Goal: Task Accomplishment & Management: Manage account settings

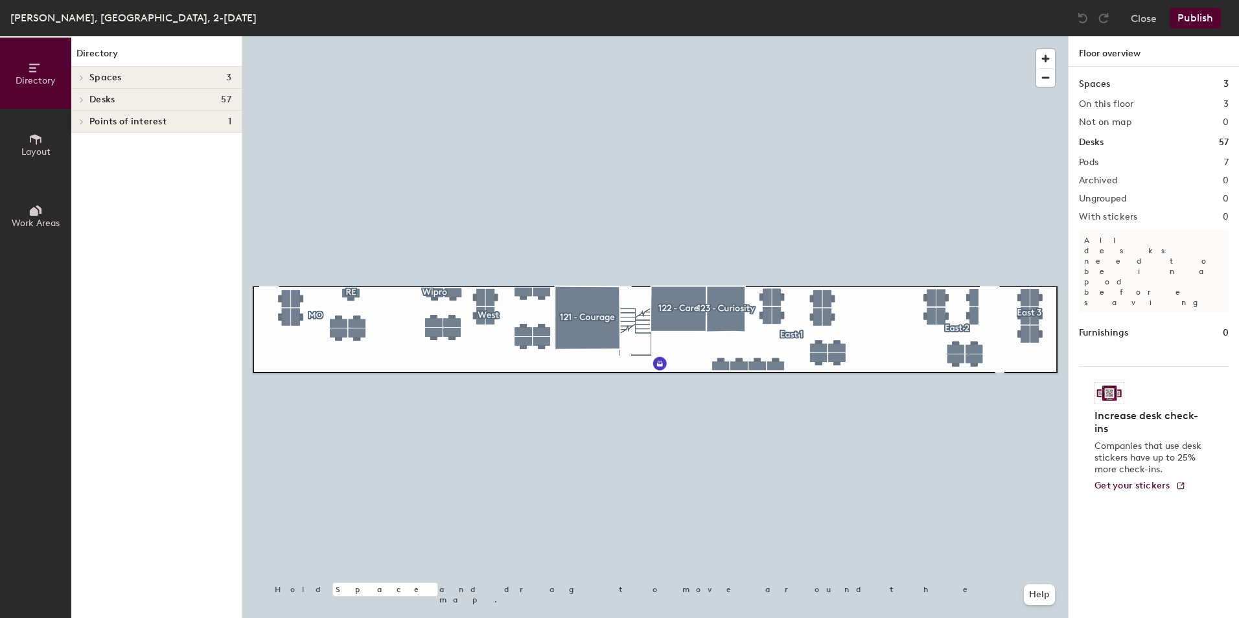
click at [287, 36] on div at bounding box center [654, 36] width 825 height 0
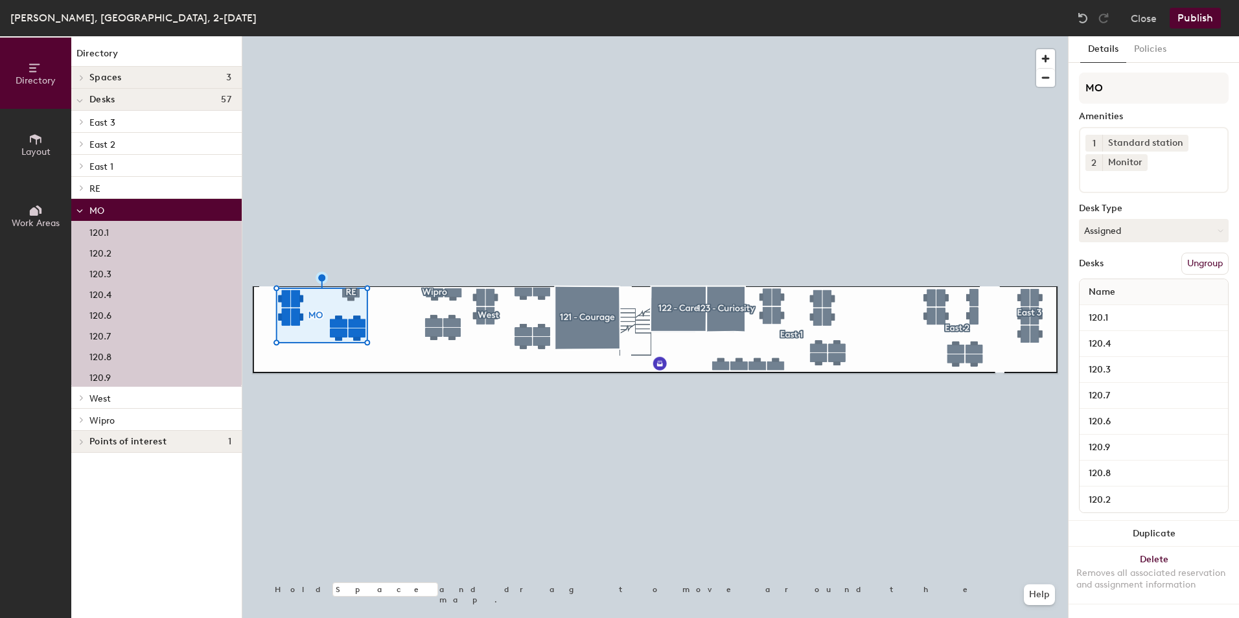
click at [102, 231] on p "120.1" at bounding box center [98, 230] width 19 height 15
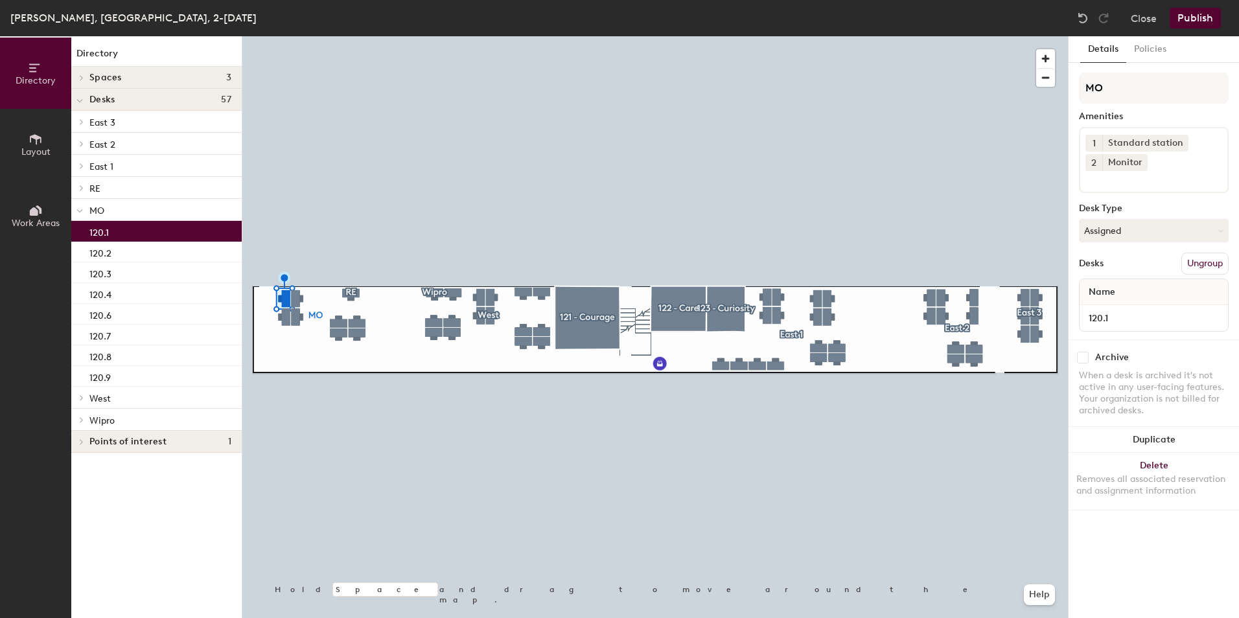
click at [1114, 183] on input at bounding box center [1143, 179] width 117 height 16
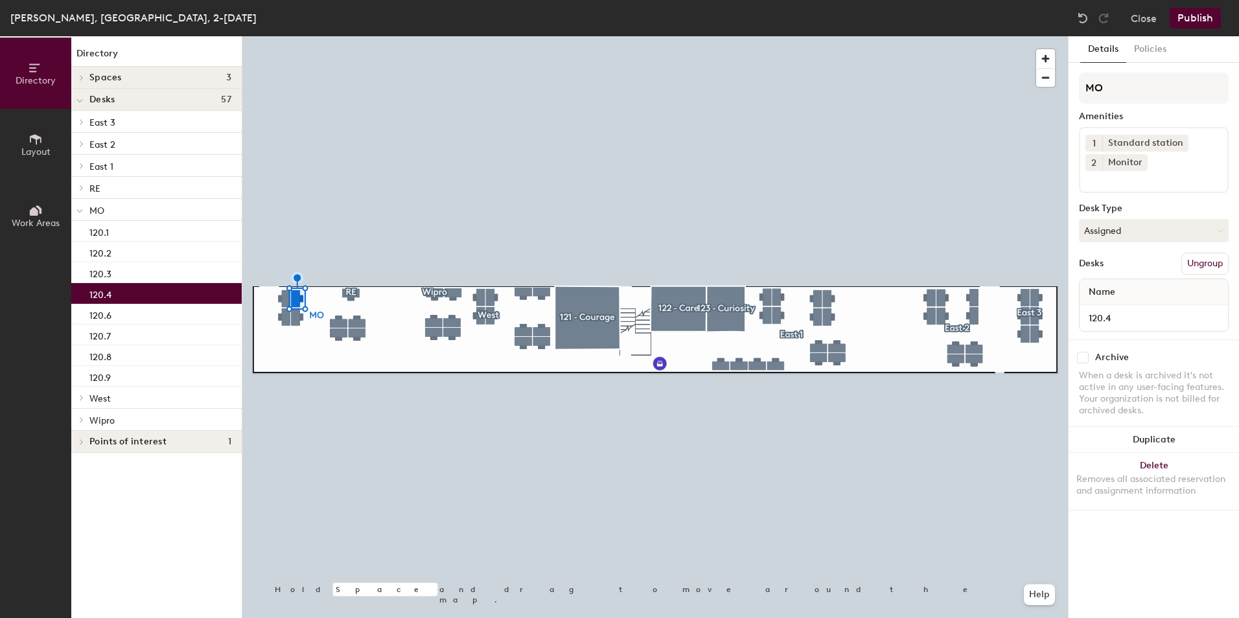
click at [1163, 185] on input at bounding box center [1143, 179] width 117 height 16
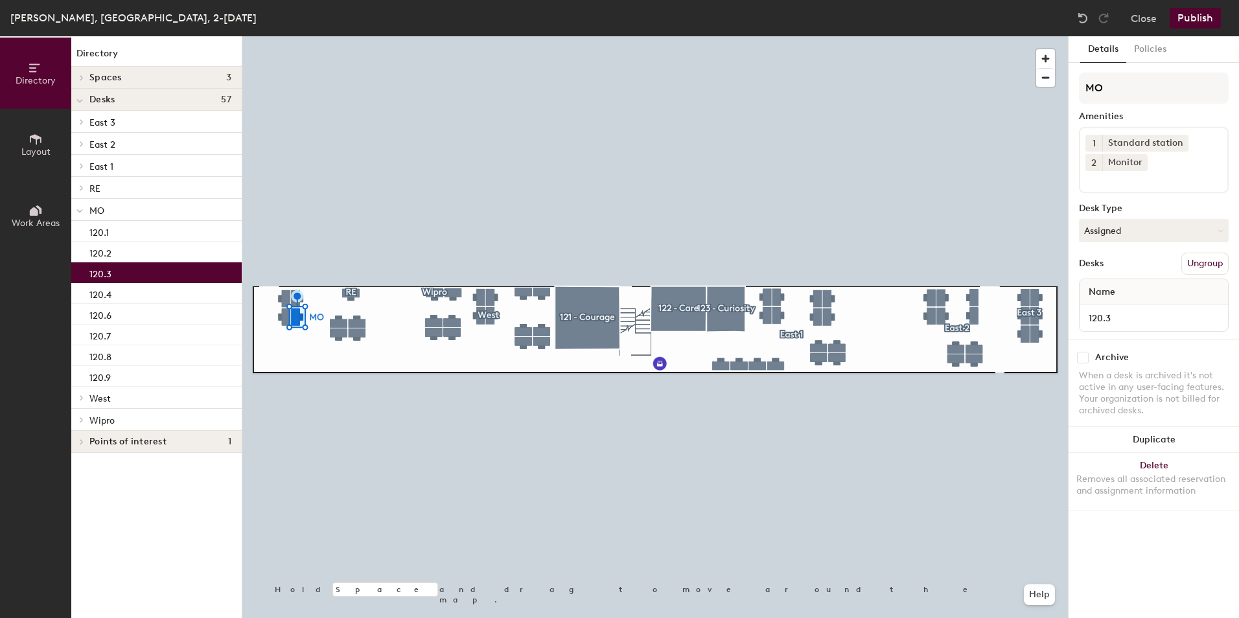
click at [1123, 185] on input at bounding box center [1143, 179] width 117 height 16
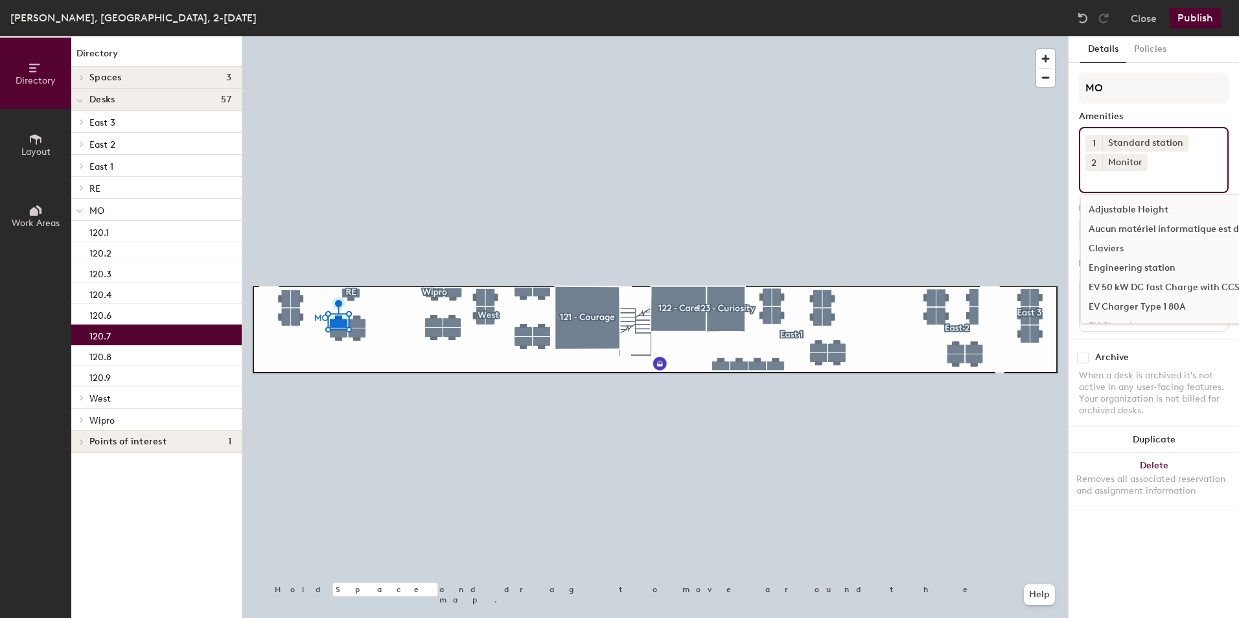
click at [1129, 186] on input at bounding box center [1143, 179] width 117 height 16
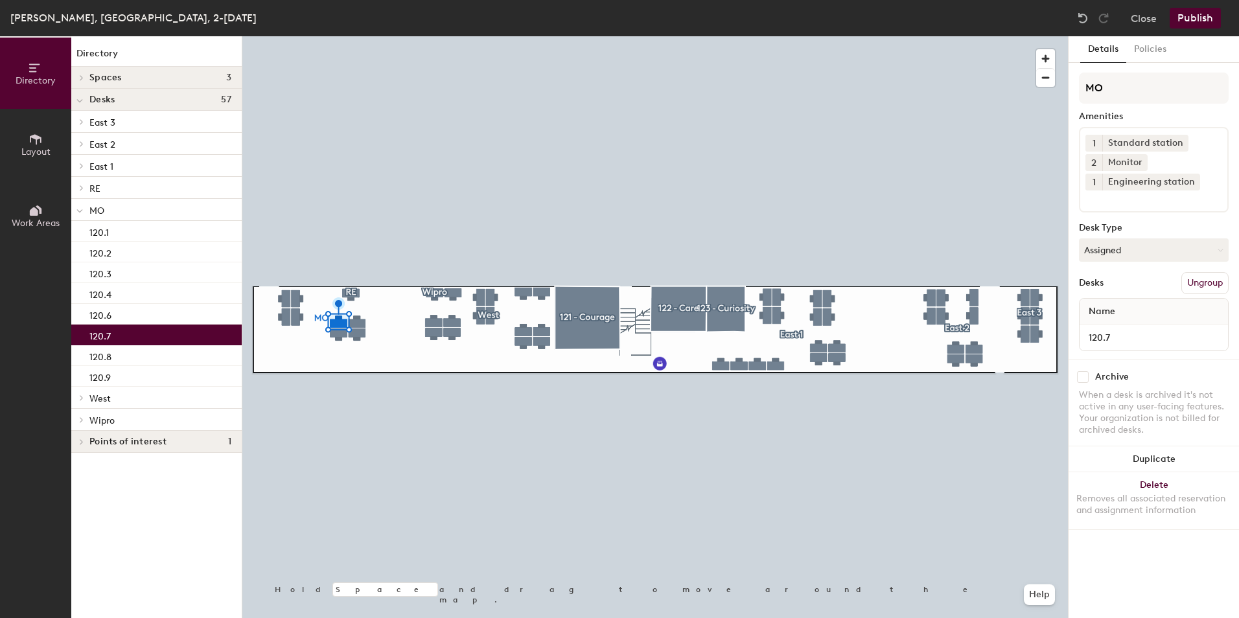
click at [1196, 16] on button "Publish" at bounding box center [1194, 18] width 51 height 21
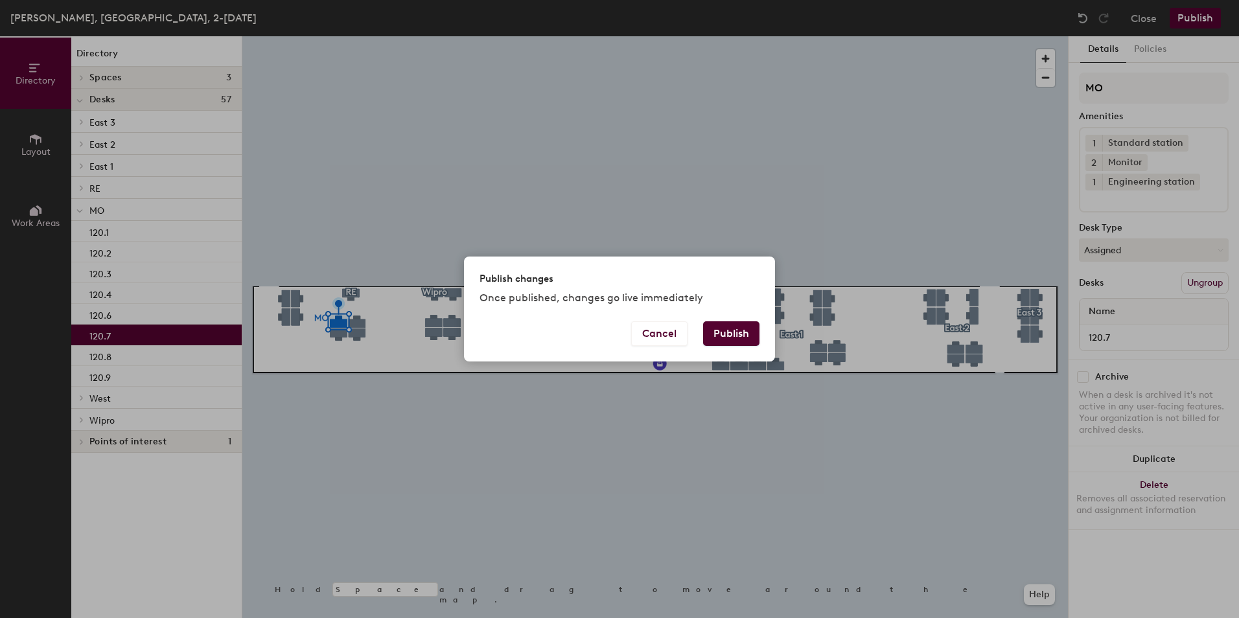
click at [738, 336] on button "Publish" at bounding box center [731, 333] width 56 height 25
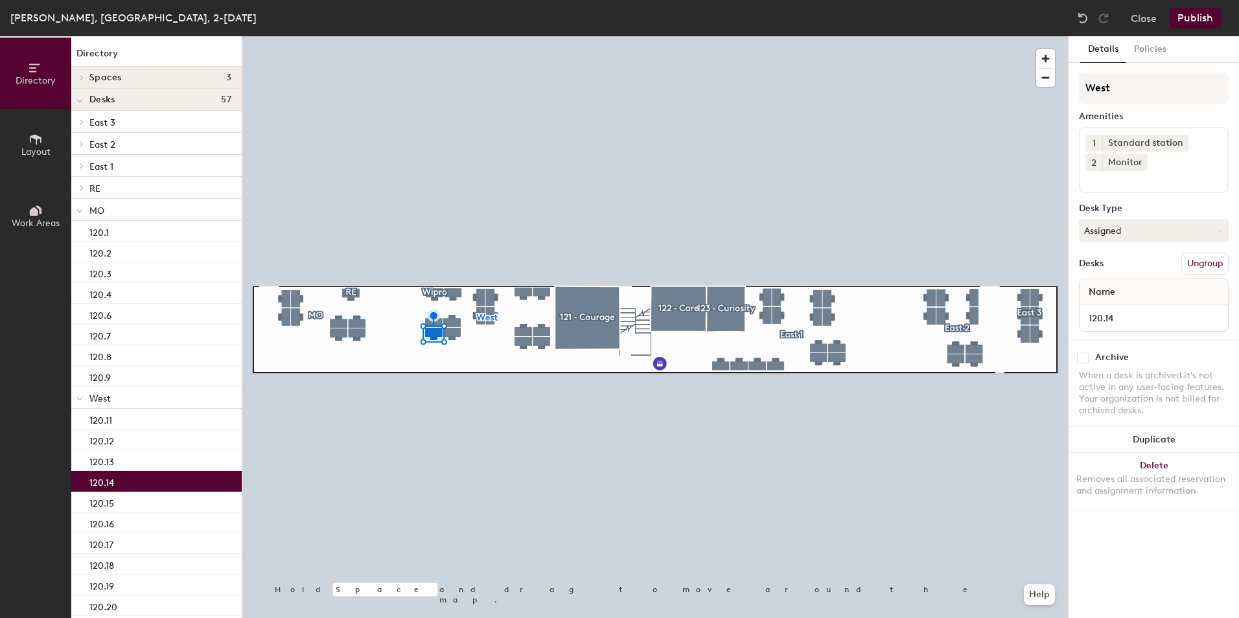
click at [1117, 184] on input at bounding box center [1143, 179] width 117 height 16
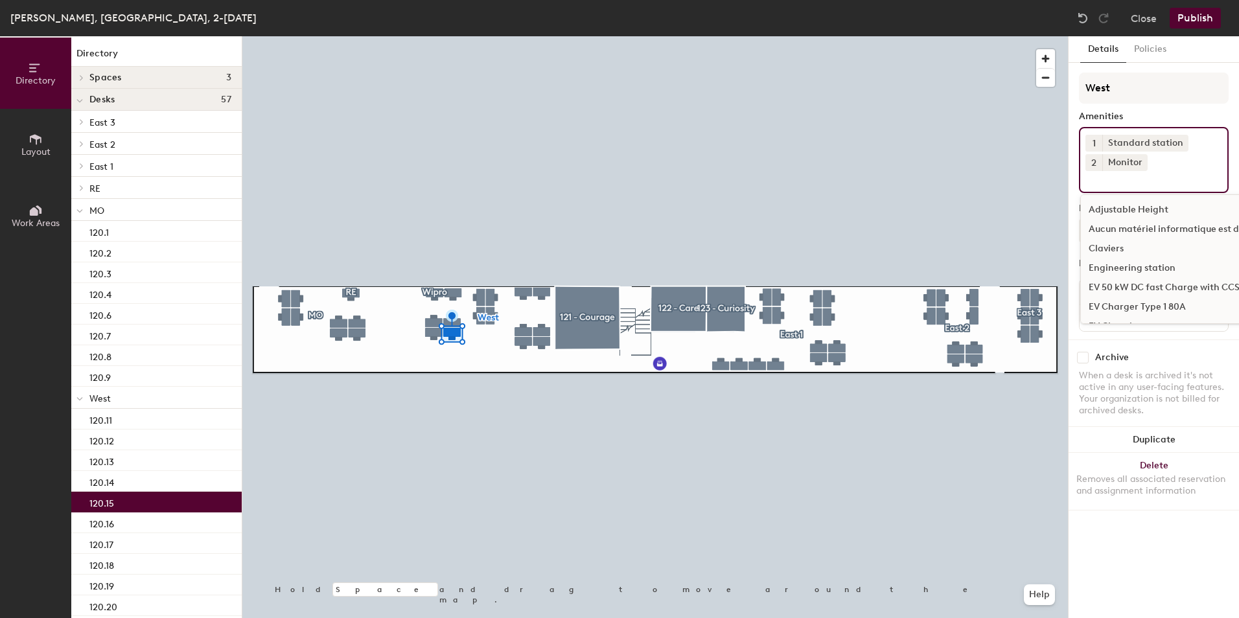
click at [1098, 183] on input at bounding box center [1143, 179] width 117 height 16
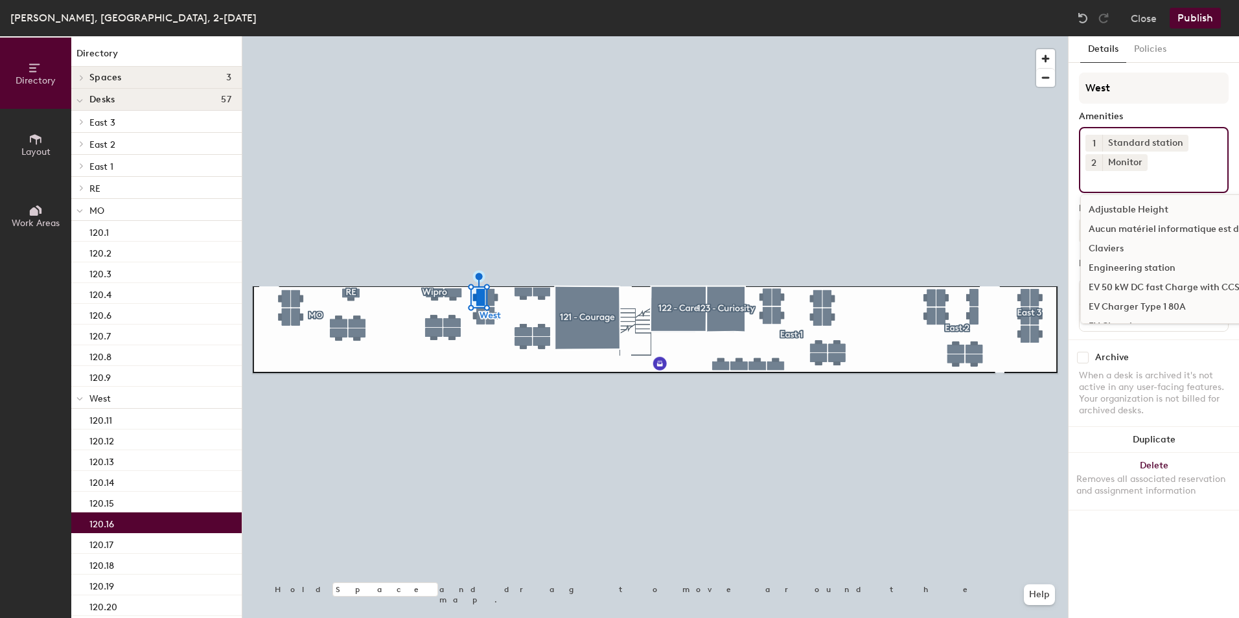
click at [1110, 183] on input at bounding box center [1143, 179] width 117 height 16
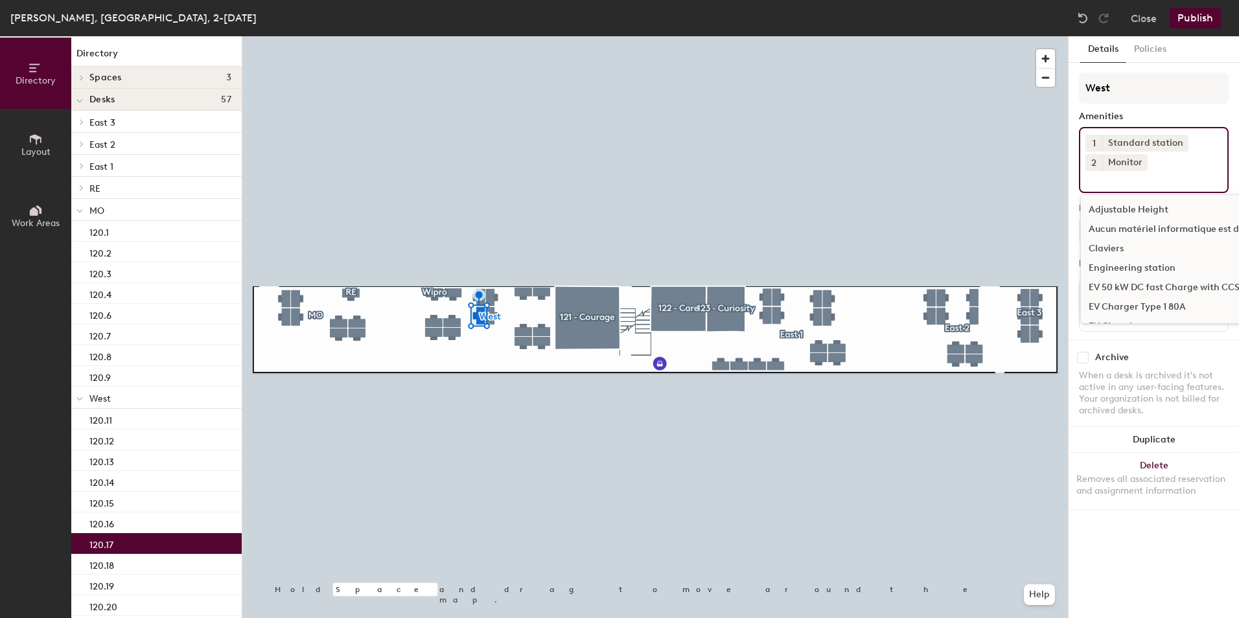
click at [1119, 182] on input at bounding box center [1143, 179] width 117 height 16
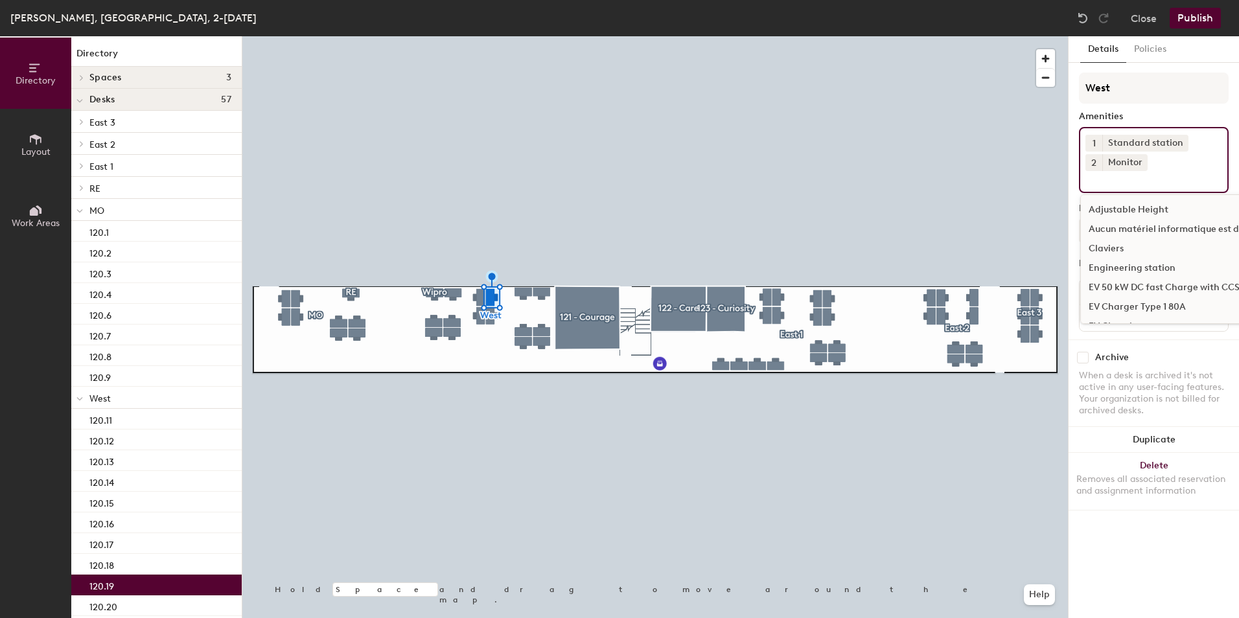
click at [1131, 184] on input at bounding box center [1143, 179] width 117 height 16
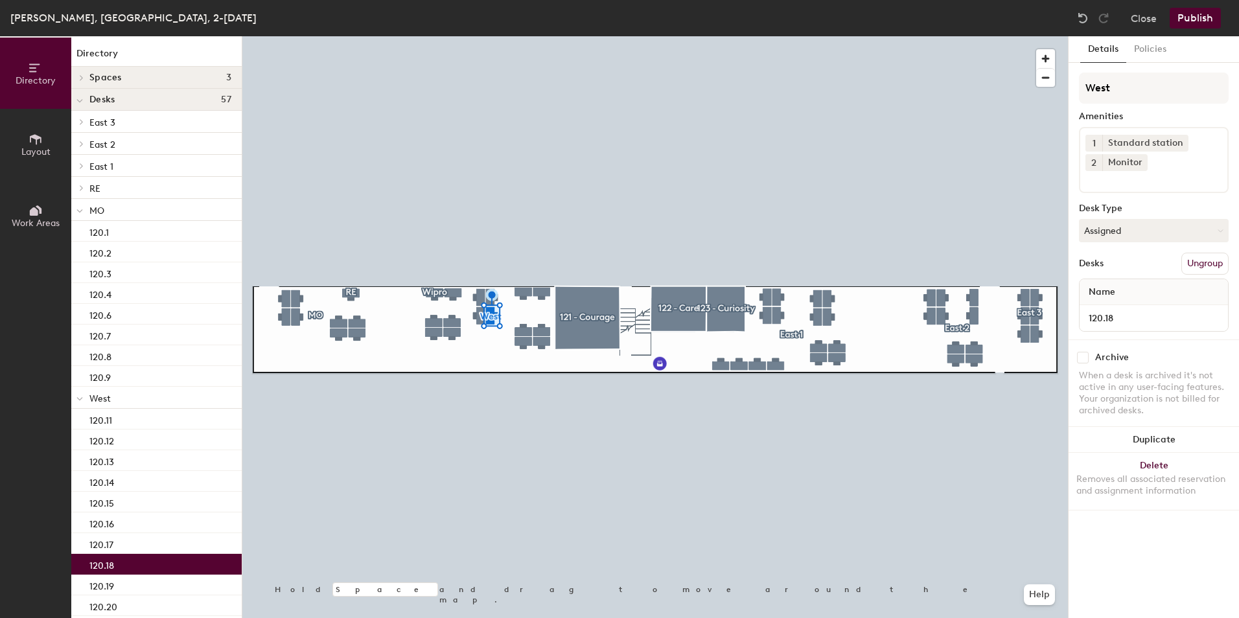
click at [1123, 181] on input at bounding box center [1143, 179] width 117 height 16
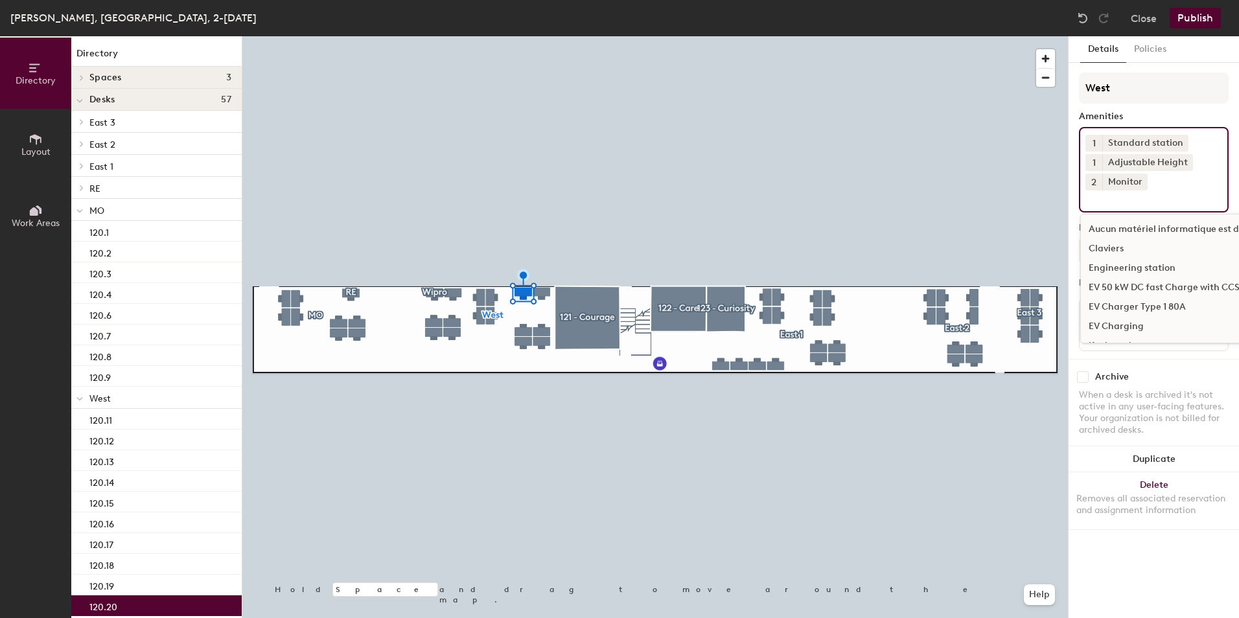
click at [1103, 203] on input at bounding box center [1143, 198] width 117 height 16
click at [1110, 200] on input at bounding box center [1143, 198] width 117 height 16
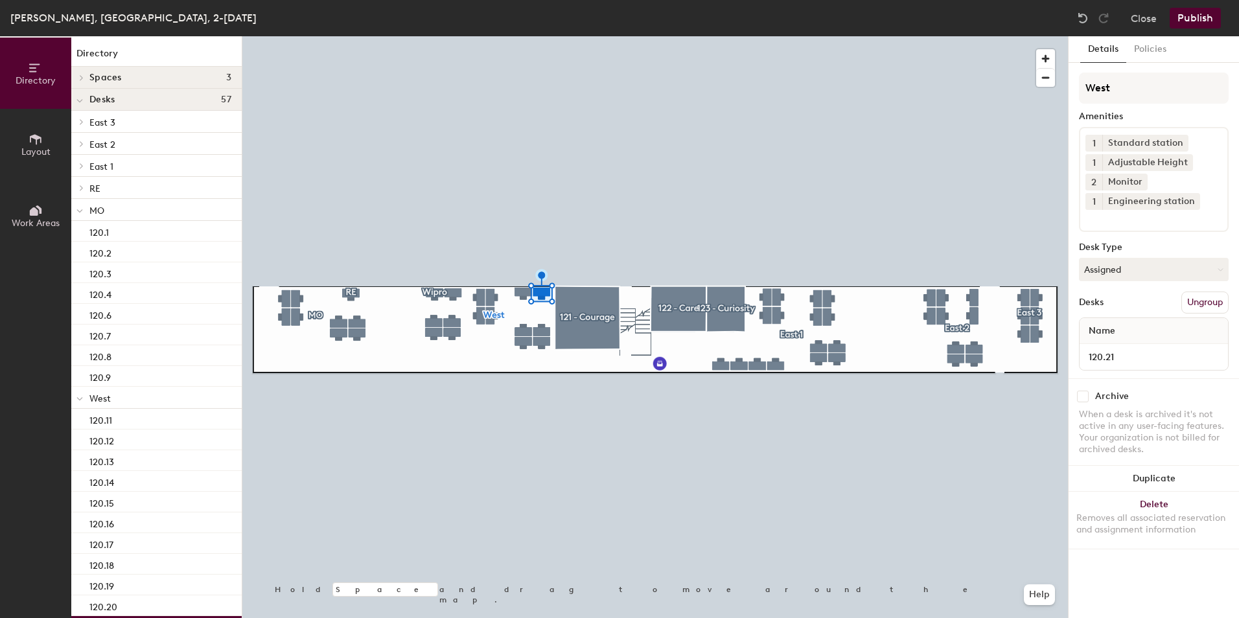
click at [1191, 17] on button "Publish" at bounding box center [1194, 18] width 51 height 21
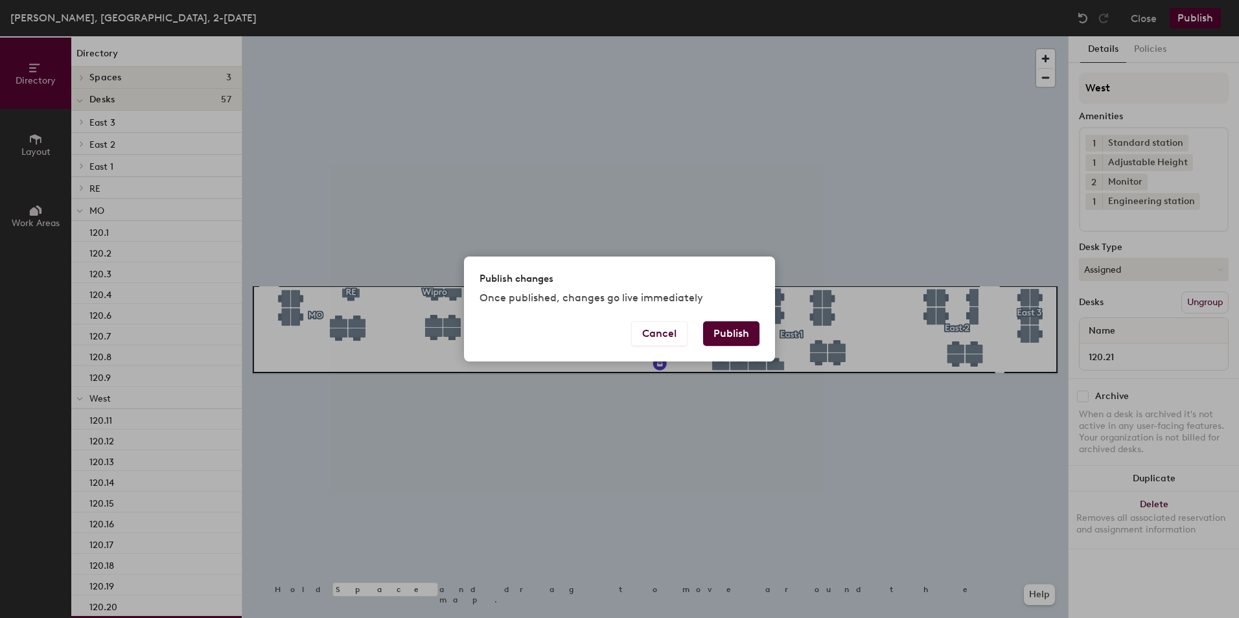
click at [736, 332] on button "Publish" at bounding box center [731, 333] width 56 height 25
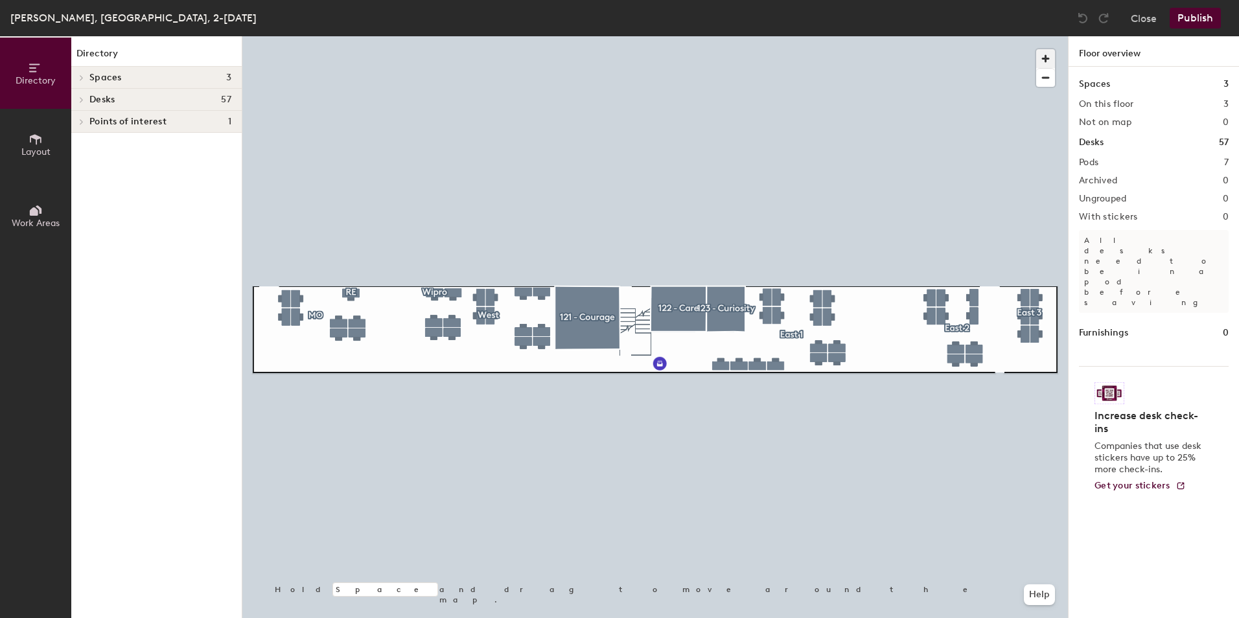
click at [1046, 55] on span "button" at bounding box center [1045, 58] width 19 height 19
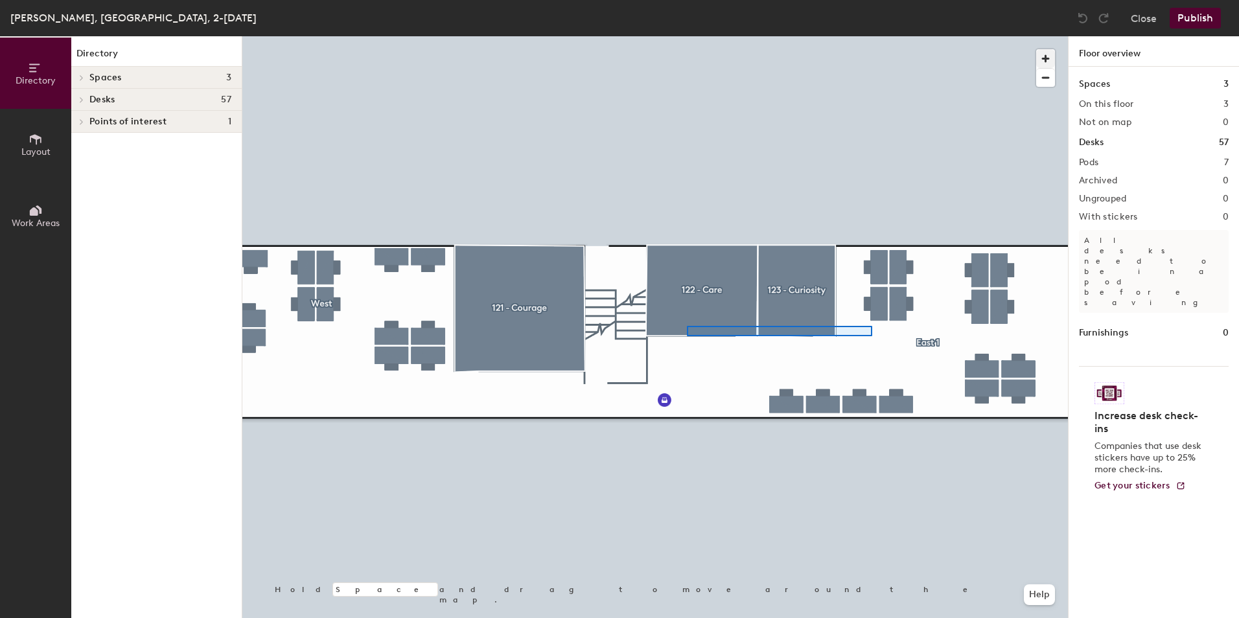
click at [687, 36] on div at bounding box center [654, 36] width 825 height 0
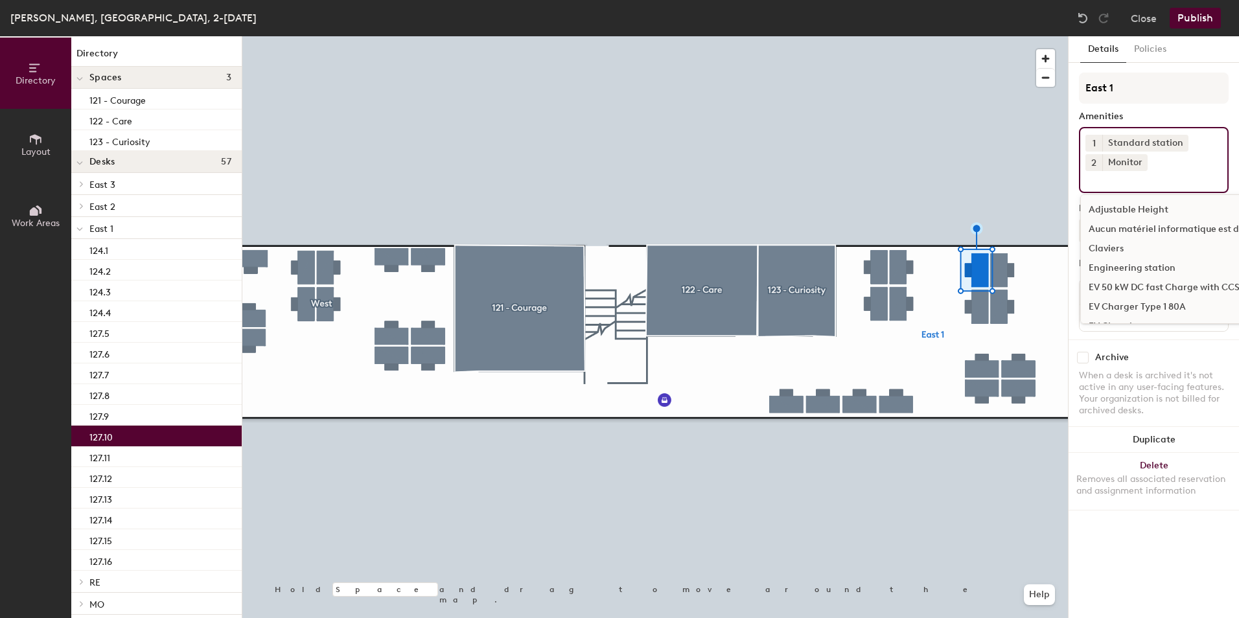
click at [1106, 180] on input at bounding box center [1143, 179] width 117 height 16
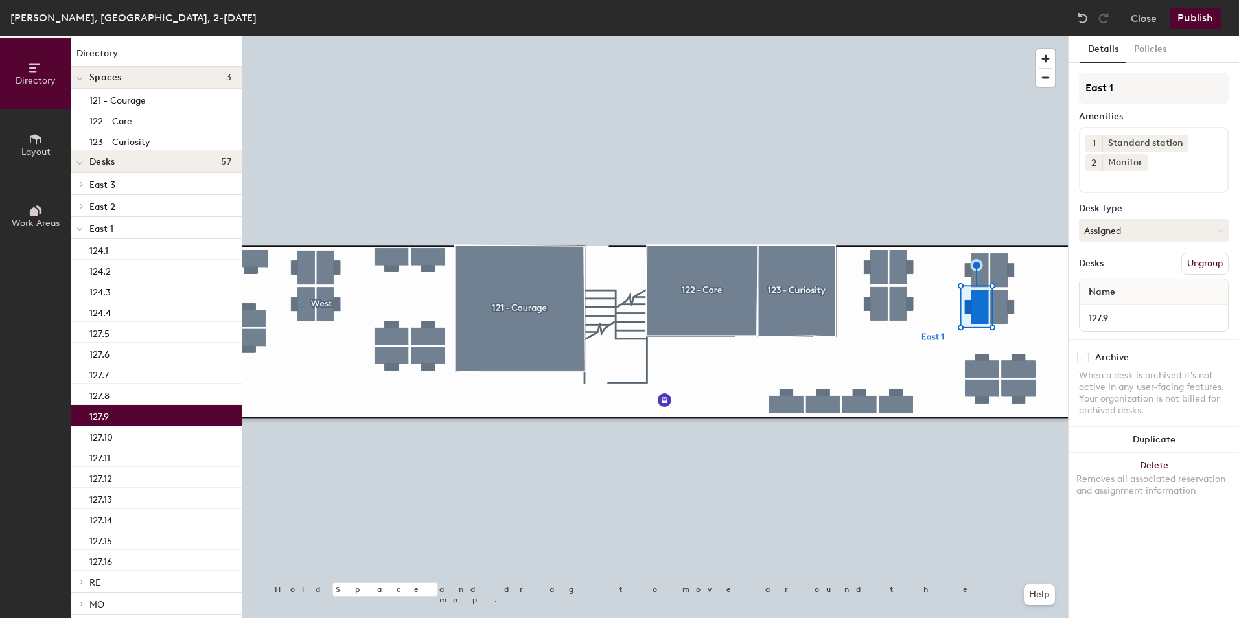
click at [1110, 185] on input at bounding box center [1143, 179] width 117 height 16
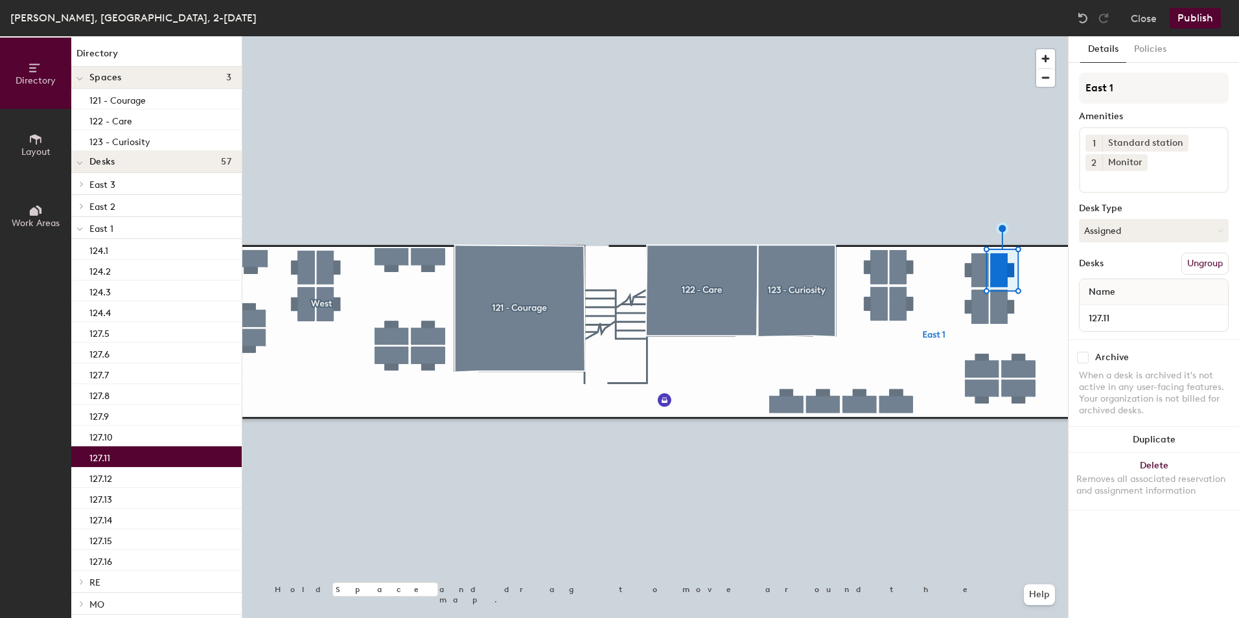
click at [1123, 181] on input at bounding box center [1143, 179] width 117 height 16
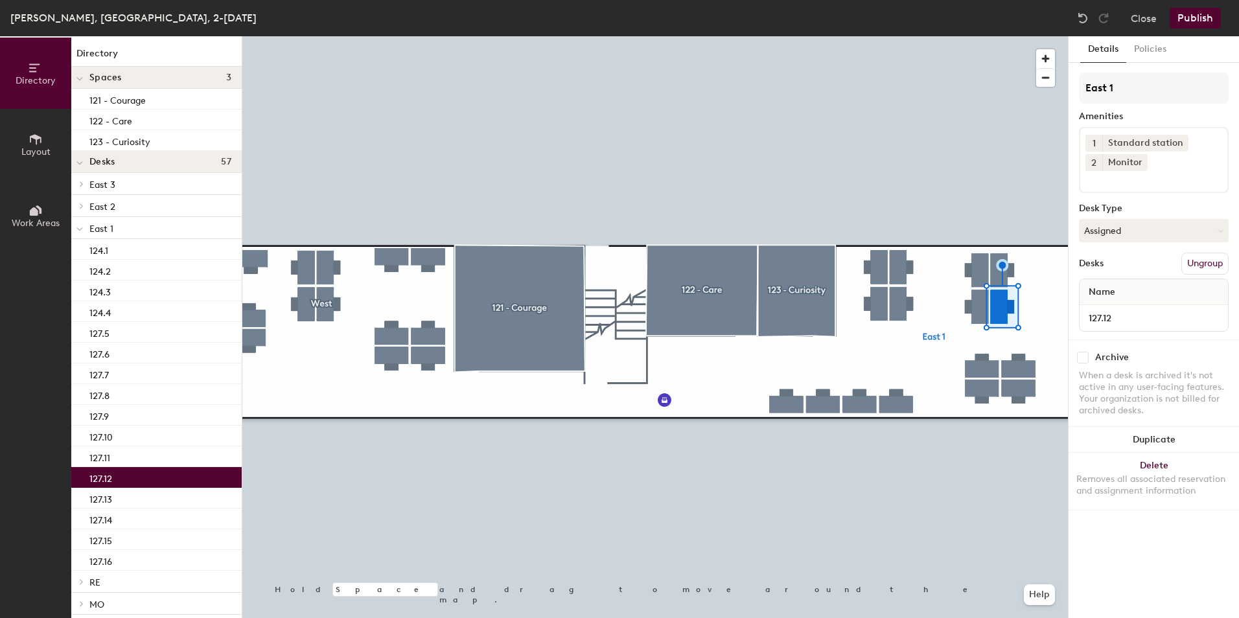
click at [1118, 180] on input at bounding box center [1143, 179] width 117 height 16
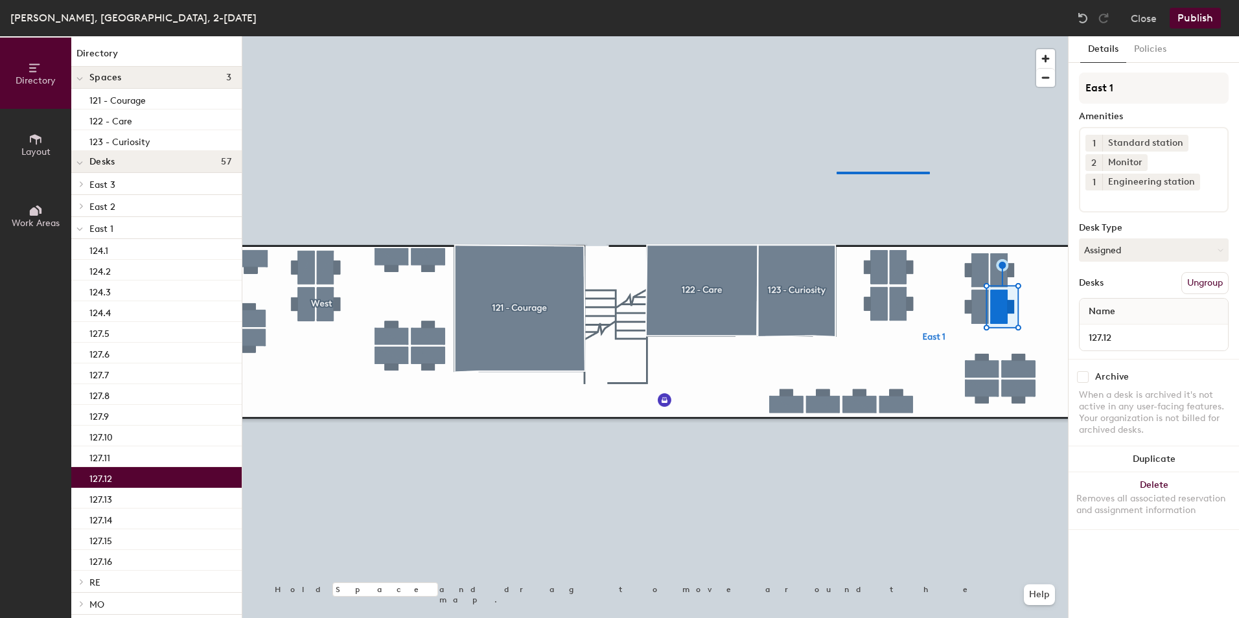
click at [836, 36] on div at bounding box center [654, 36] width 825 height 0
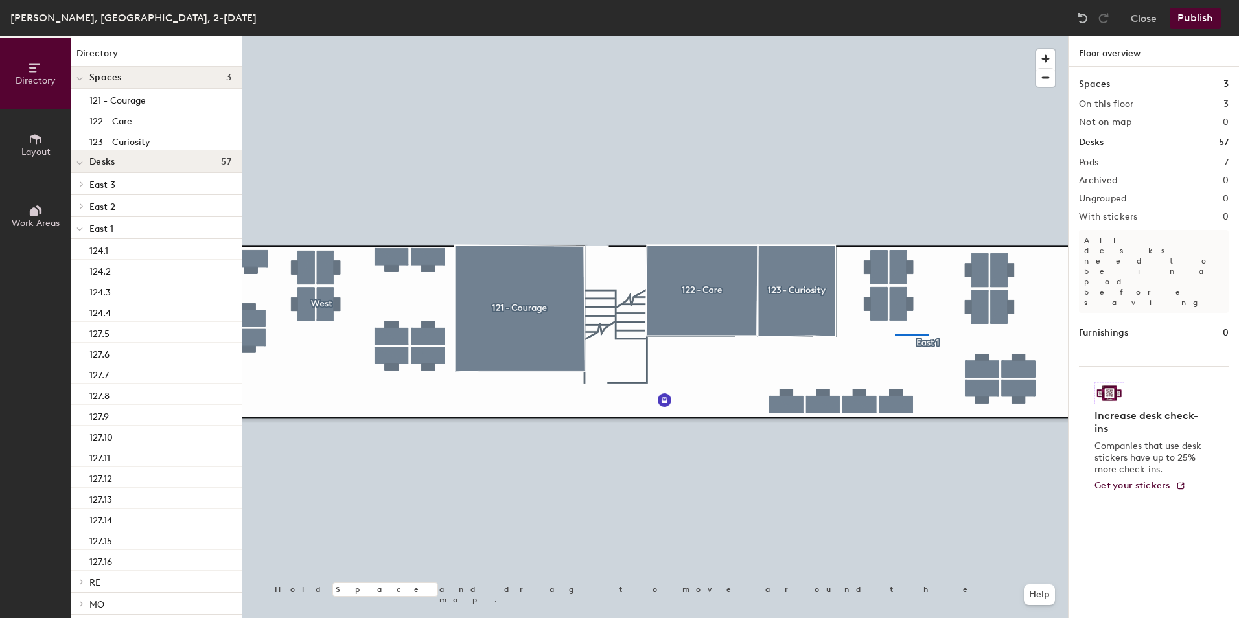
click at [869, 36] on div at bounding box center [654, 36] width 825 height 0
click at [1044, 77] on span "button" at bounding box center [1045, 78] width 19 height 18
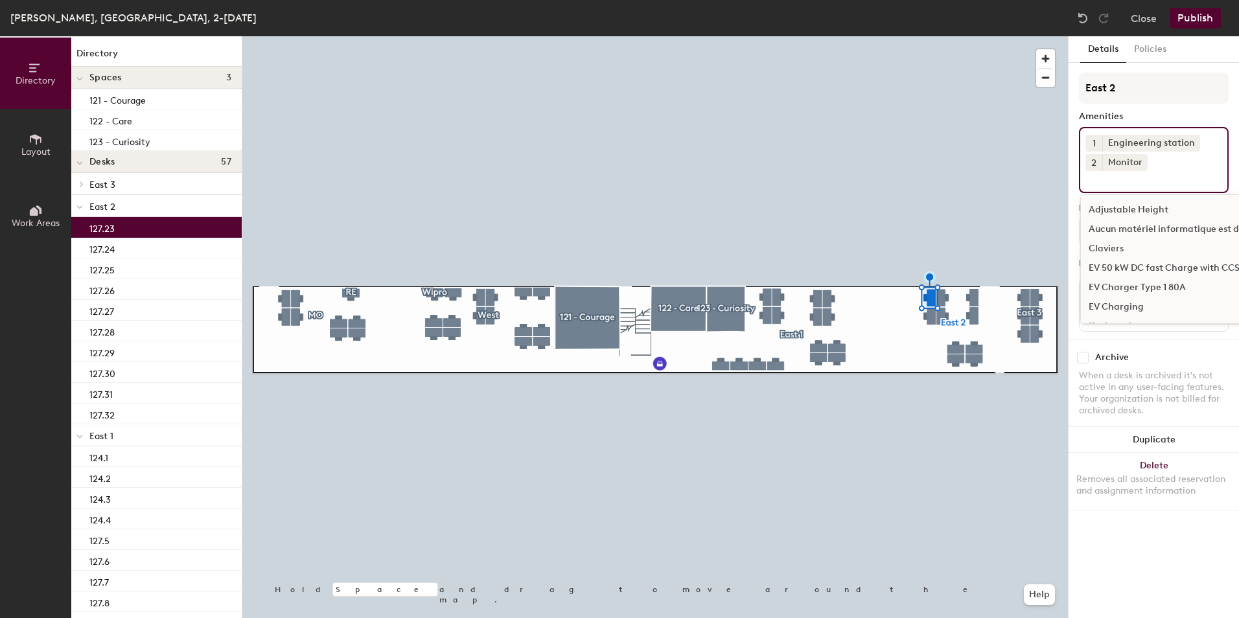
click at [1125, 184] on input at bounding box center [1143, 179] width 117 height 16
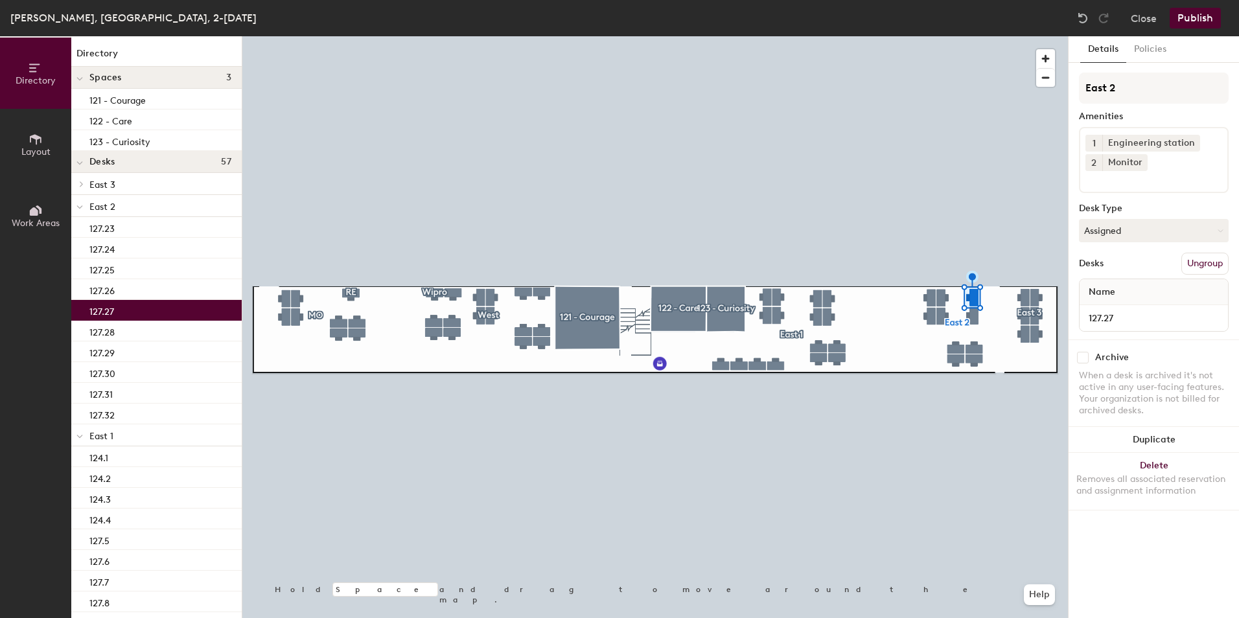
click at [1137, 182] on input at bounding box center [1143, 179] width 117 height 16
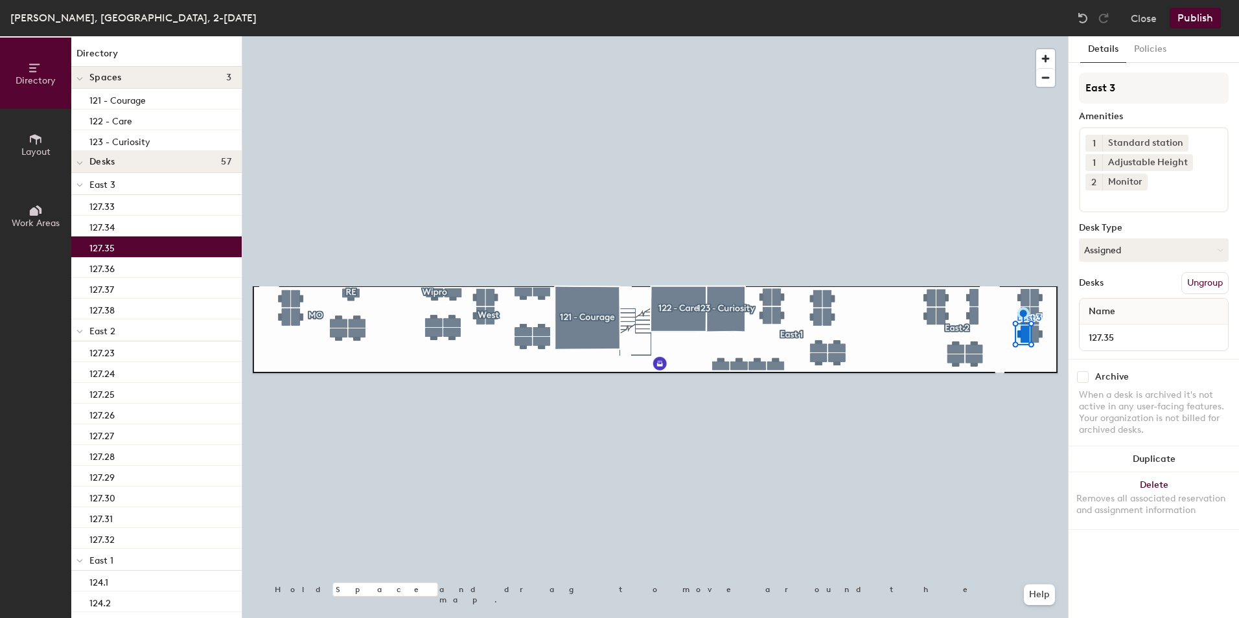
click at [1129, 200] on input at bounding box center [1143, 198] width 117 height 16
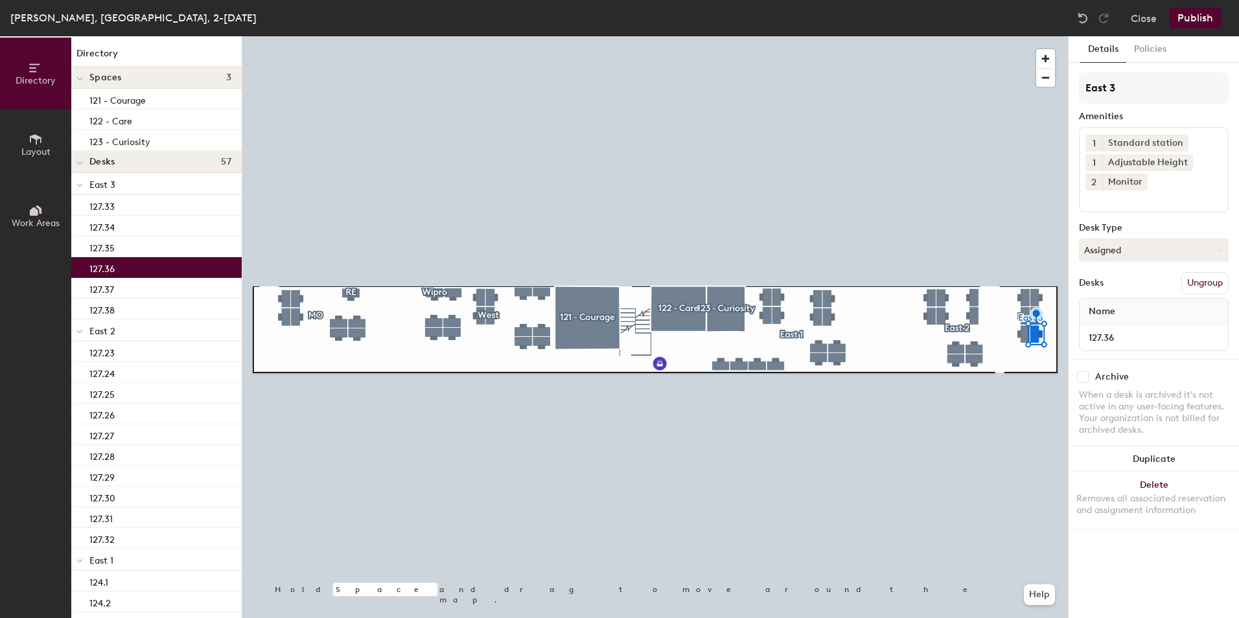
click at [1145, 207] on div "1 Standard station 1 Adjustable Height 2 Monitor" at bounding box center [1154, 170] width 150 height 86
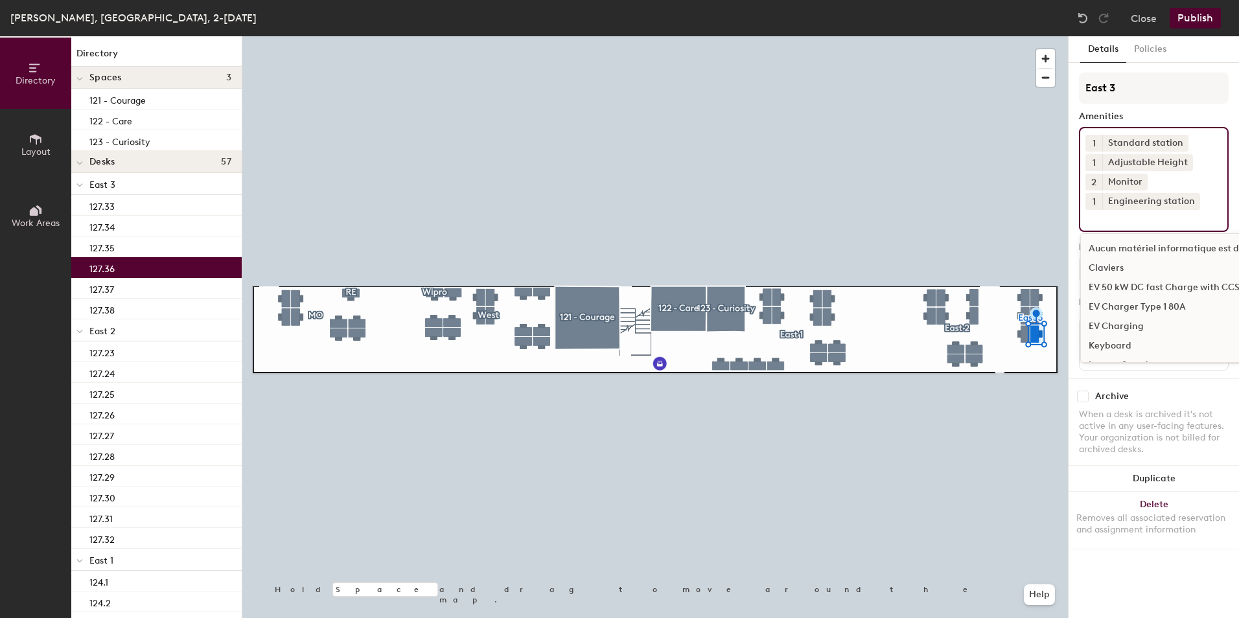
click at [1193, 18] on button "Publish" at bounding box center [1194, 18] width 51 height 21
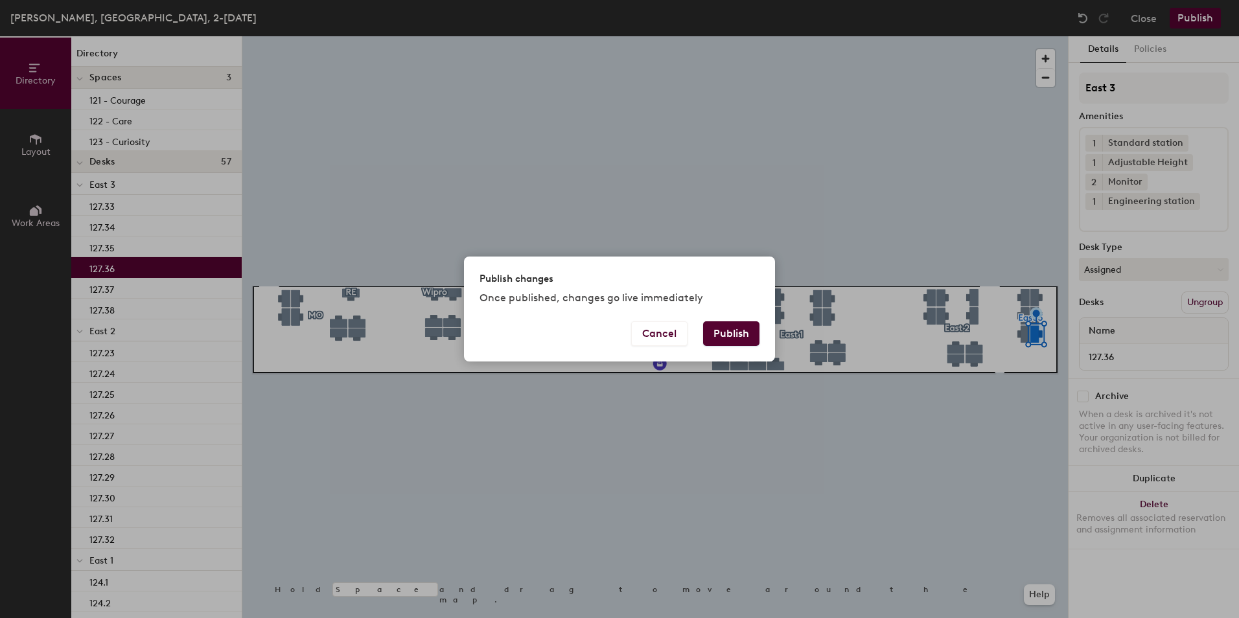
click at [725, 332] on button "Publish" at bounding box center [731, 333] width 56 height 25
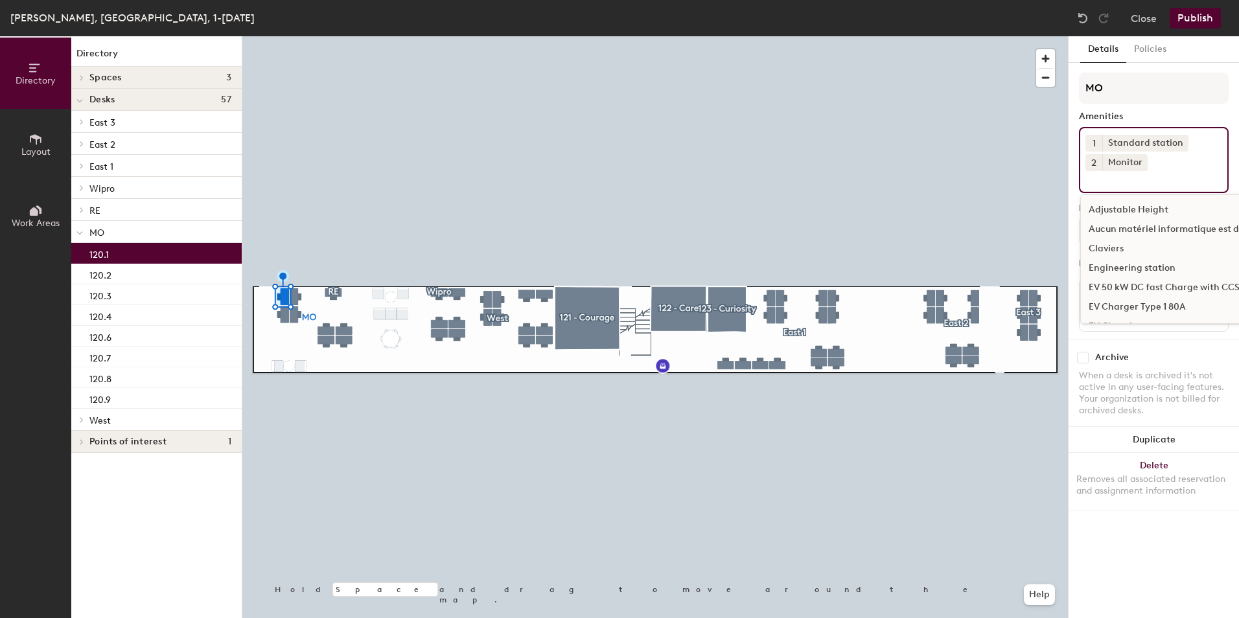
click at [1121, 185] on input at bounding box center [1143, 179] width 117 height 16
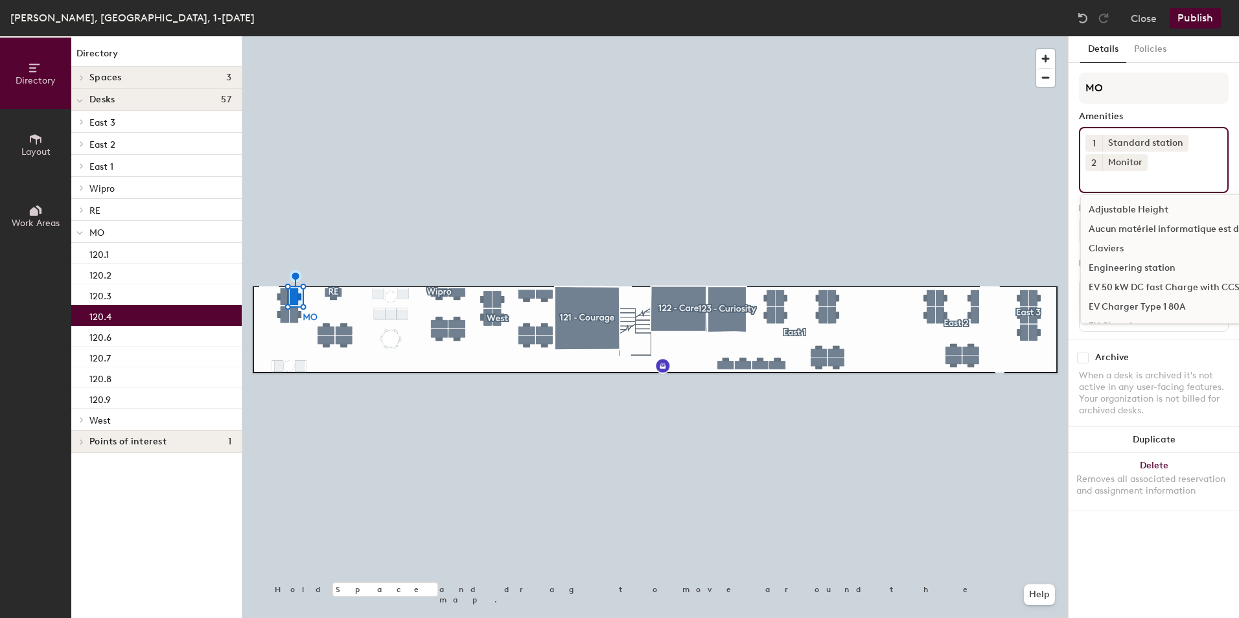
click at [1103, 179] on input at bounding box center [1143, 179] width 117 height 16
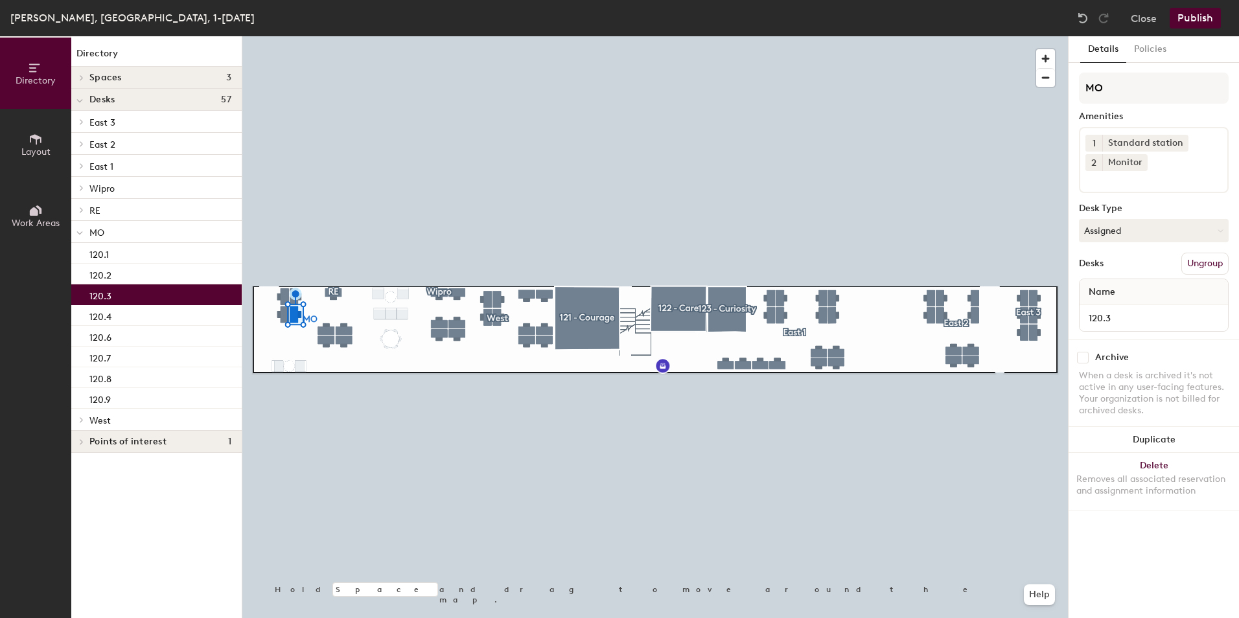
click at [1104, 181] on input at bounding box center [1143, 179] width 117 height 16
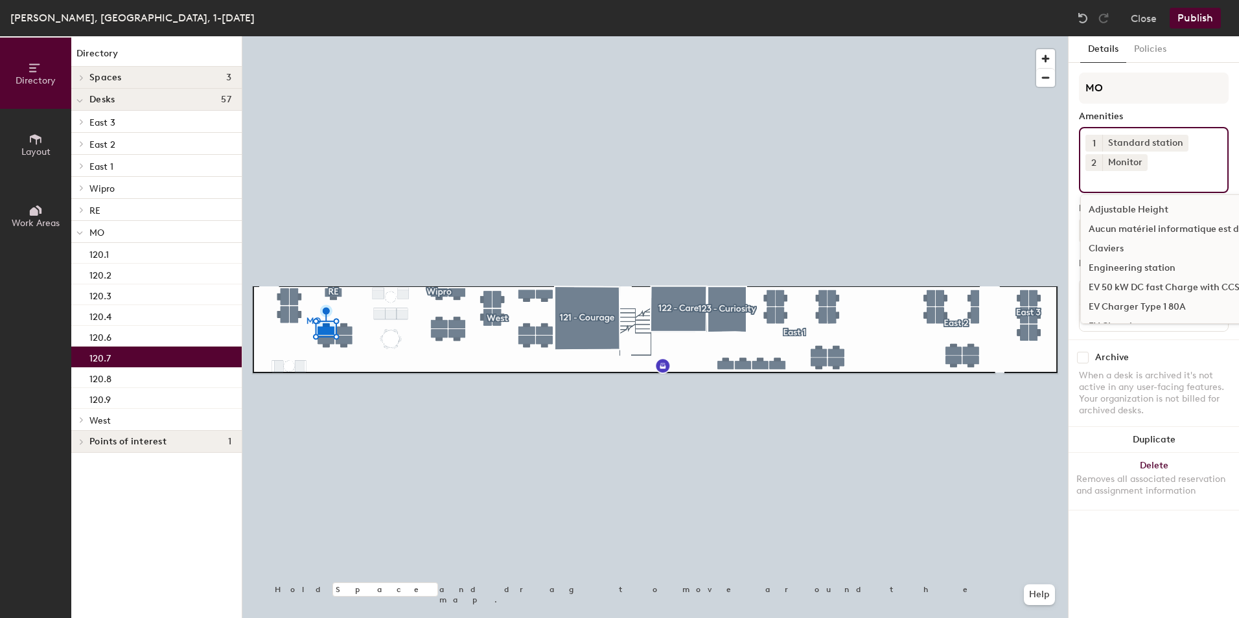
click at [1106, 182] on input at bounding box center [1143, 179] width 117 height 16
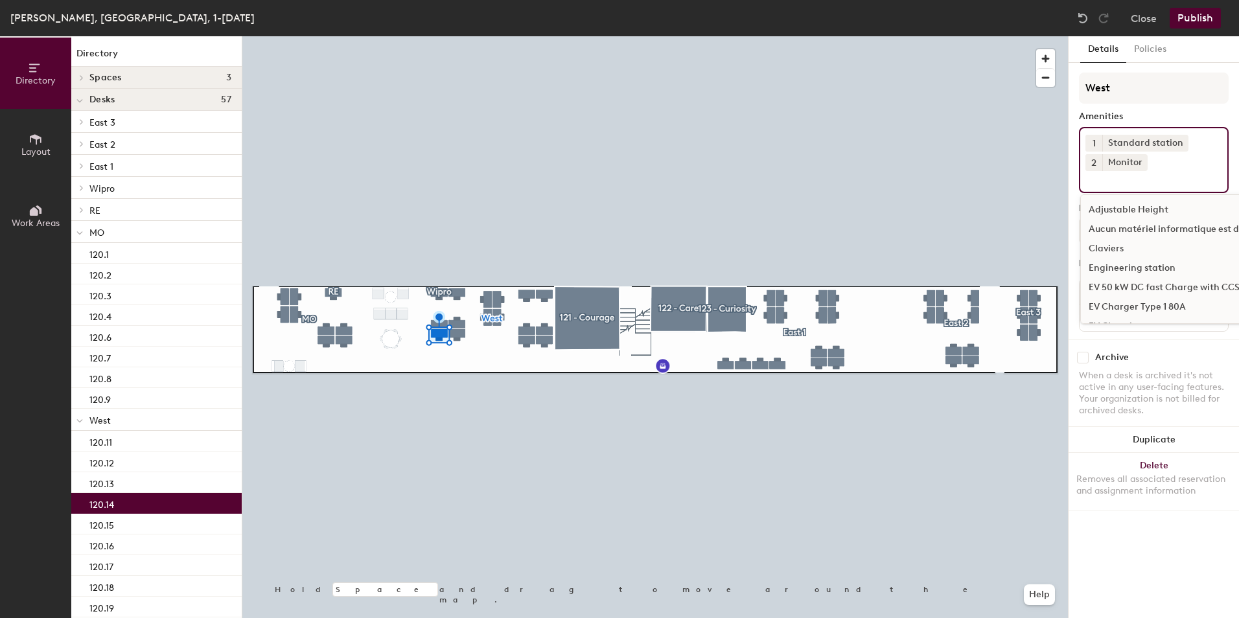
click at [1093, 183] on input at bounding box center [1143, 179] width 117 height 16
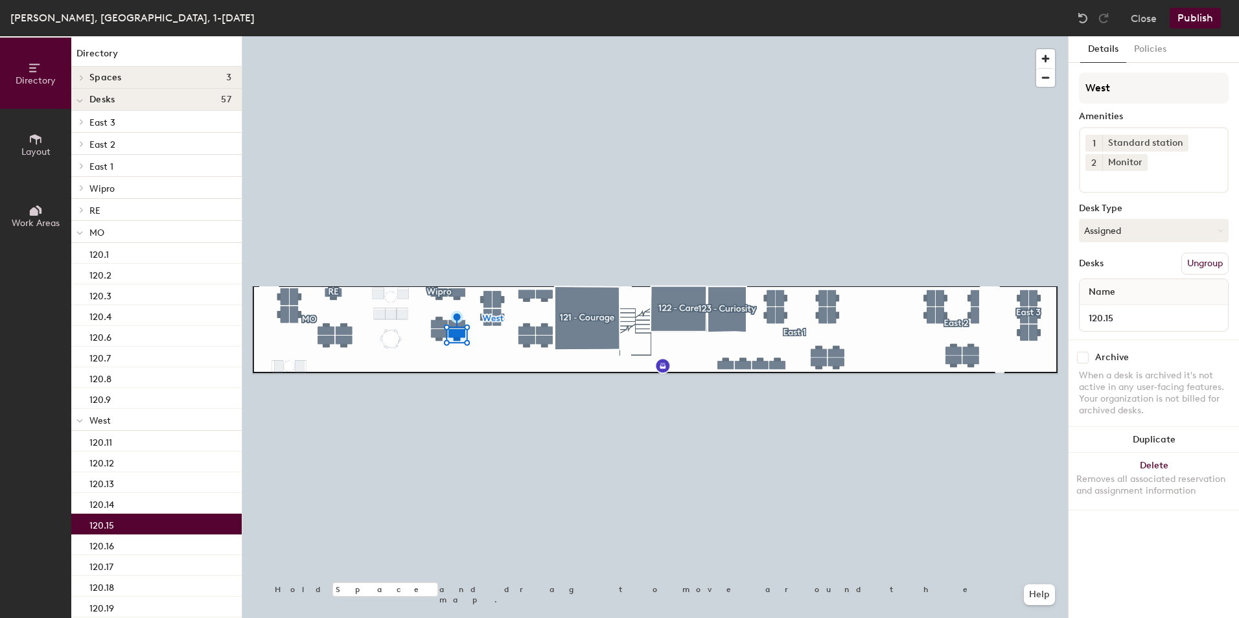
click at [1109, 183] on input at bounding box center [1143, 179] width 117 height 16
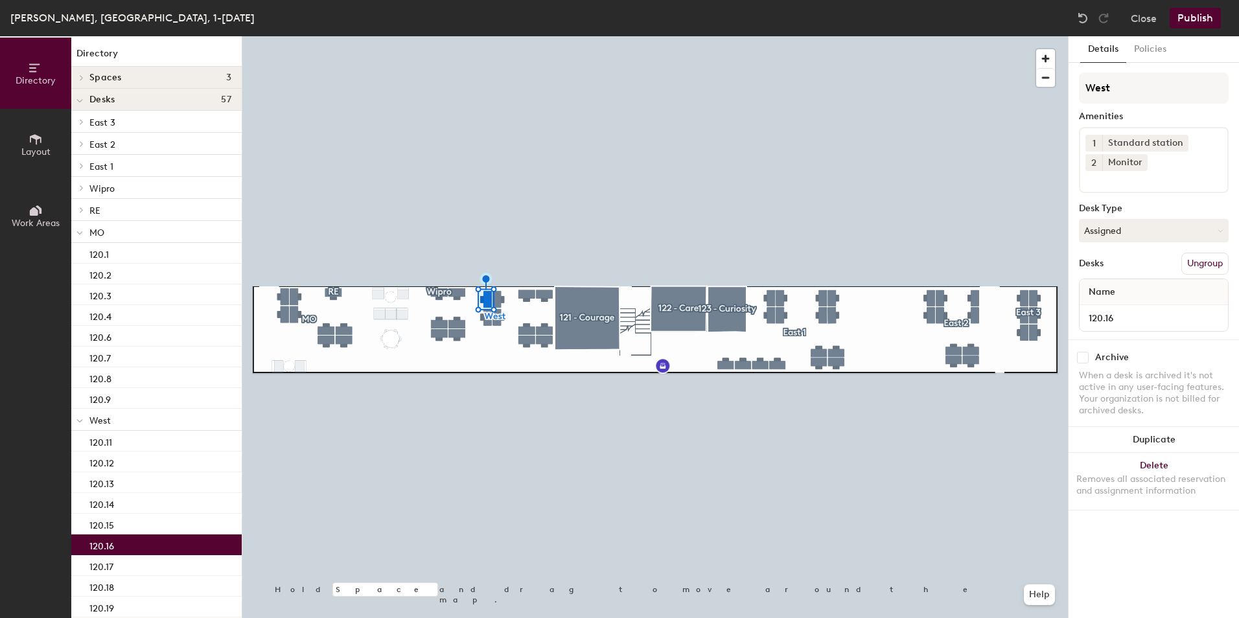
click at [1119, 180] on input at bounding box center [1143, 179] width 117 height 16
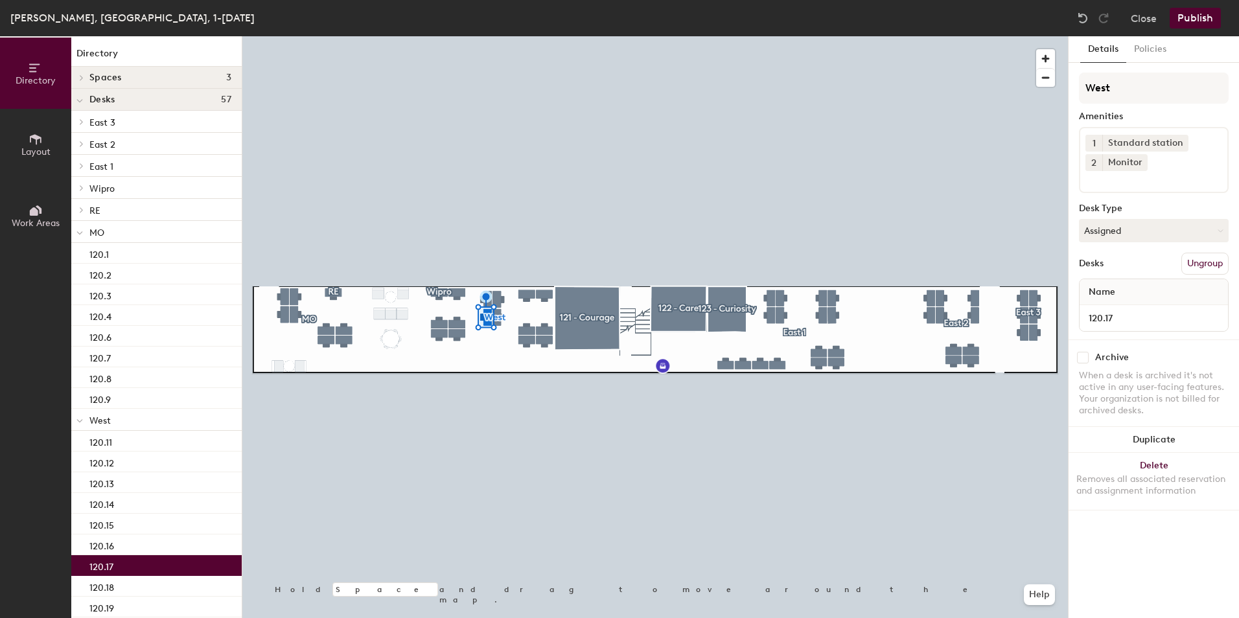
click at [1109, 183] on input at bounding box center [1143, 179] width 117 height 16
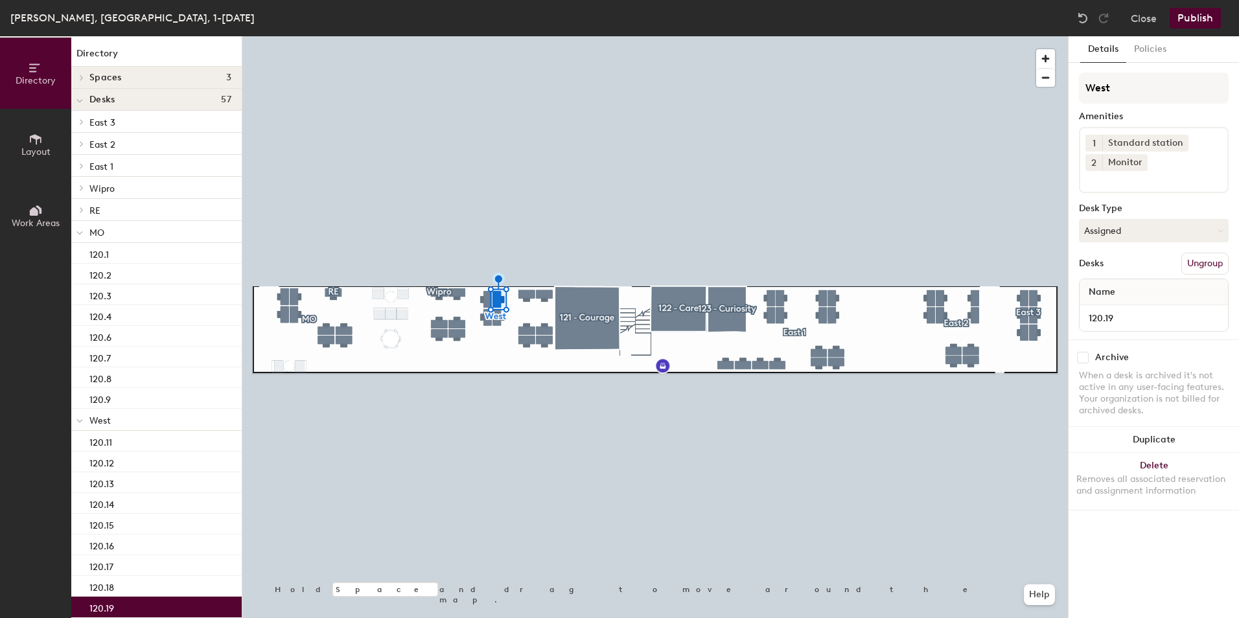
click at [1103, 185] on input at bounding box center [1143, 179] width 117 height 16
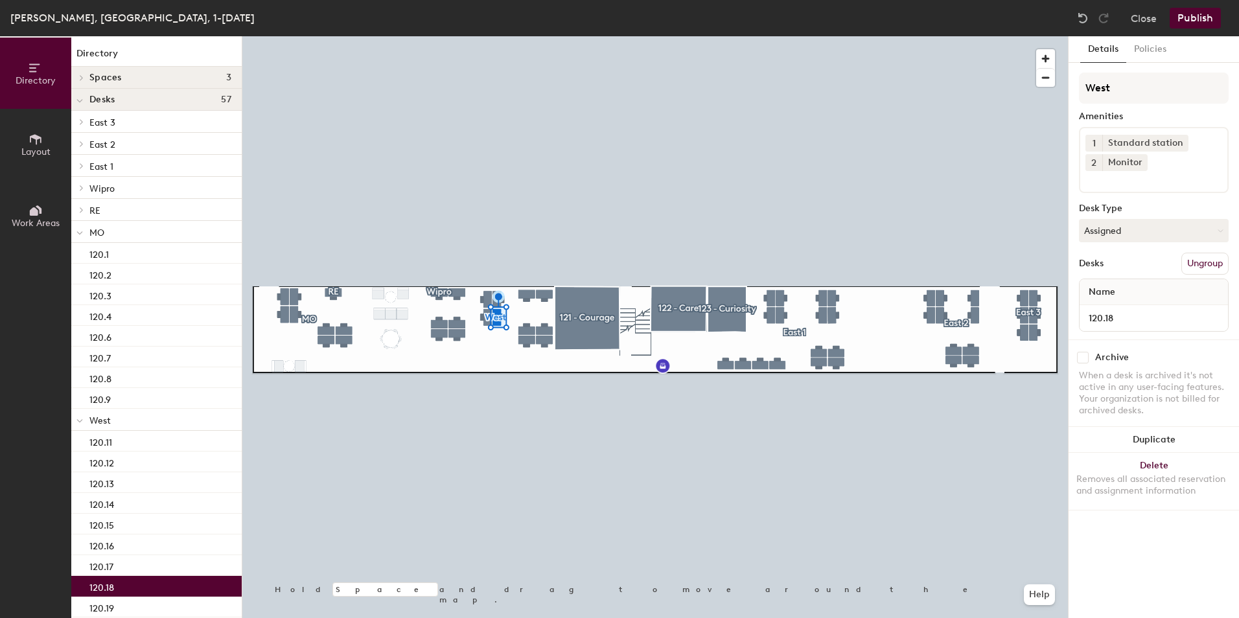
click at [1108, 185] on input at bounding box center [1143, 179] width 117 height 16
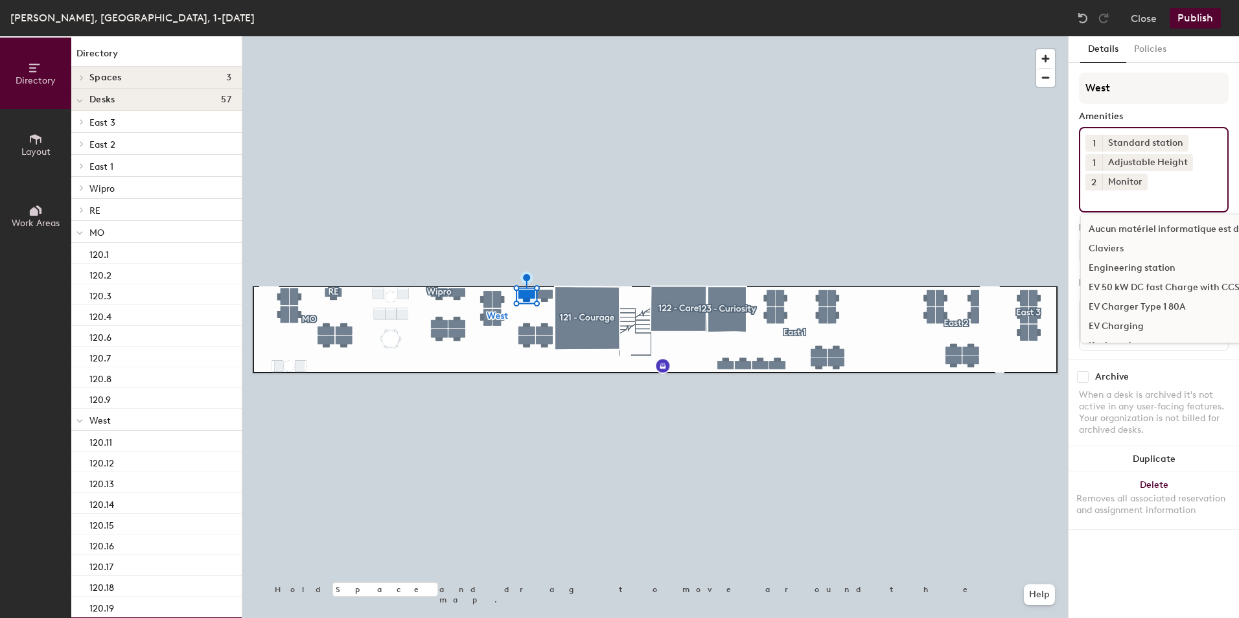
click at [1125, 199] on input at bounding box center [1143, 198] width 117 height 16
click at [1110, 200] on input at bounding box center [1143, 198] width 117 height 16
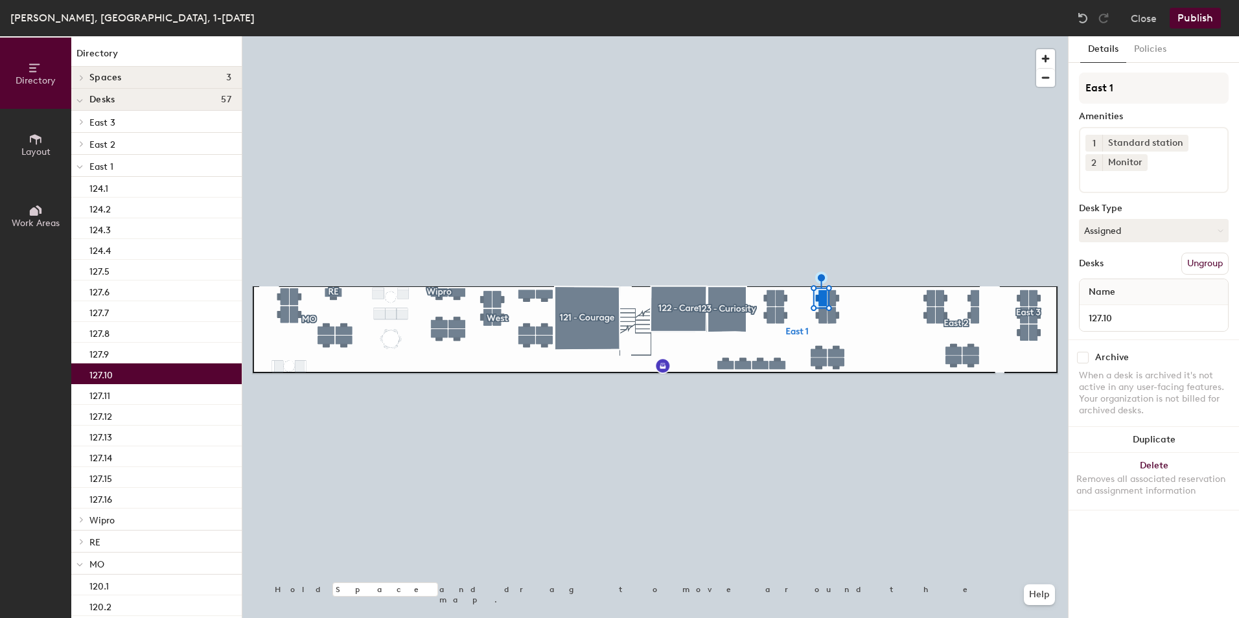
click at [1097, 185] on input at bounding box center [1143, 179] width 117 height 16
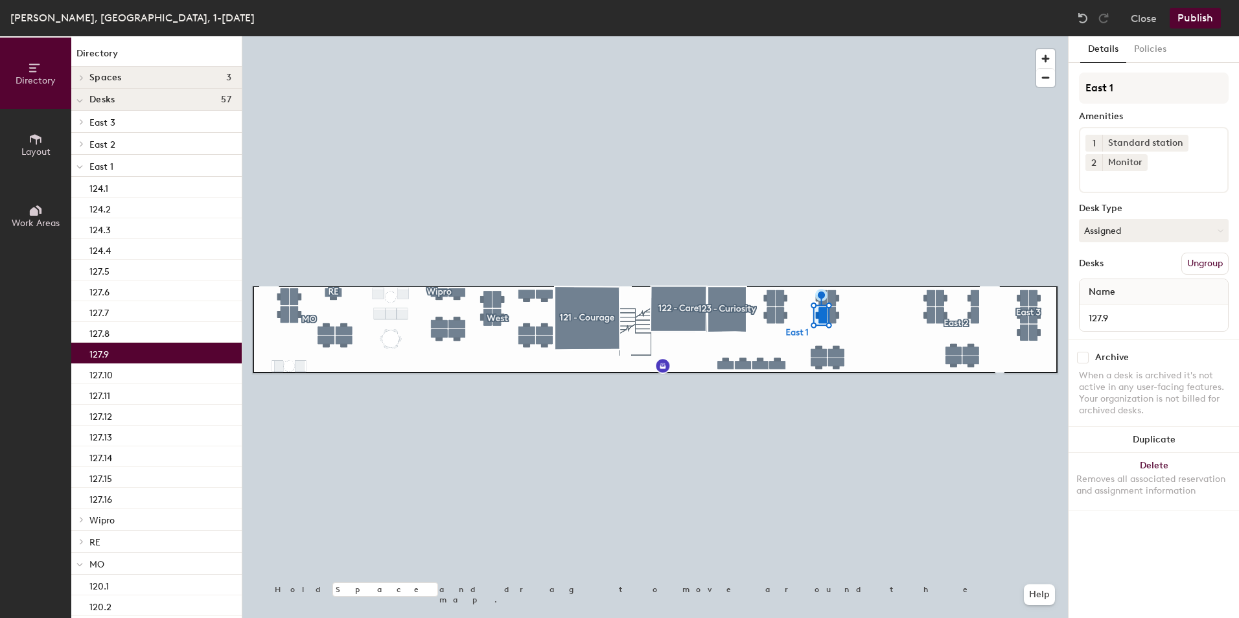
click at [1126, 181] on input at bounding box center [1143, 179] width 117 height 16
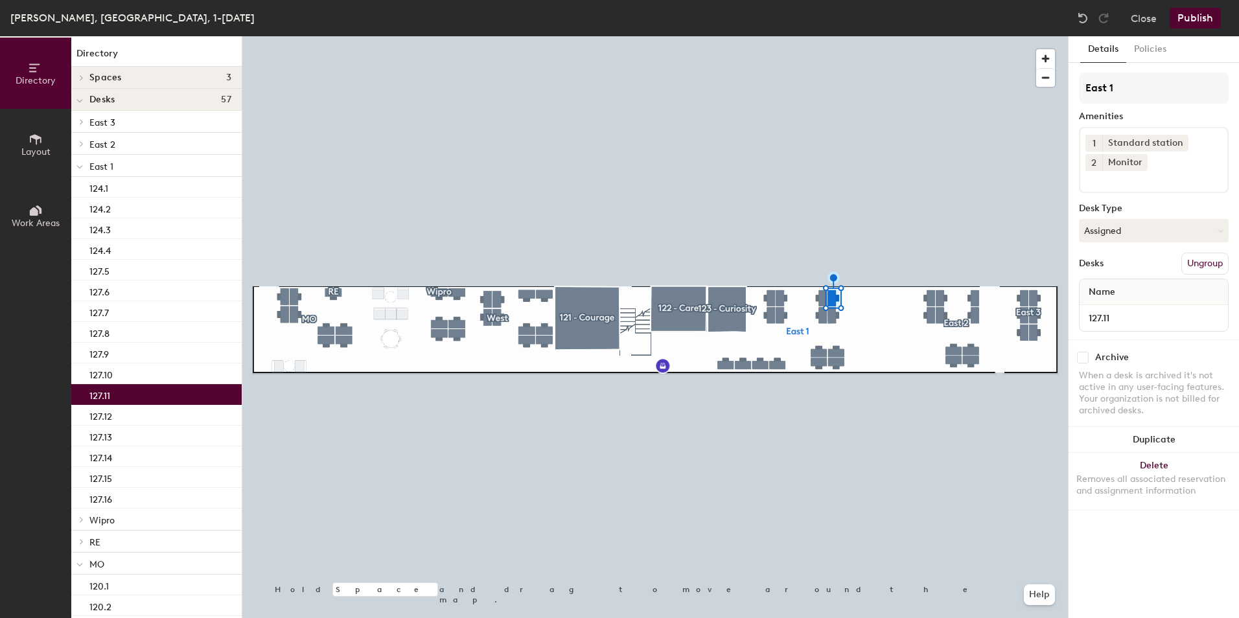
click at [1115, 180] on input at bounding box center [1143, 179] width 117 height 16
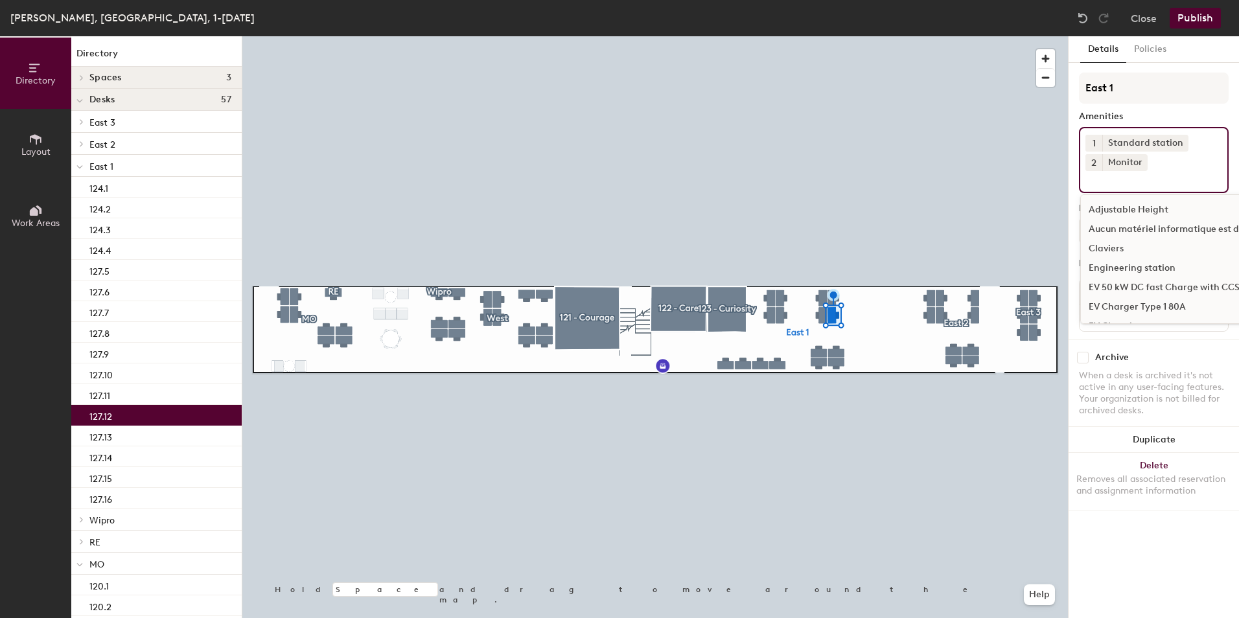
click at [1119, 183] on input at bounding box center [1143, 179] width 117 height 16
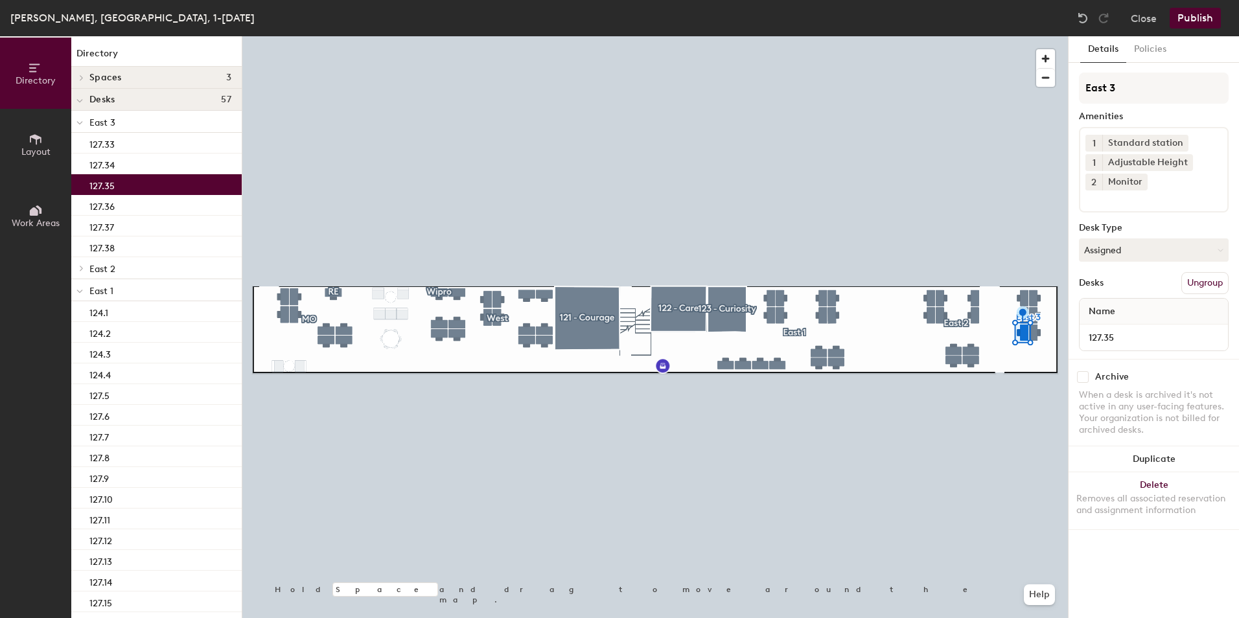
click at [1112, 203] on input at bounding box center [1143, 198] width 117 height 16
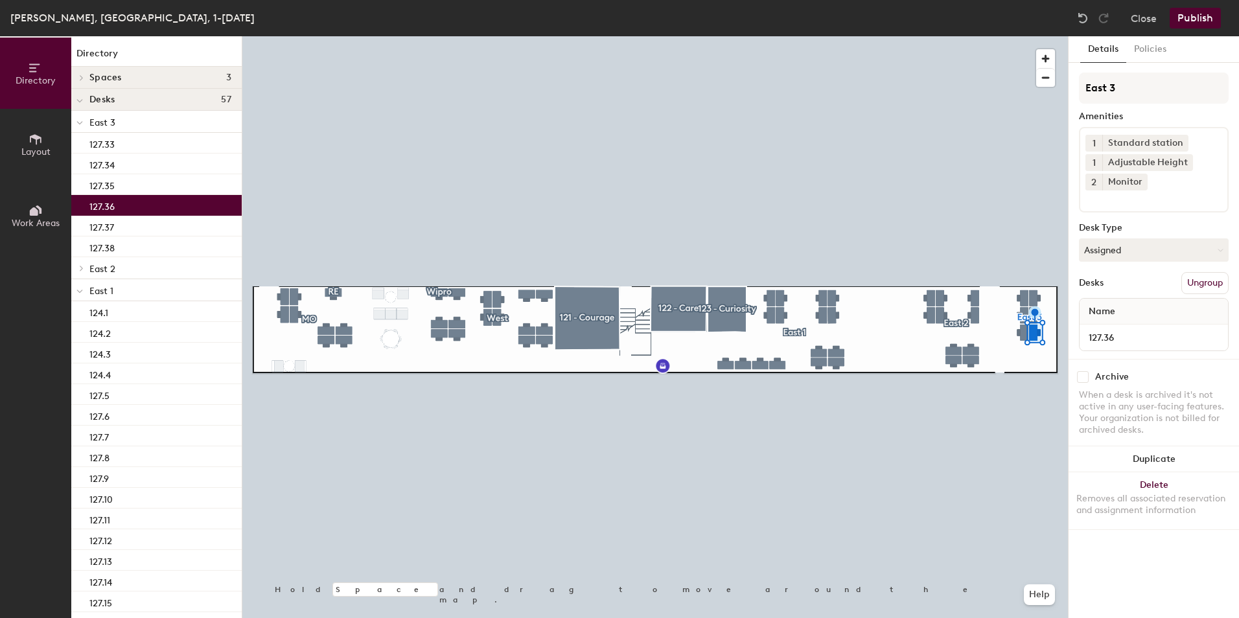
click at [1116, 198] on input at bounding box center [1143, 198] width 117 height 16
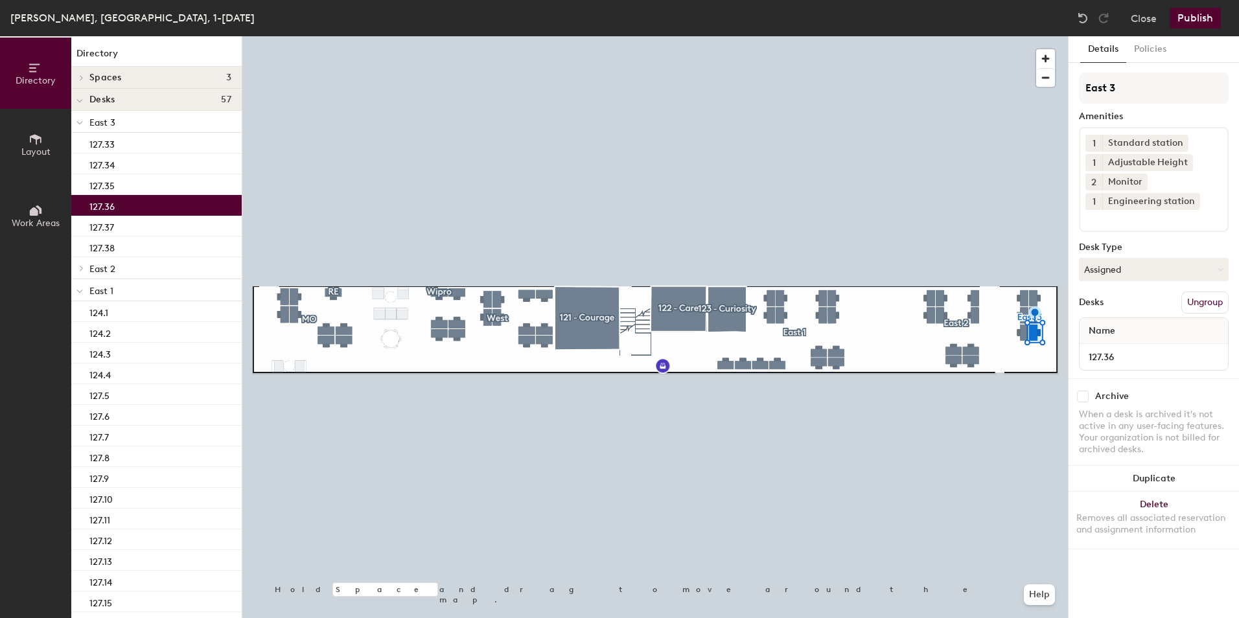
click at [1199, 19] on button "Publish" at bounding box center [1194, 18] width 51 height 21
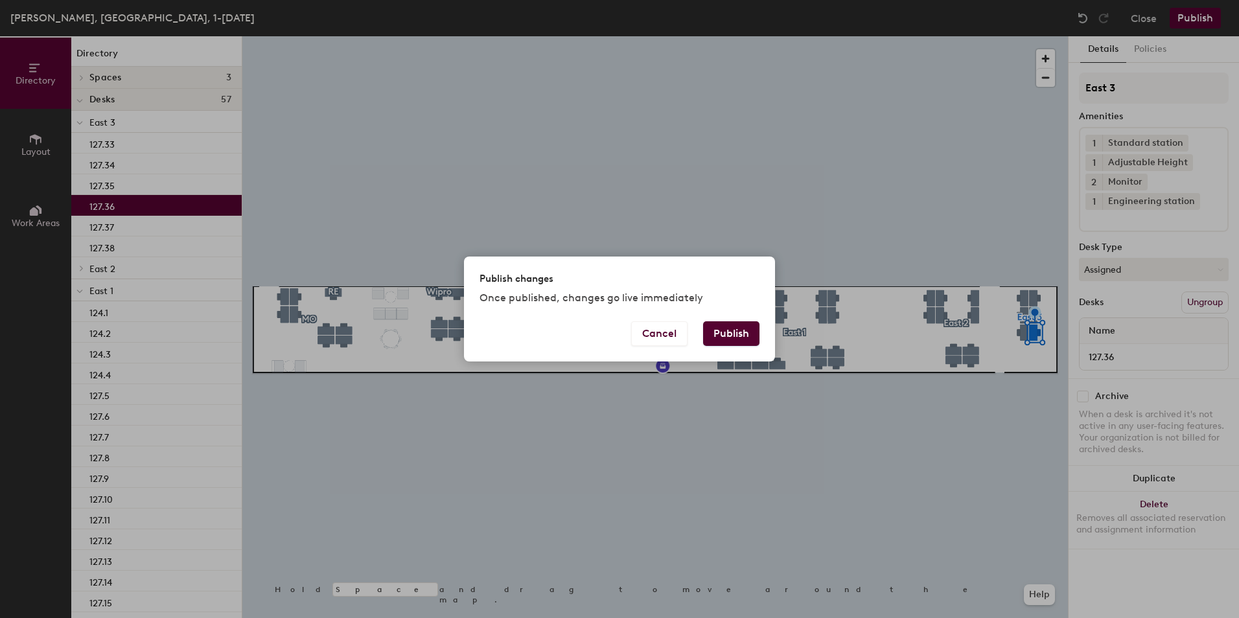
click at [731, 338] on button "Publish" at bounding box center [731, 333] width 56 height 25
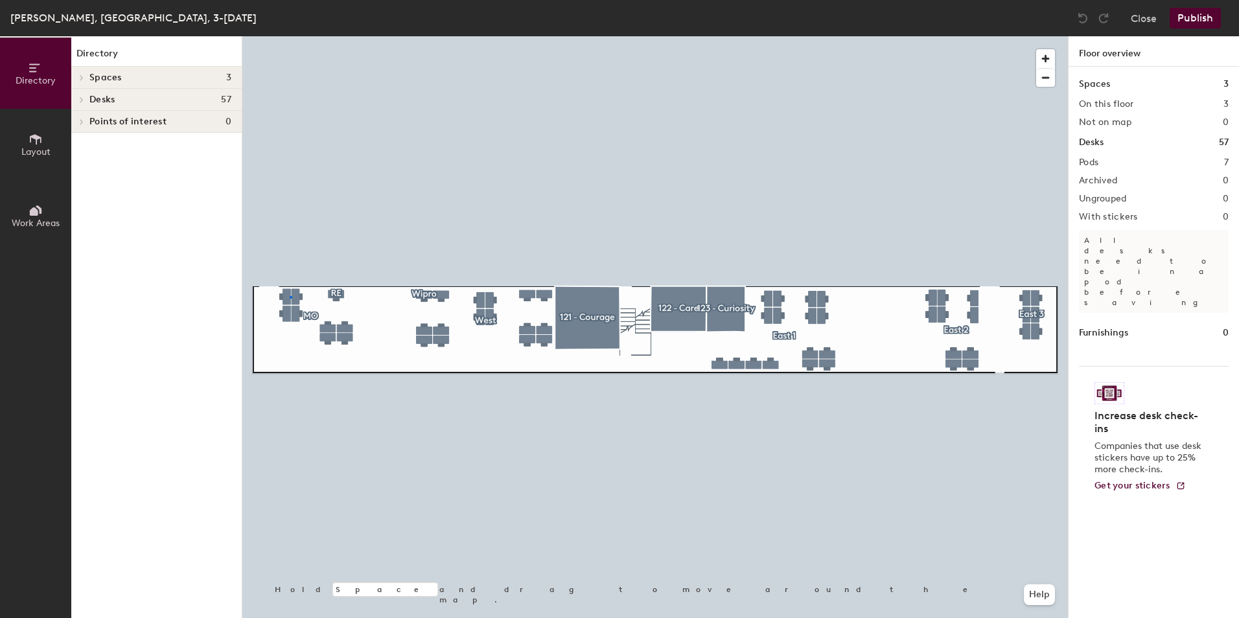
click at [290, 36] on div at bounding box center [654, 36] width 825 height 0
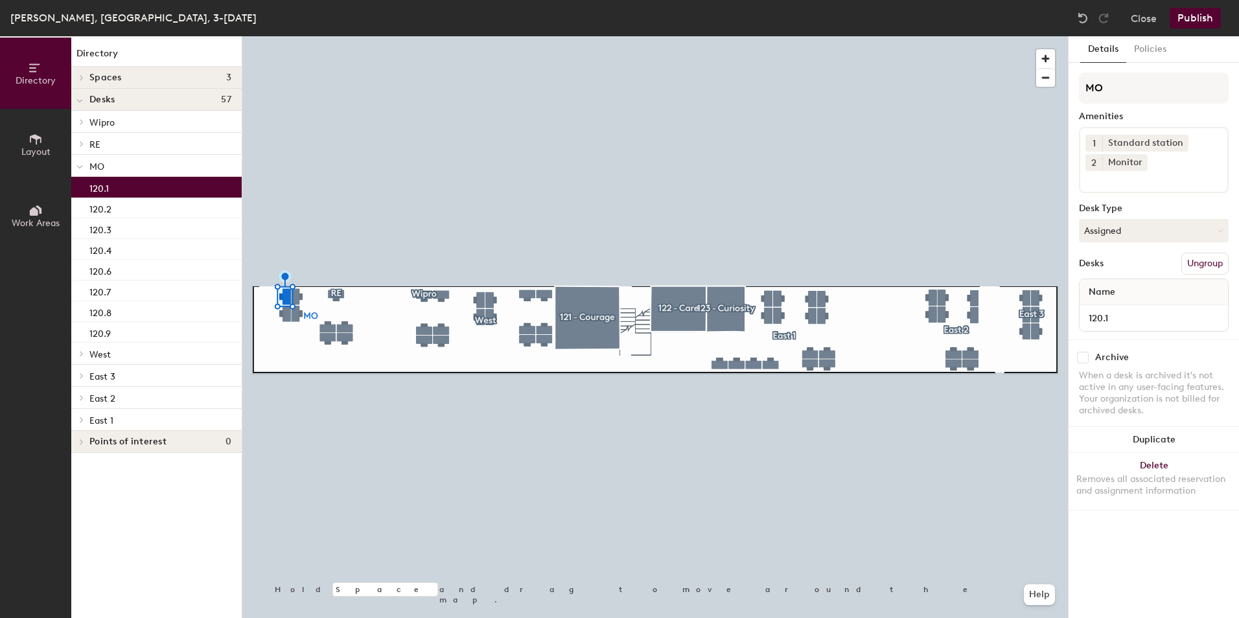
click at [1110, 181] on input at bounding box center [1143, 179] width 117 height 16
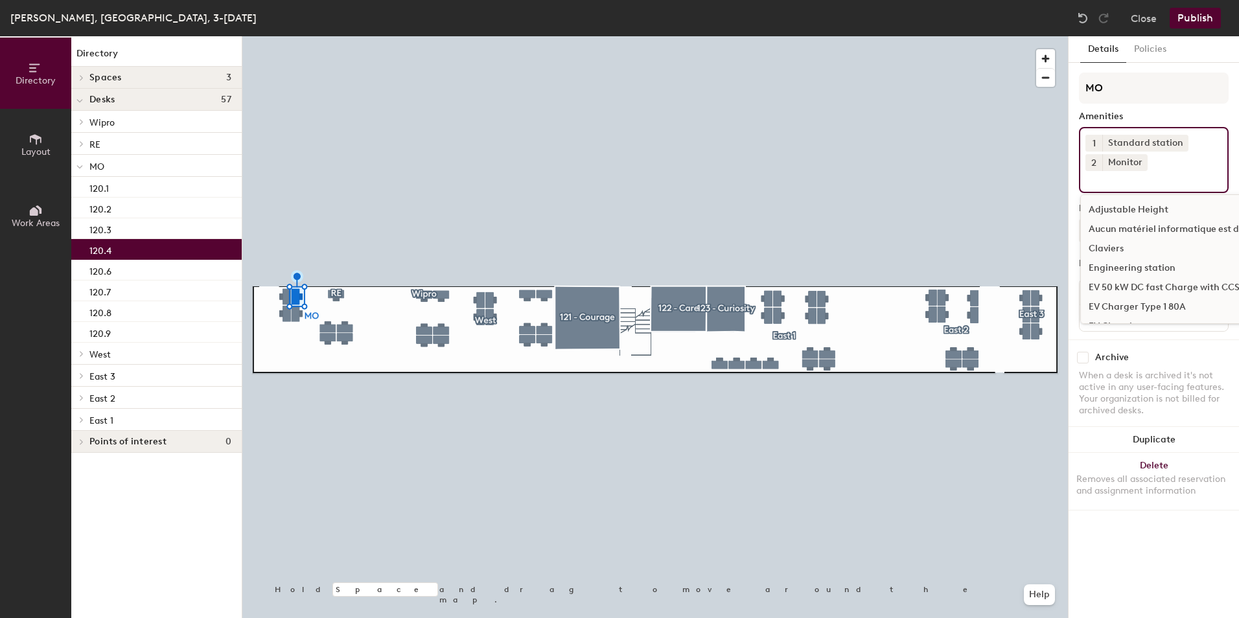
click at [1111, 182] on input at bounding box center [1143, 179] width 117 height 16
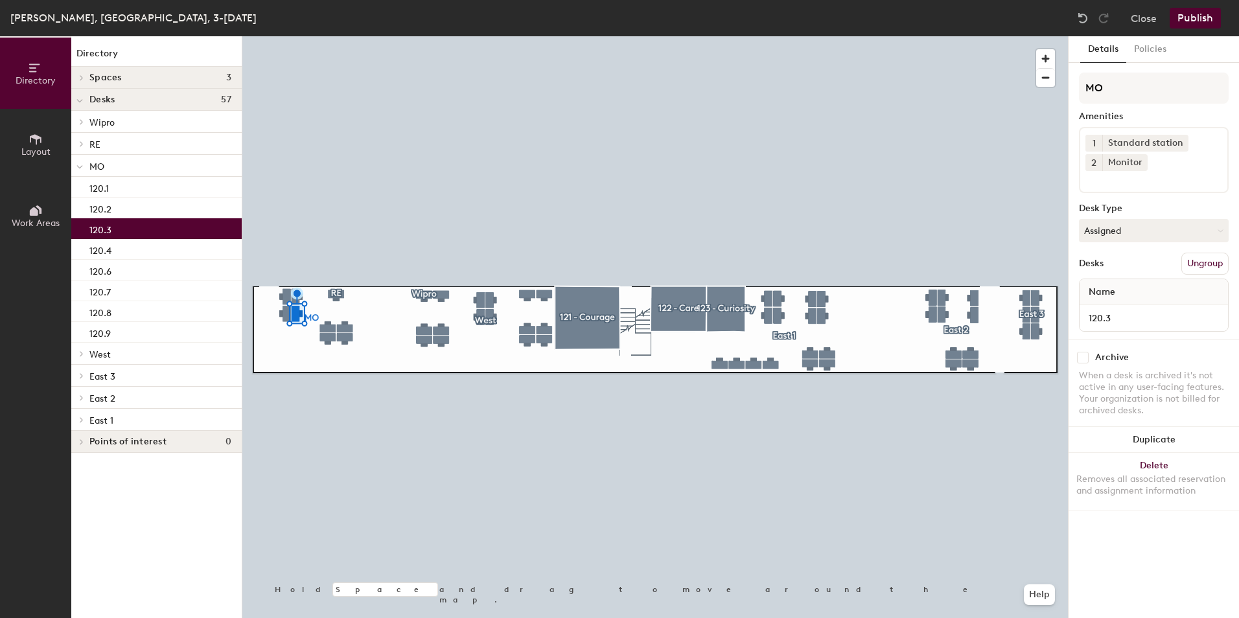
click at [1103, 179] on input at bounding box center [1143, 179] width 117 height 16
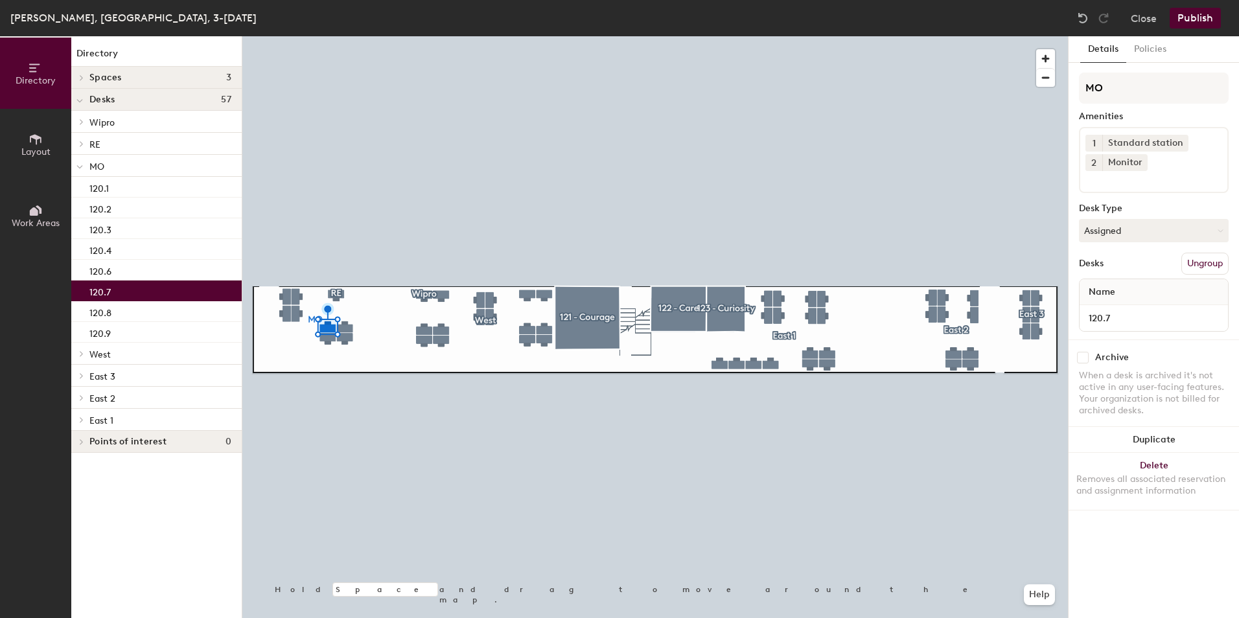
click at [1112, 183] on input at bounding box center [1143, 179] width 117 height 16
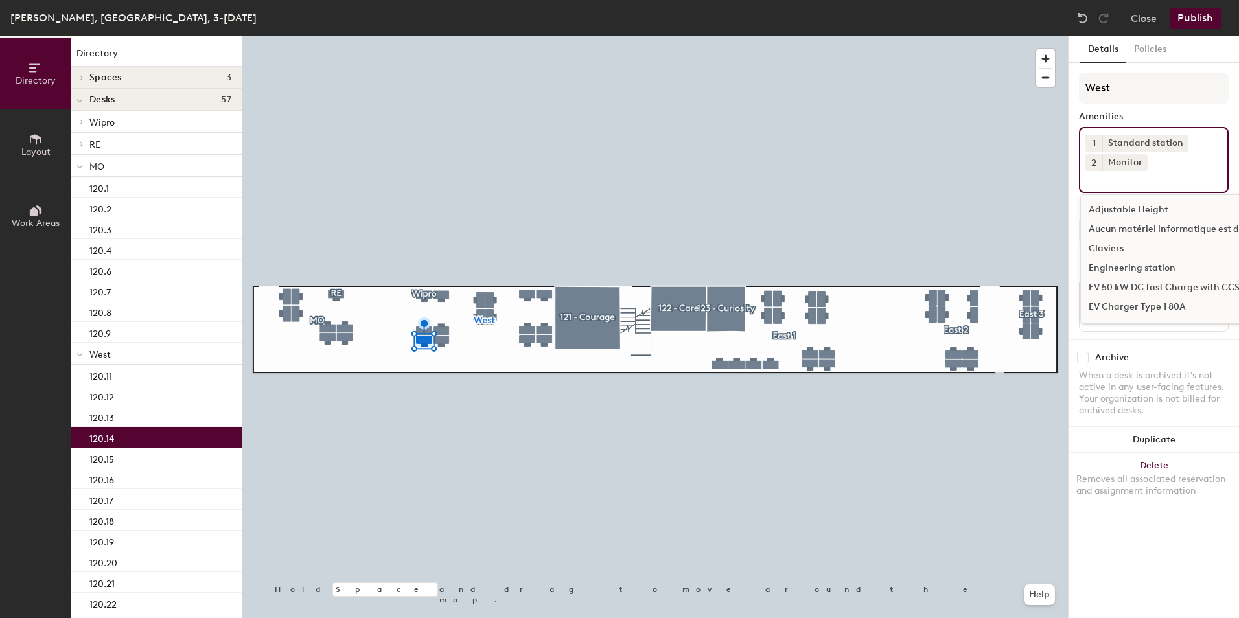
click at [1107, 182] on input at bounding box center [1143, 179] width 117 height 16
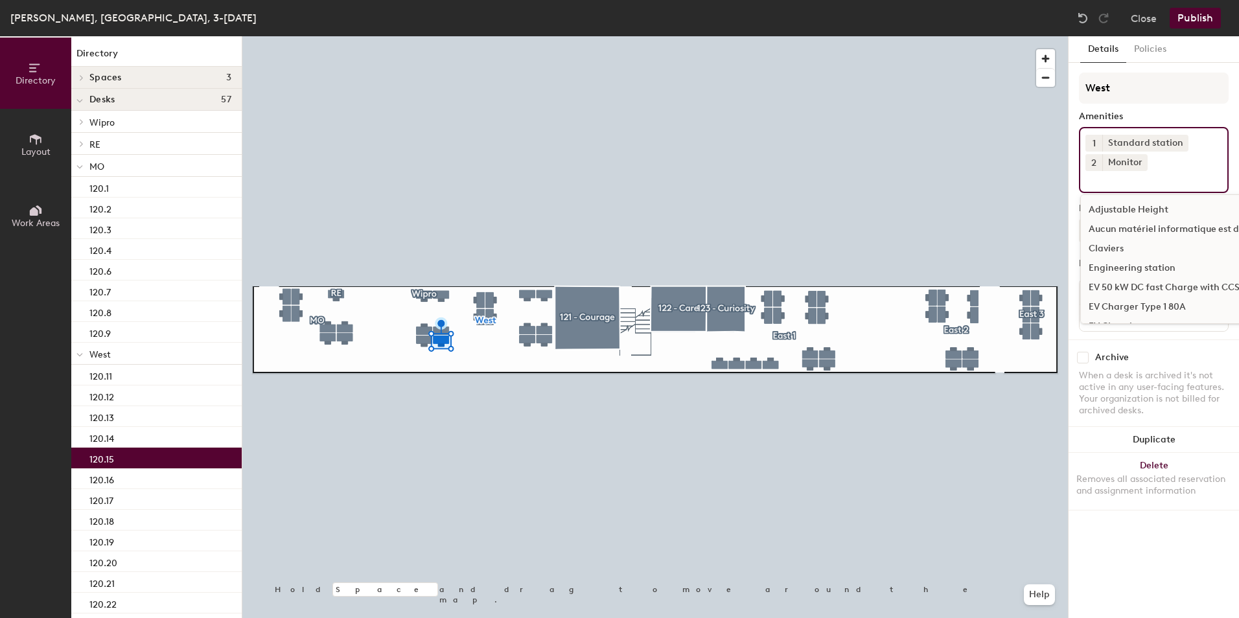
click at [1127, 179] on input at bounding box center [1143, 179] width 117 height 16
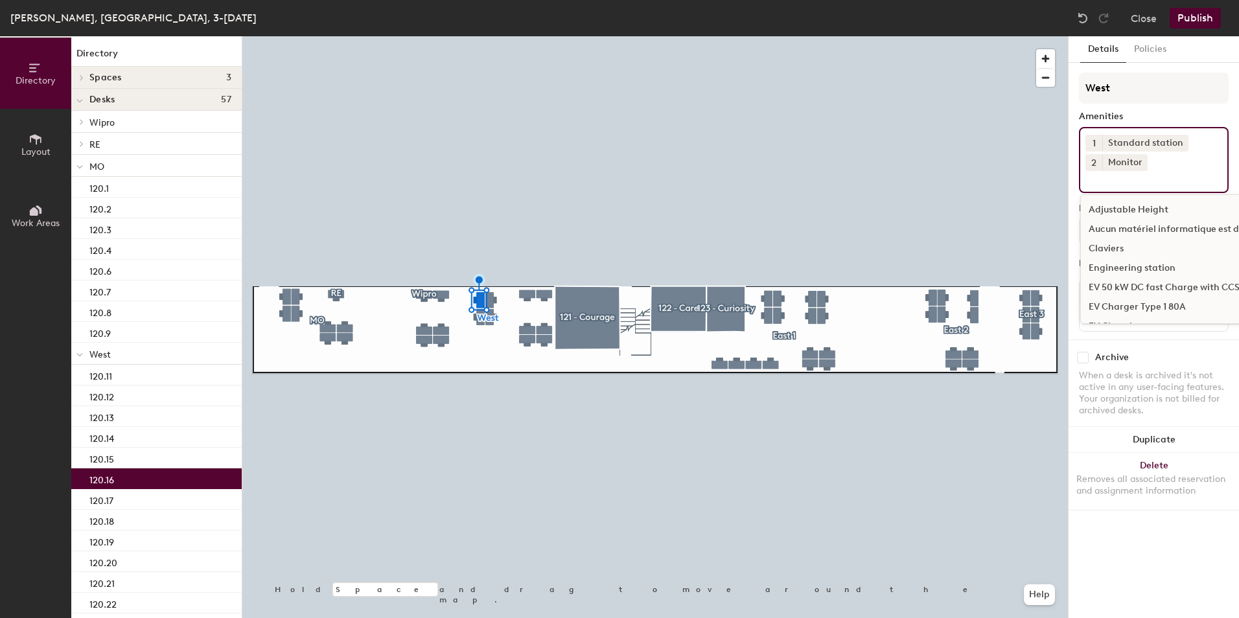
click at [1104, 182] on input at bounding box center [1143, 179] width 117 height 16
click at [1104, 179] on input at bounding box center [1143, 179] width 117 height 16
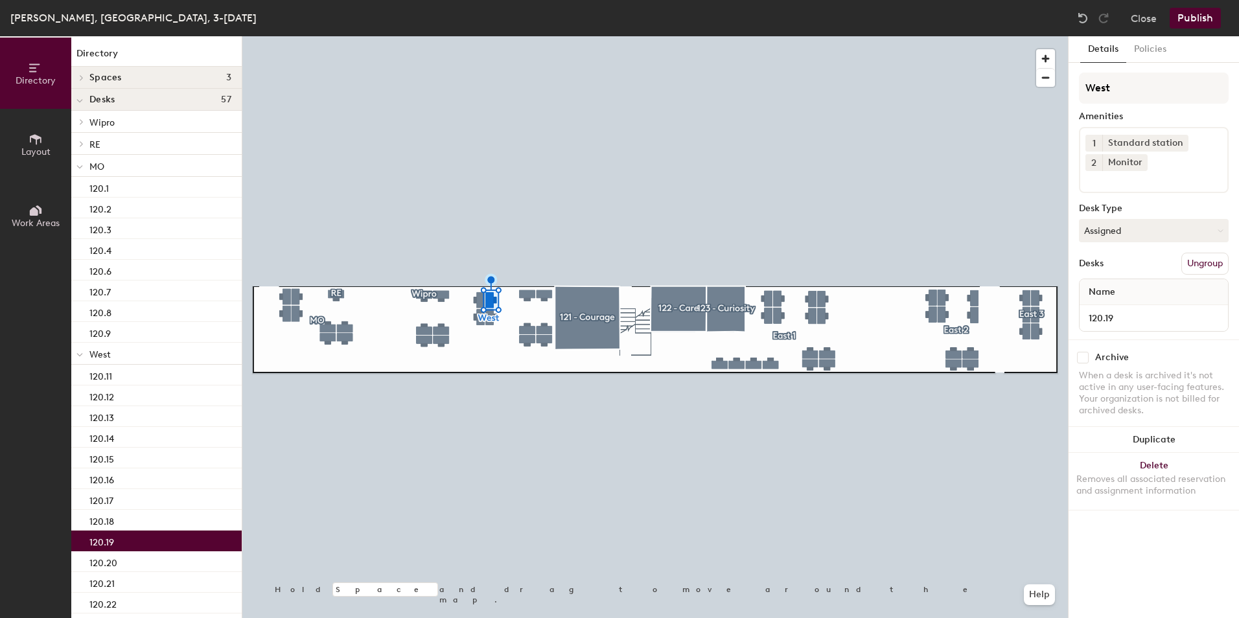
click at [1108, 184] on input at bounding box center [1143, 179] width 117 height 16
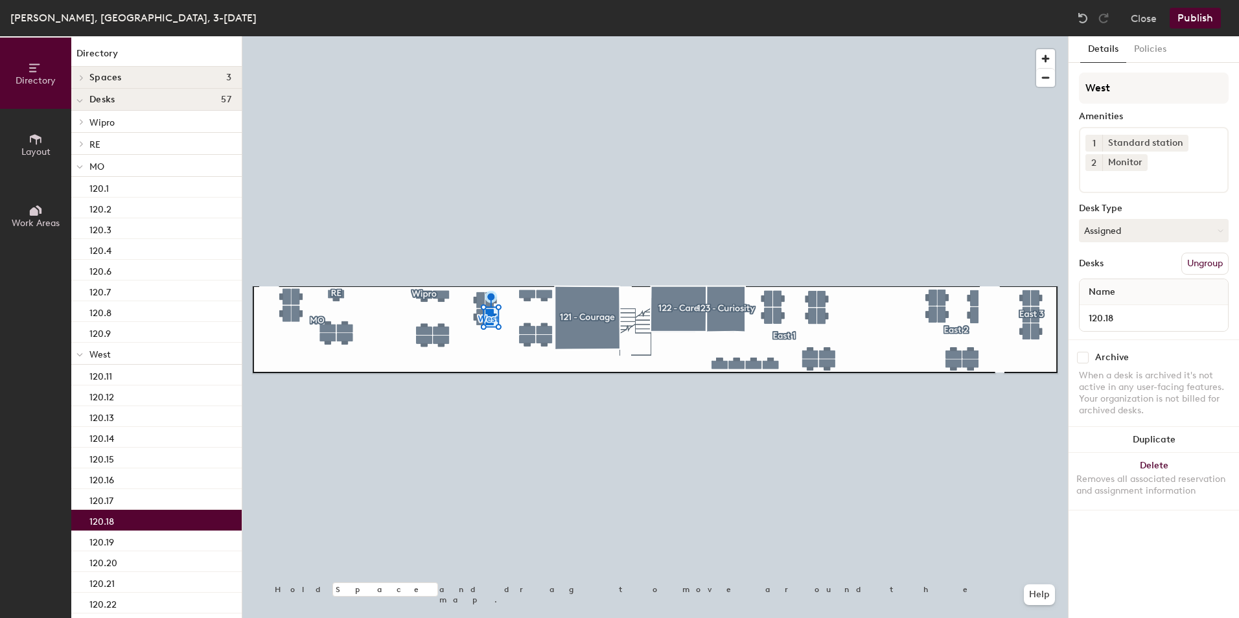
click at [1107, 181] on input at bounding box center [1143, 179] width 117 height 16
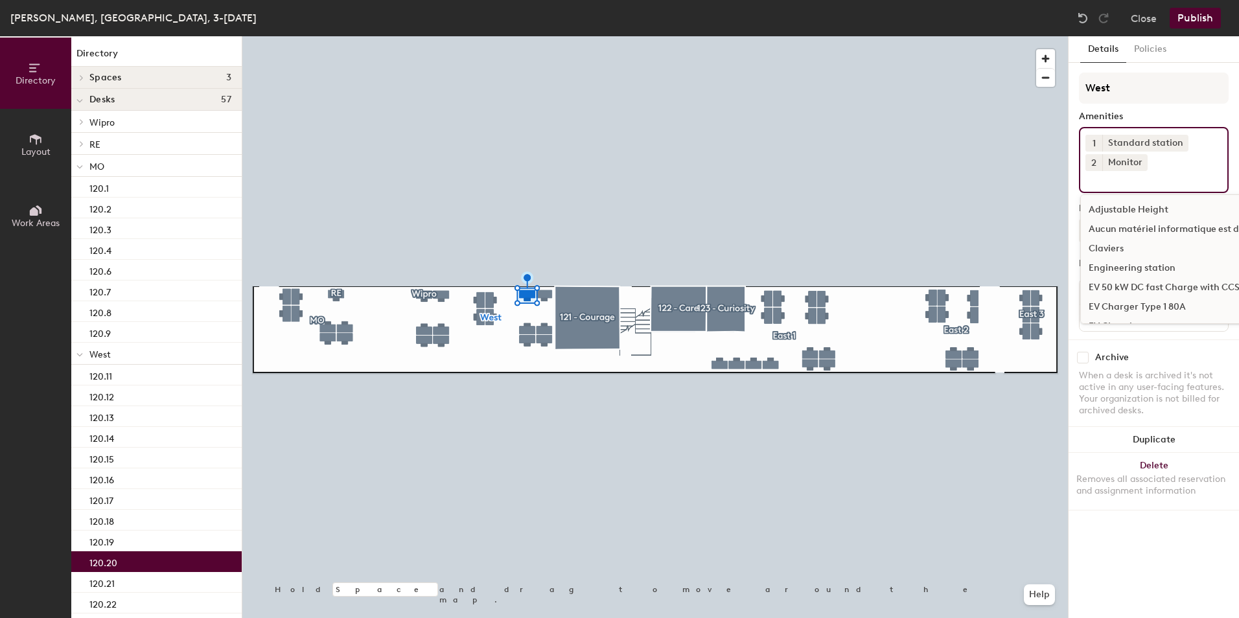
click at [1112, 181] on input at bounding box center [1143, 179] width 117 height 16
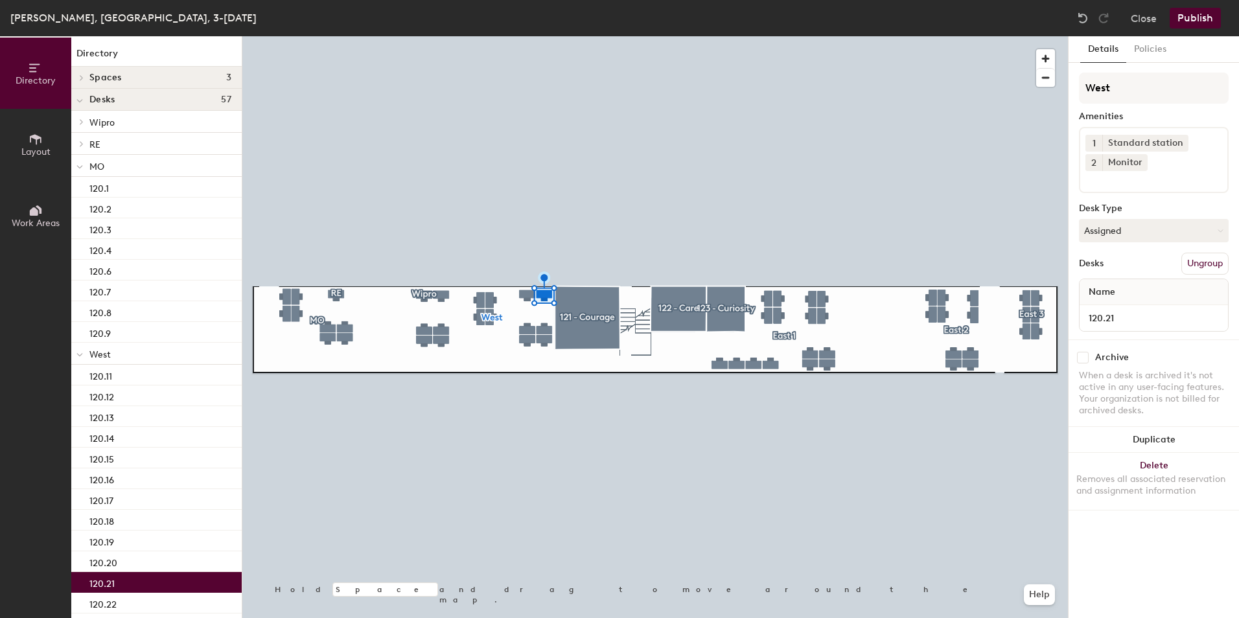
click at [1132, 187] on div "1 Standard station 2 Monitor" at bounding box center [1154, 160] width 150 height 66
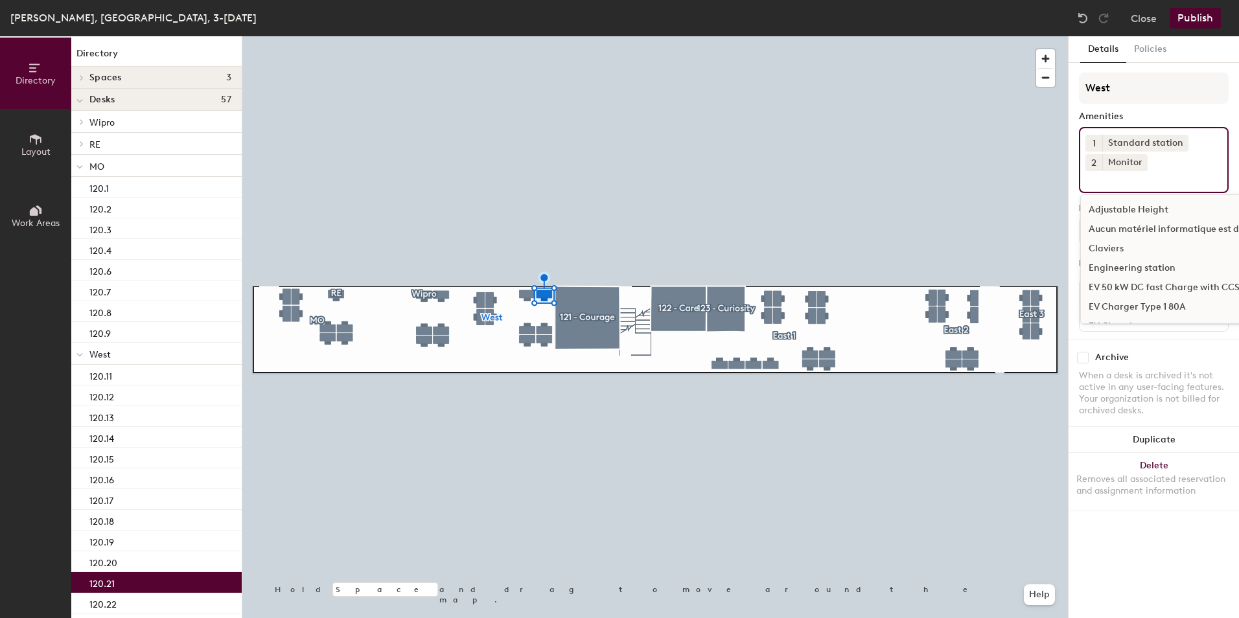
click at [1105, 185] on input at bounding box center [1143, 179] width 117 height 16
click at [1106, 181] on input at bounding box center [1143, 179] width 117 height 16
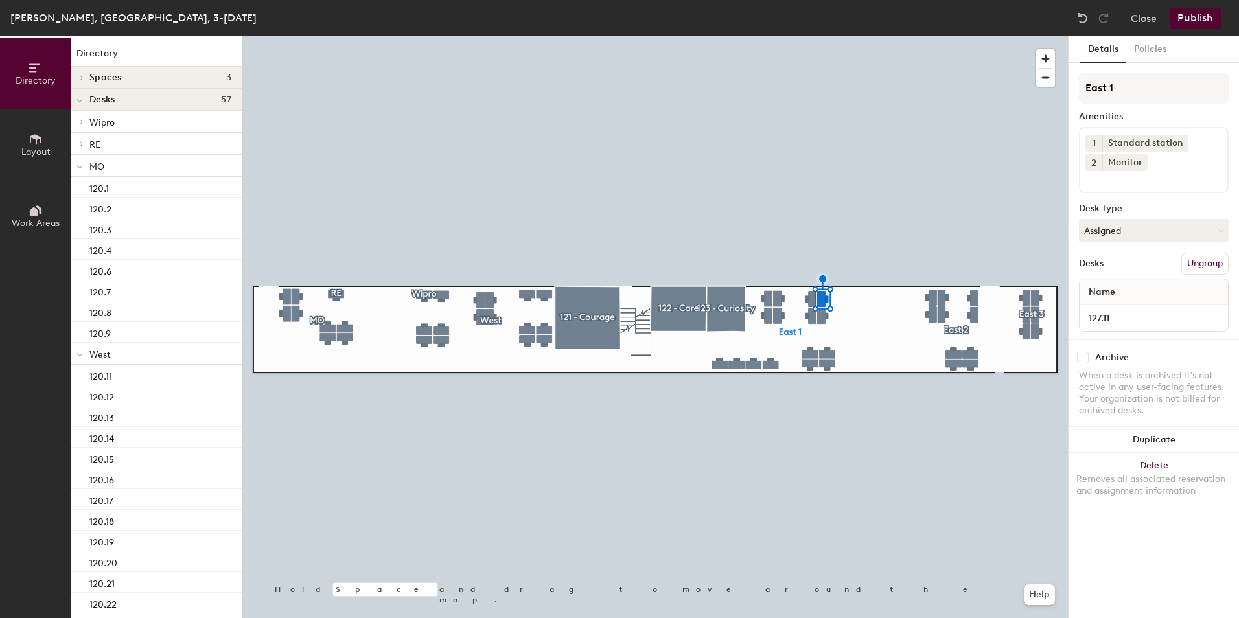
click at [1110, 185] on input at bounding box center [1143, 179] width 117 height 16
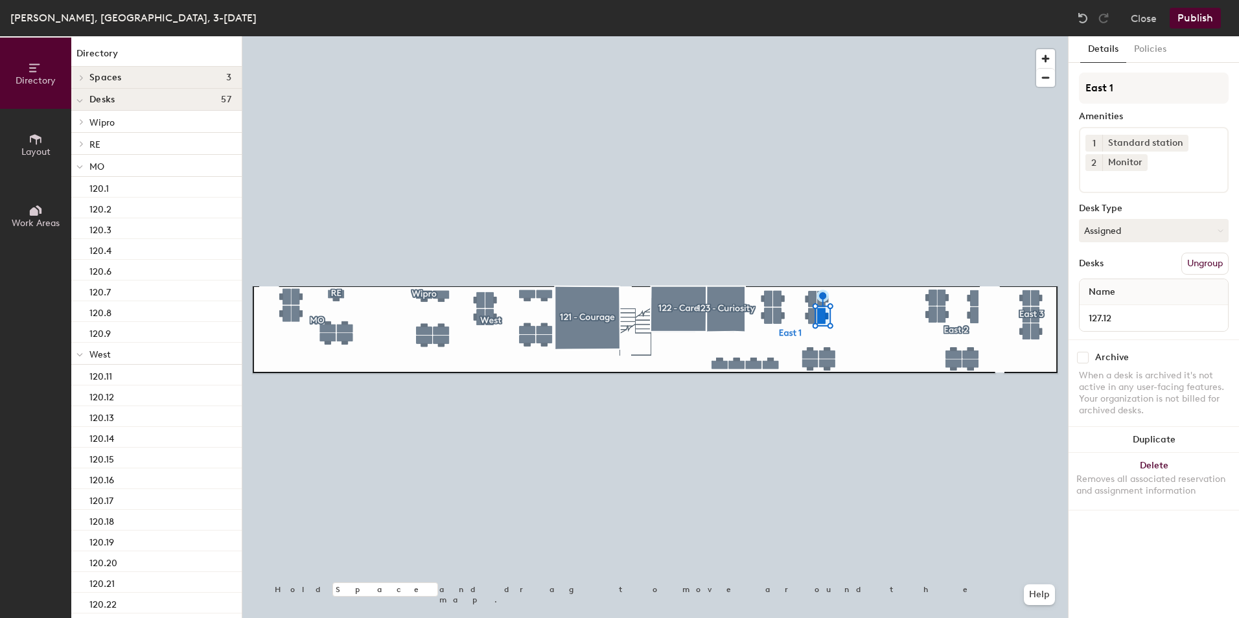
click at [1112, 183] on input at bounding box center [1143, 179] width 117 height 16
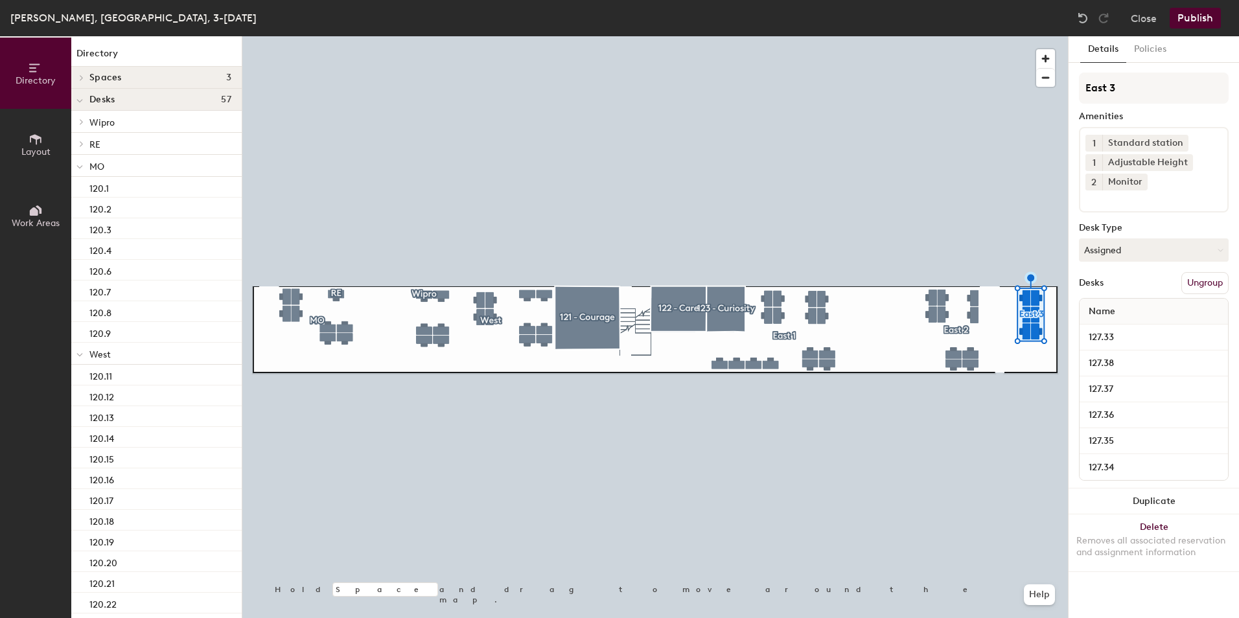
click at [1109, 206] on div "1 Standard station 1 Adjustable Height 2 Monitor" at bounding box center [1154, 170] width 150 height 86
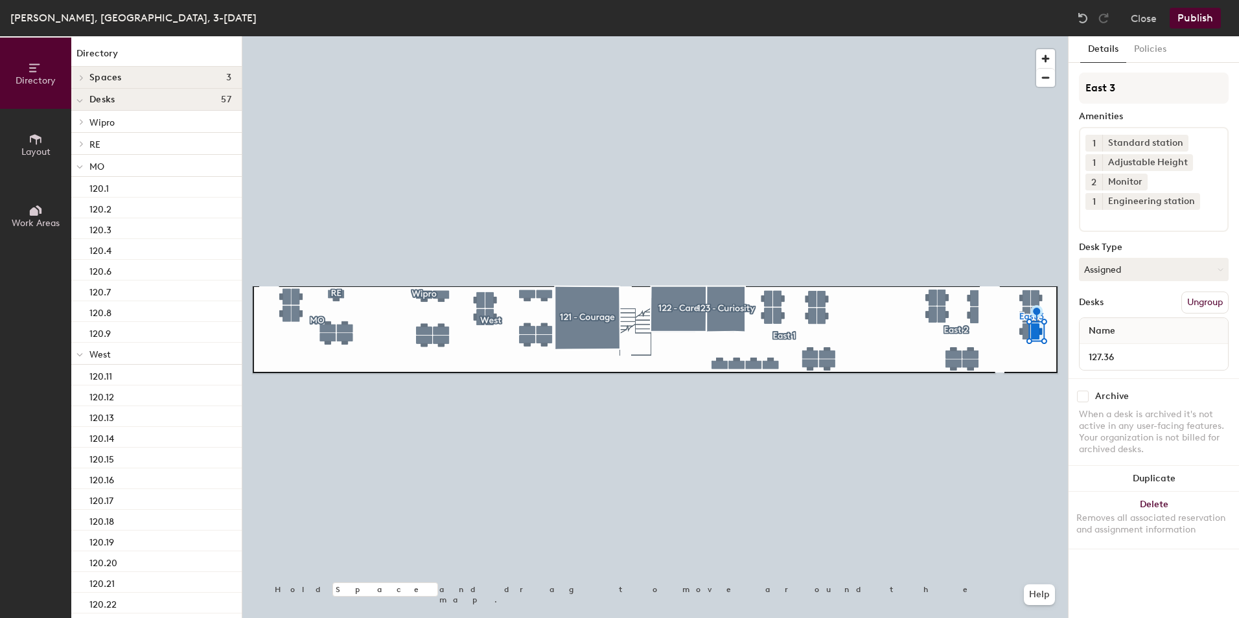
click at [1207, 17] on button "Publish" at bounding box center [1194, 18] width 51 height 21
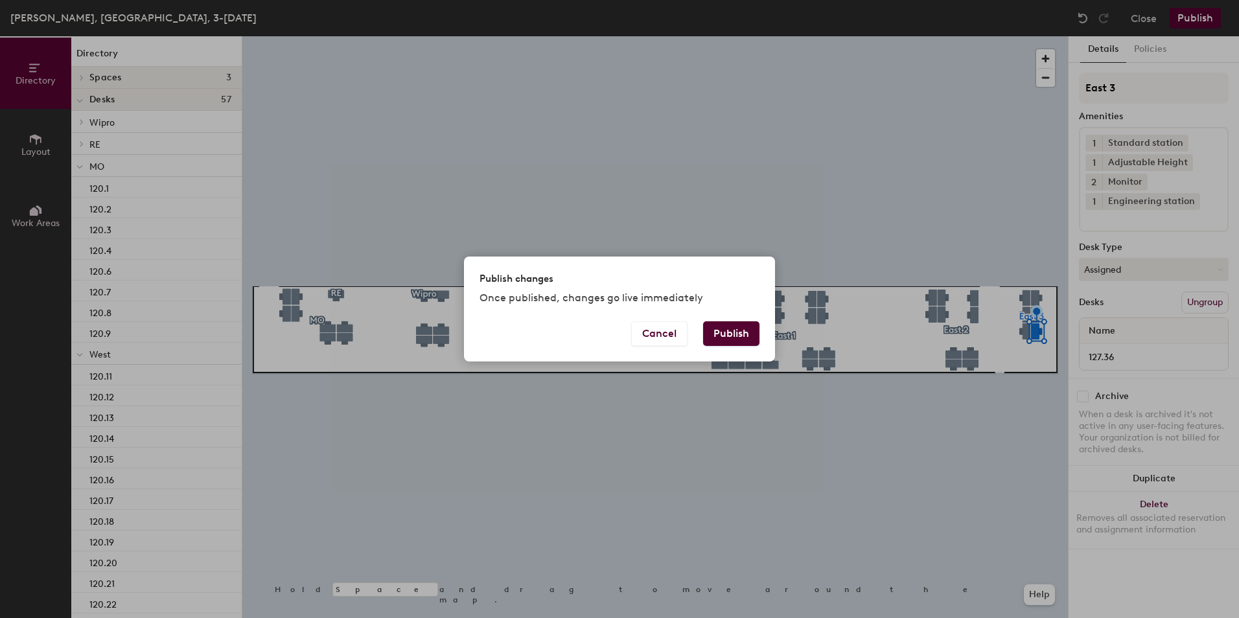
click at [731, 329] on button "Publish" at bounding box center [731, 333] width 56 height 25
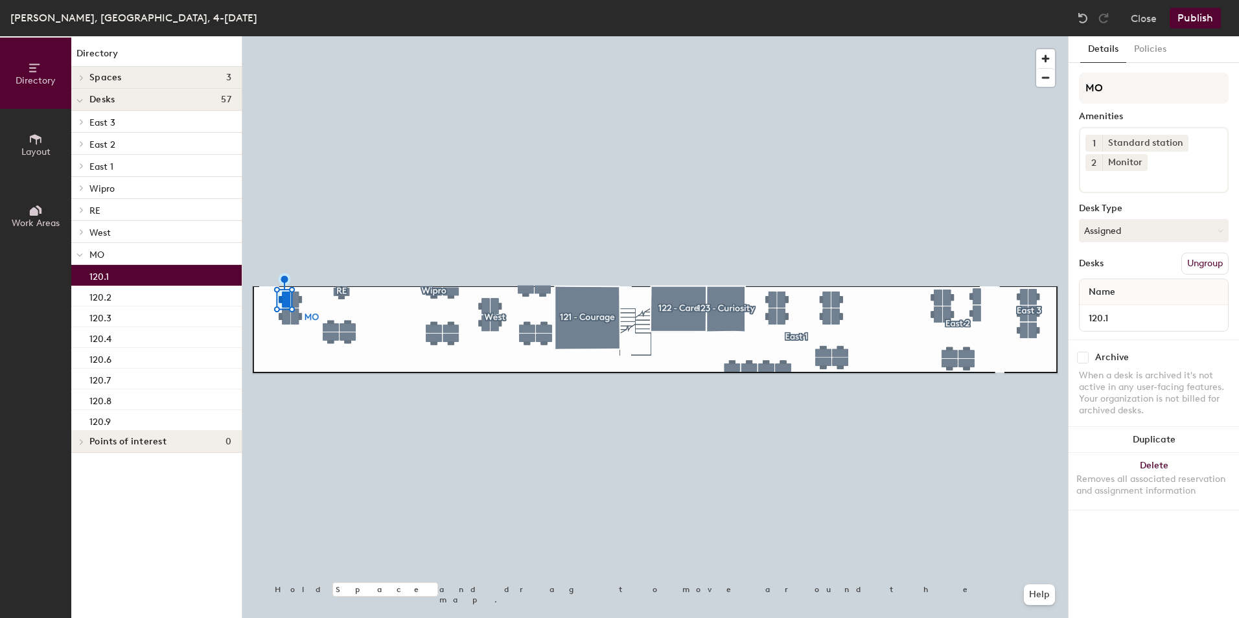
click at [1099, 181] on input at bounding box center [1143, 179] width 117 height 16
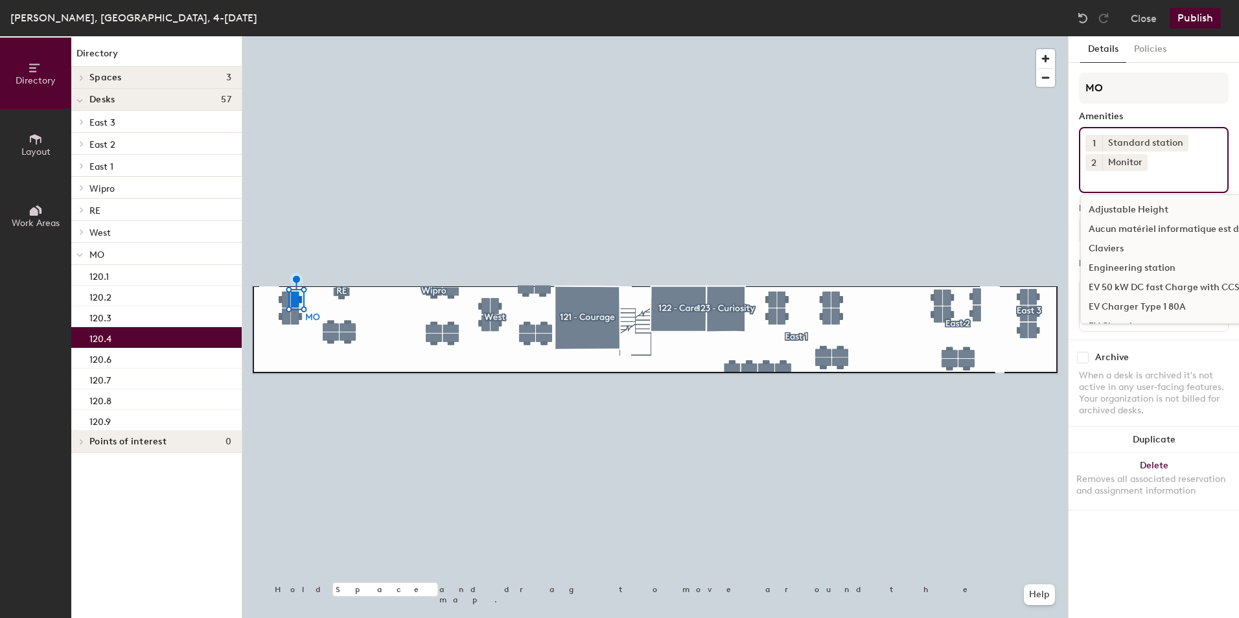
click at [1117, 184] on input at bounding box center [1143, 179] width 117 height 16
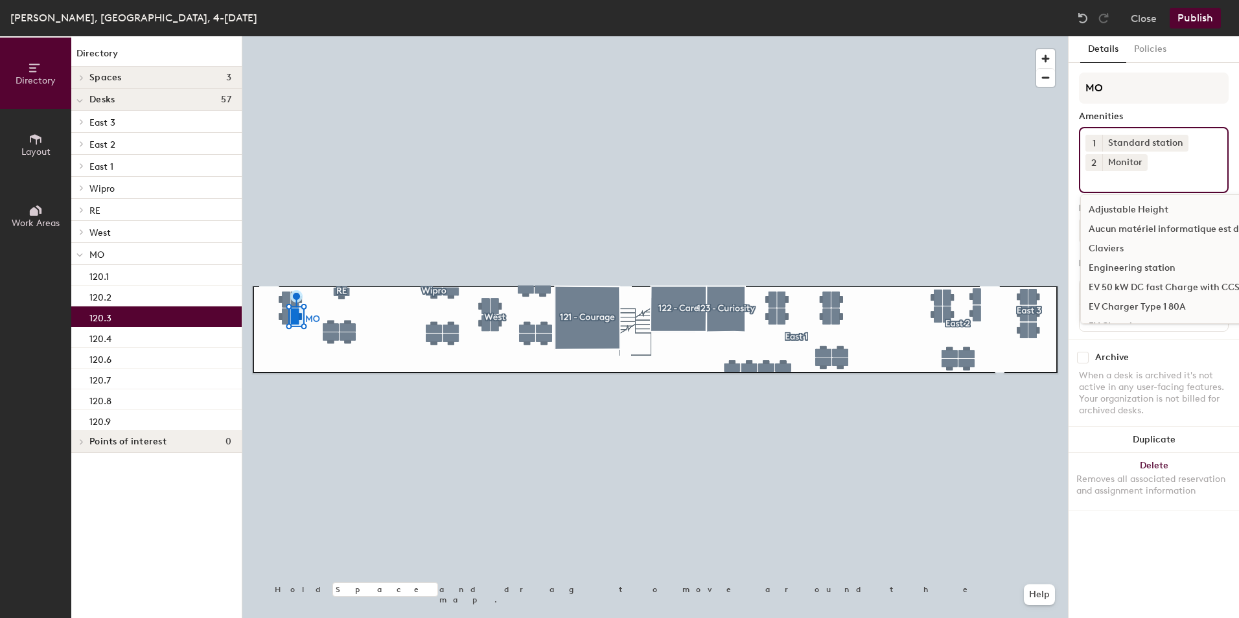
click at [1119, 185] on input at bounding box center [1143, 179] width 117 height 16
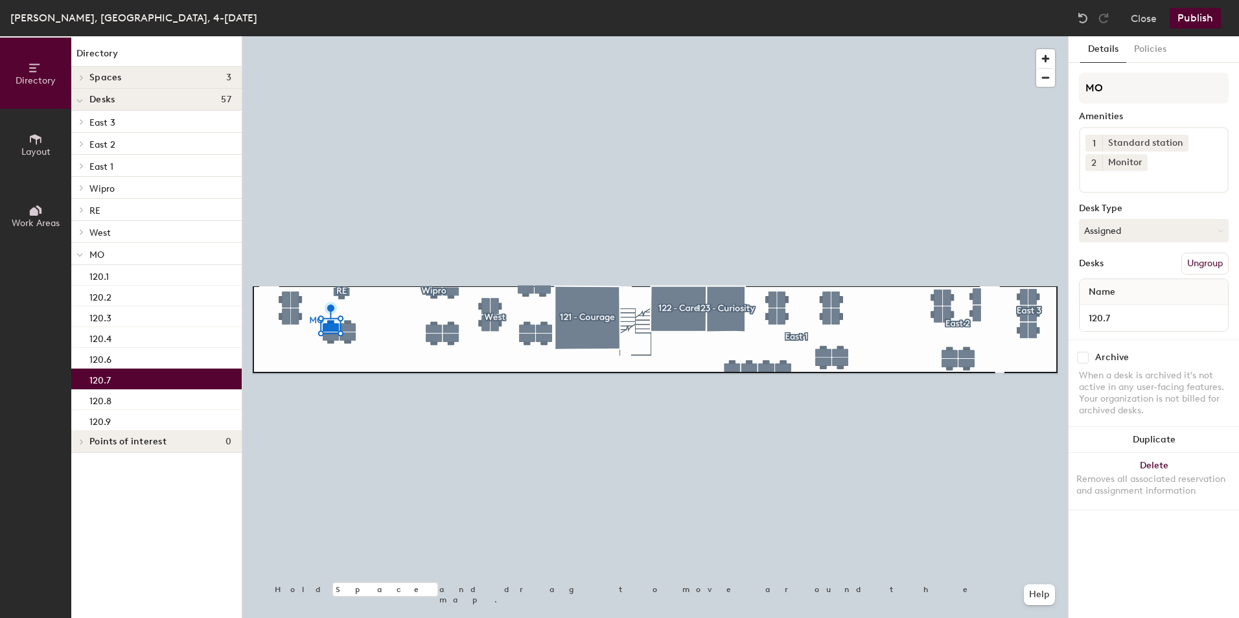
click at [1114, 186] on input at bounding box center [1143, 179] width 117 height 16
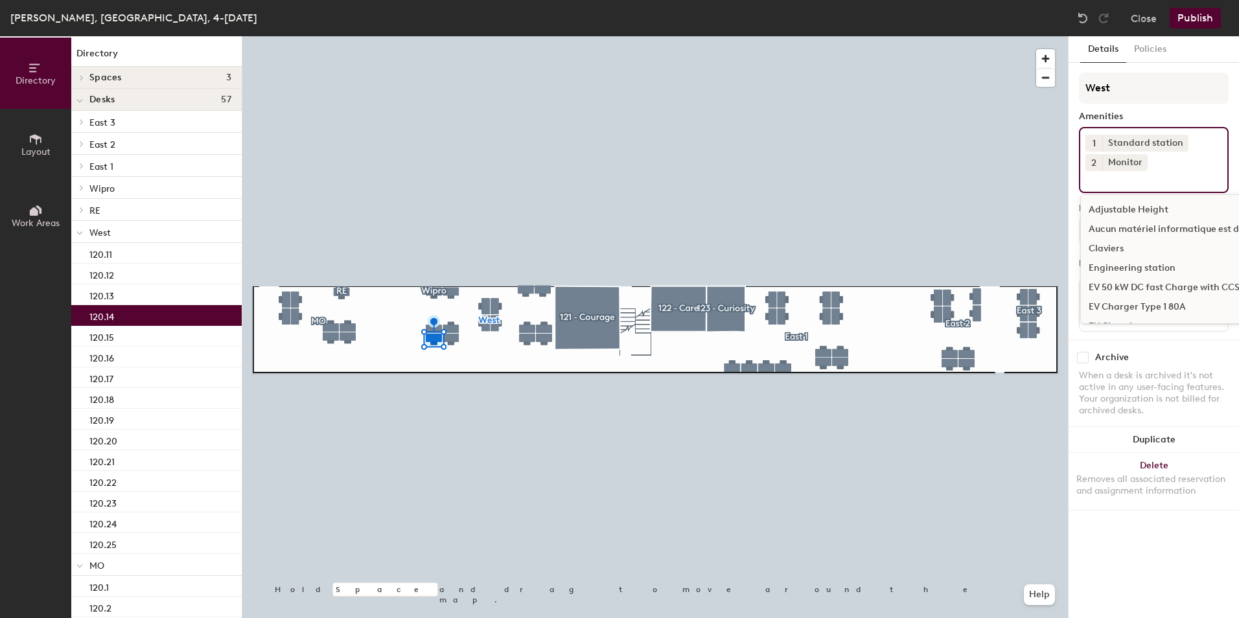
click at [1098, 184] on input at bounding box center [1143, 179] width 117 height 16
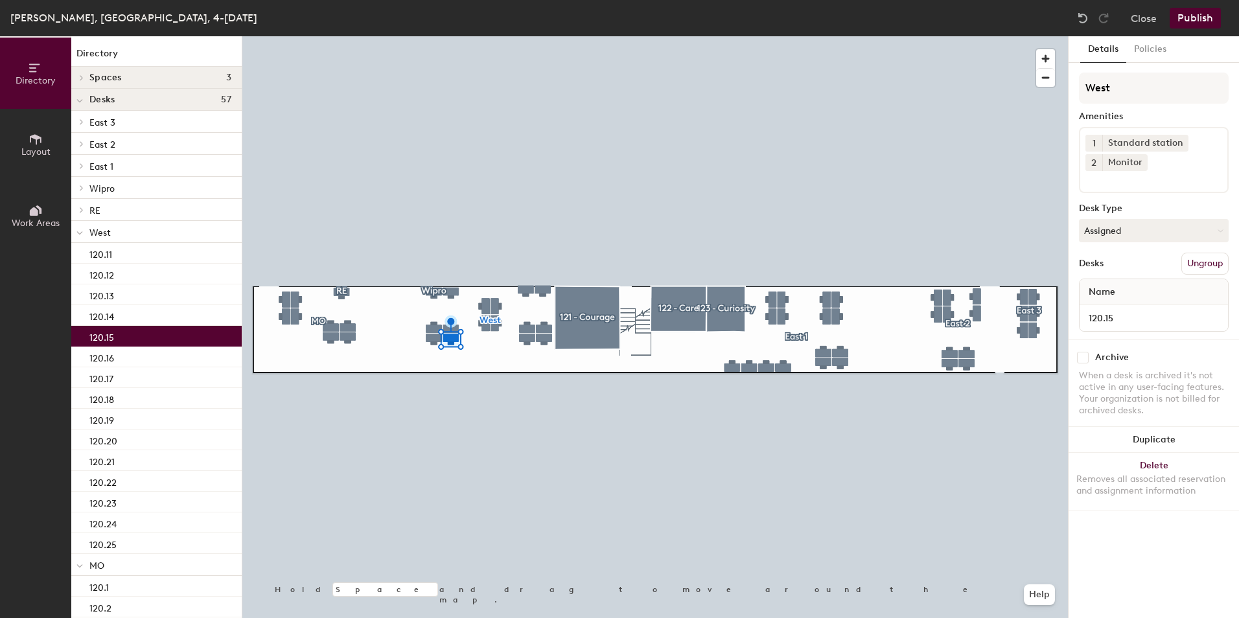
click at [1108, 182] on input at bounding box center [1143, 179] width 117 height 16
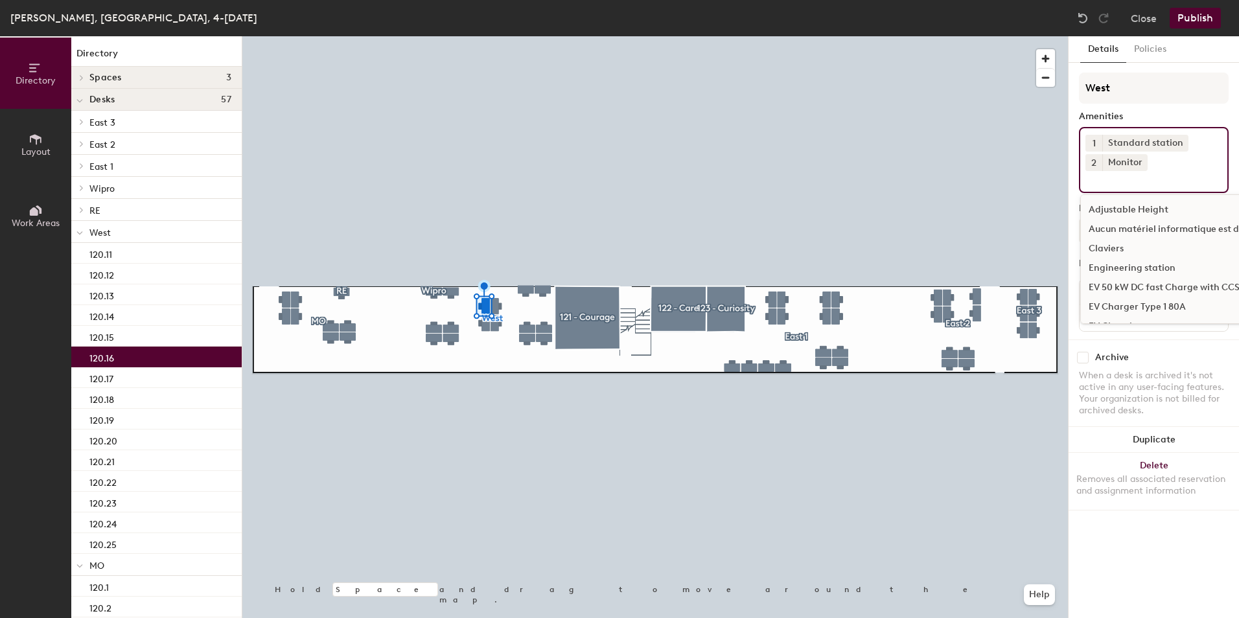
click at [1111, 183] on input at bounding box center [1143, 179] width 117 height 16
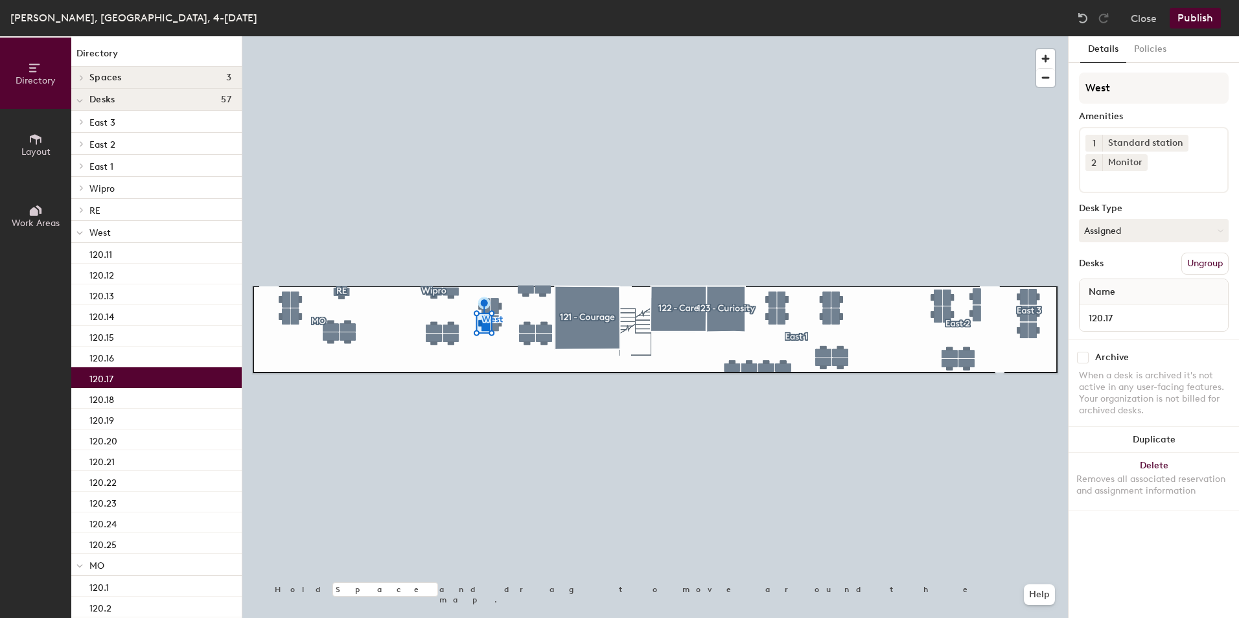
click at [1110, 181] on input at bounding box center [1143, 179] width 117 height 16
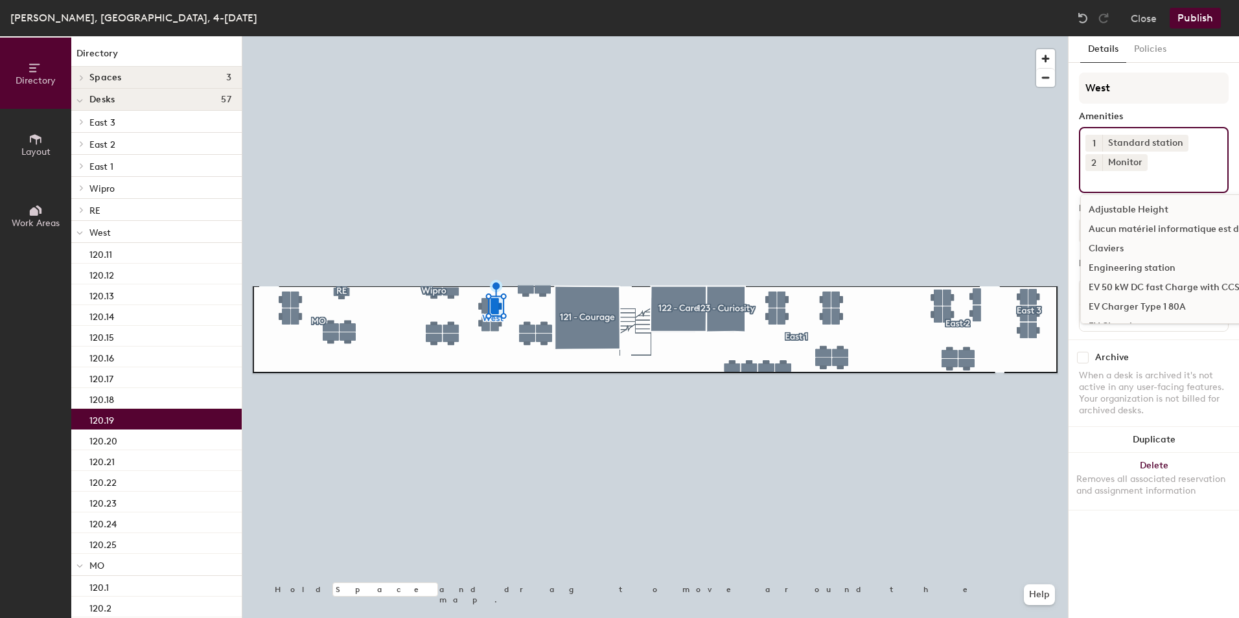
click at [1113, 183] on input at bounding box center [1143, 179] width 117 height 16
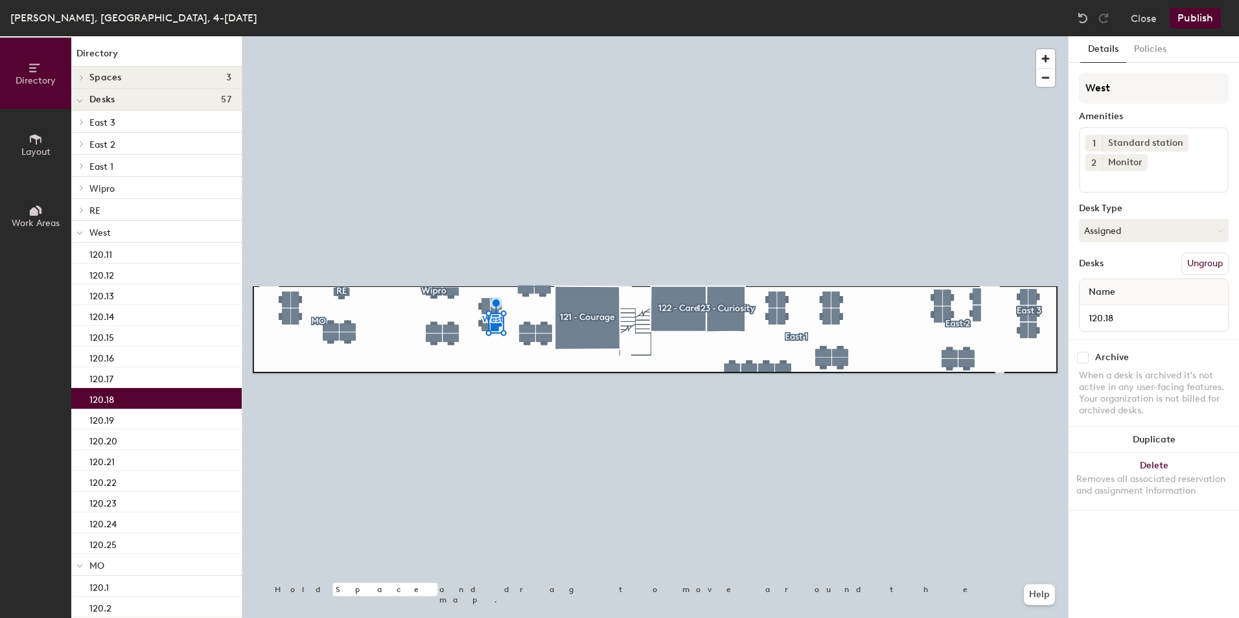
click at [1106, 185] on input at bounding box center [1143, 179] width 117 height 16
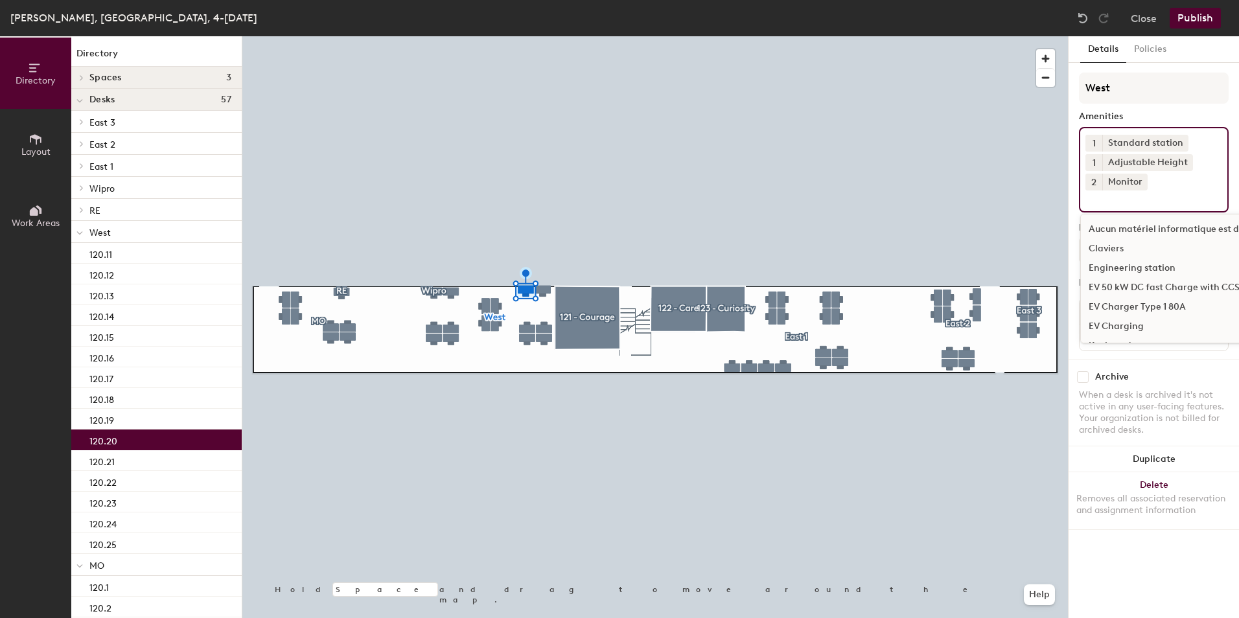
click at [1114, 203] on input at bounding box center [1143, 198] width 117 height 16
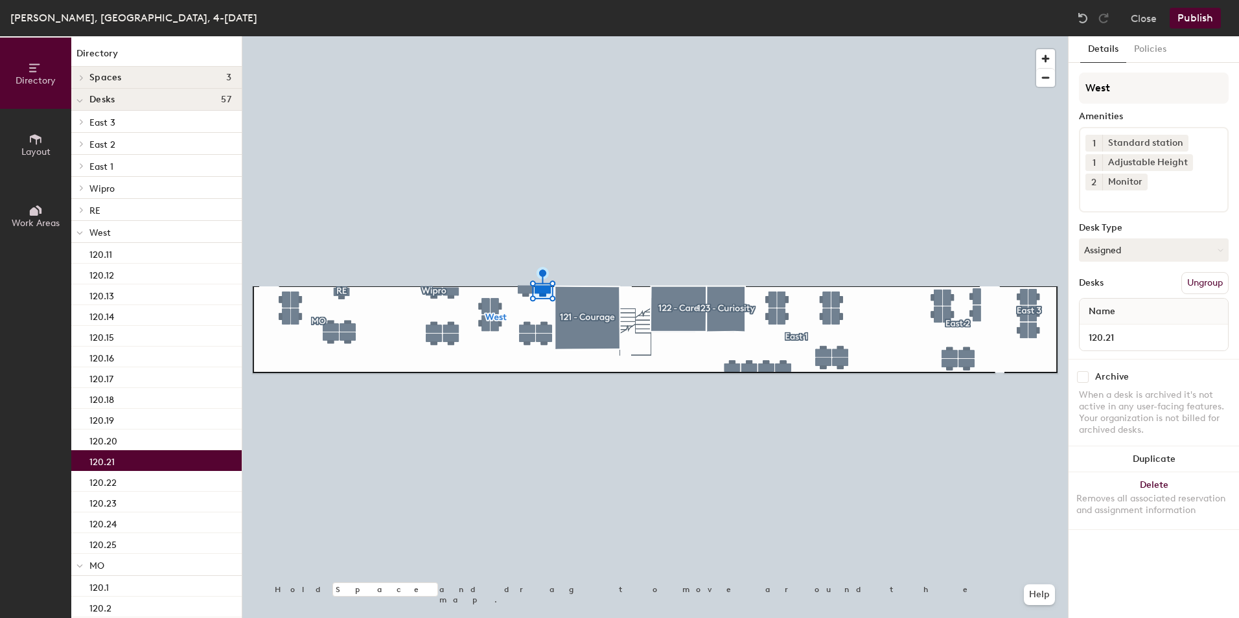
click at [1120, 205] on input at bounding box center [1143, 198] width 117 height 16
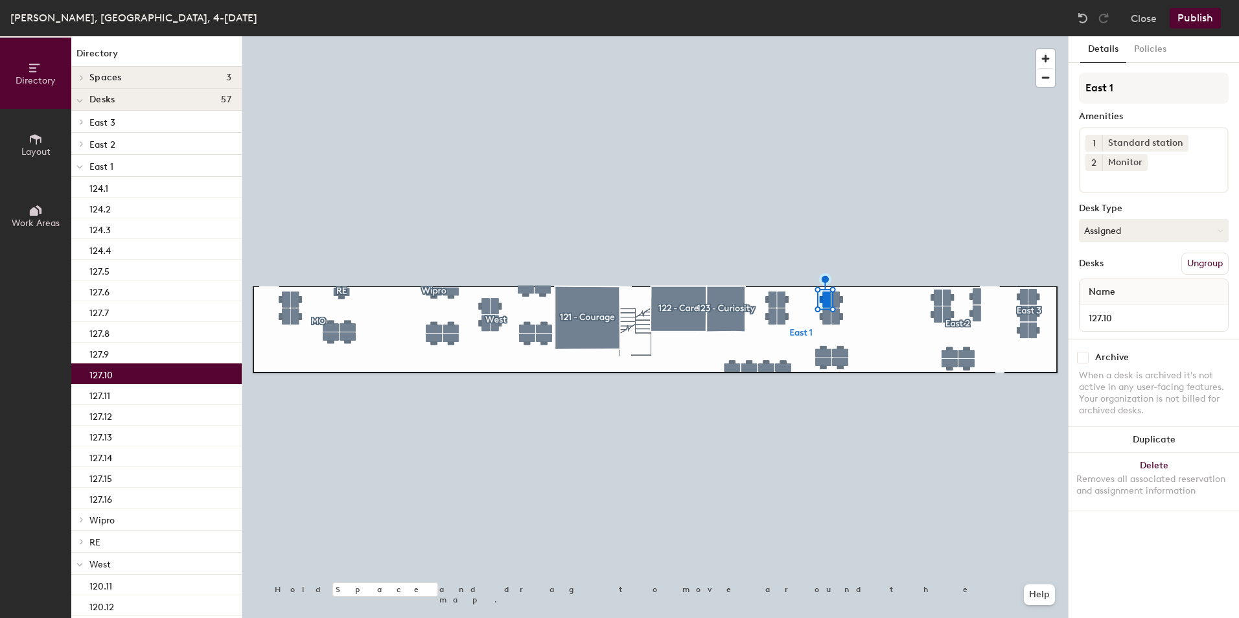
click at [1106, 182] on input at bounding box center [1143, 179] width 117 height 16
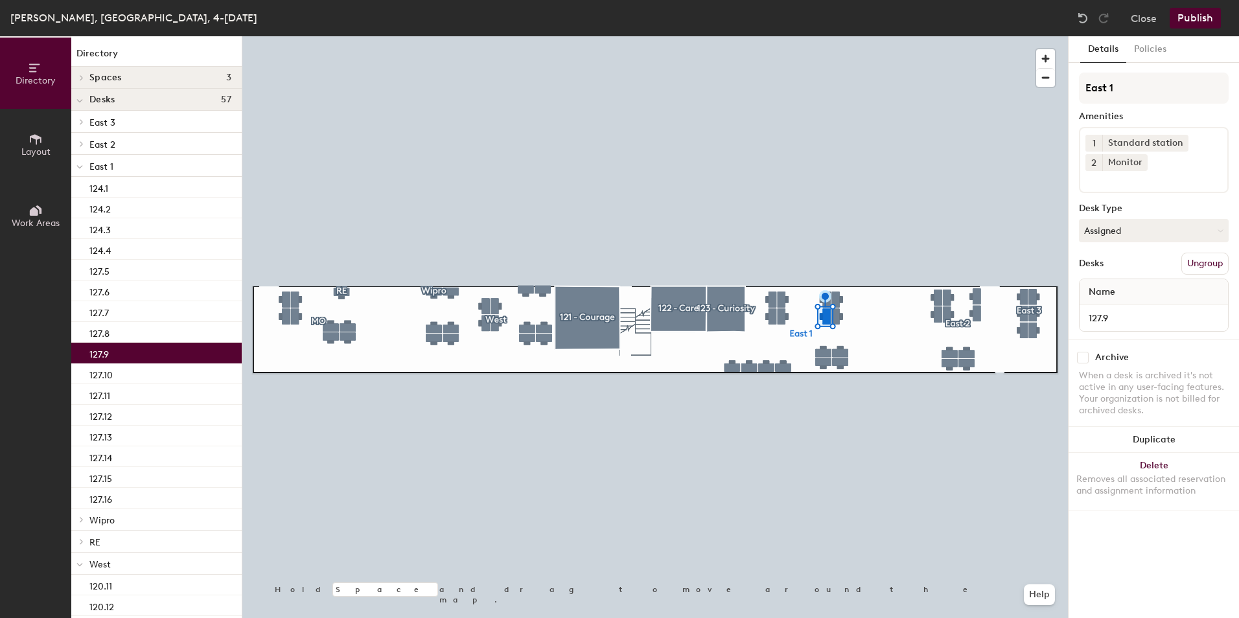
click at [1099, 178] on input at bounding box center [1143, 179] width 117 height 16
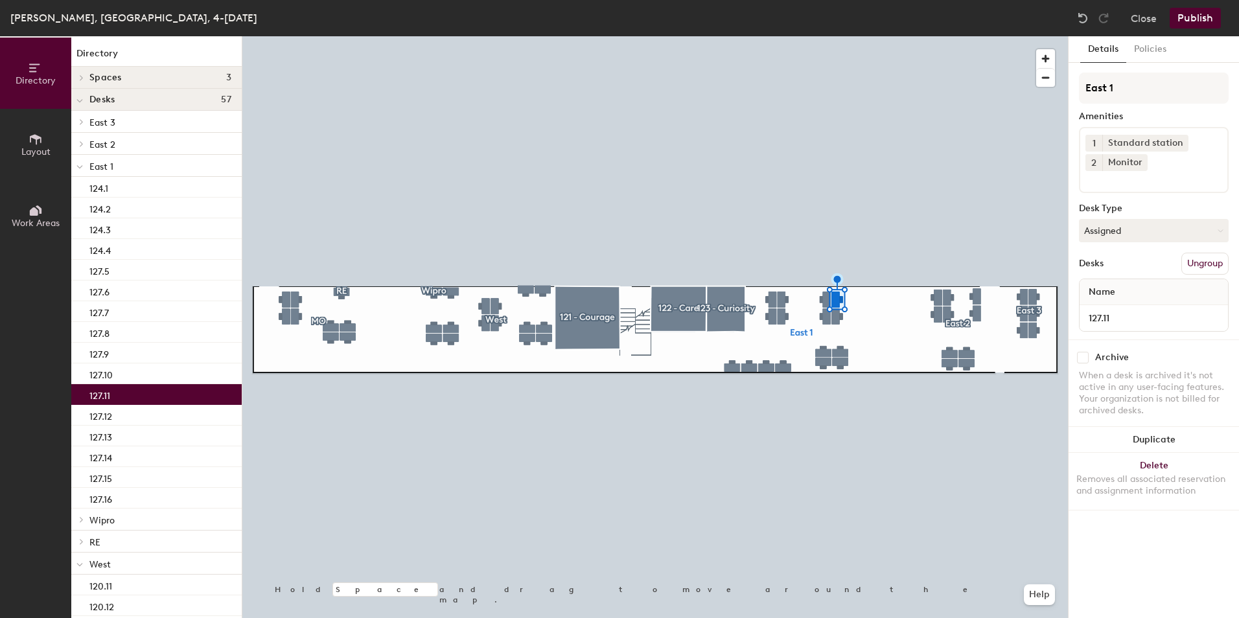
click at [1105, 183] on input at bounding box center [1143, 179] width 117 height 16
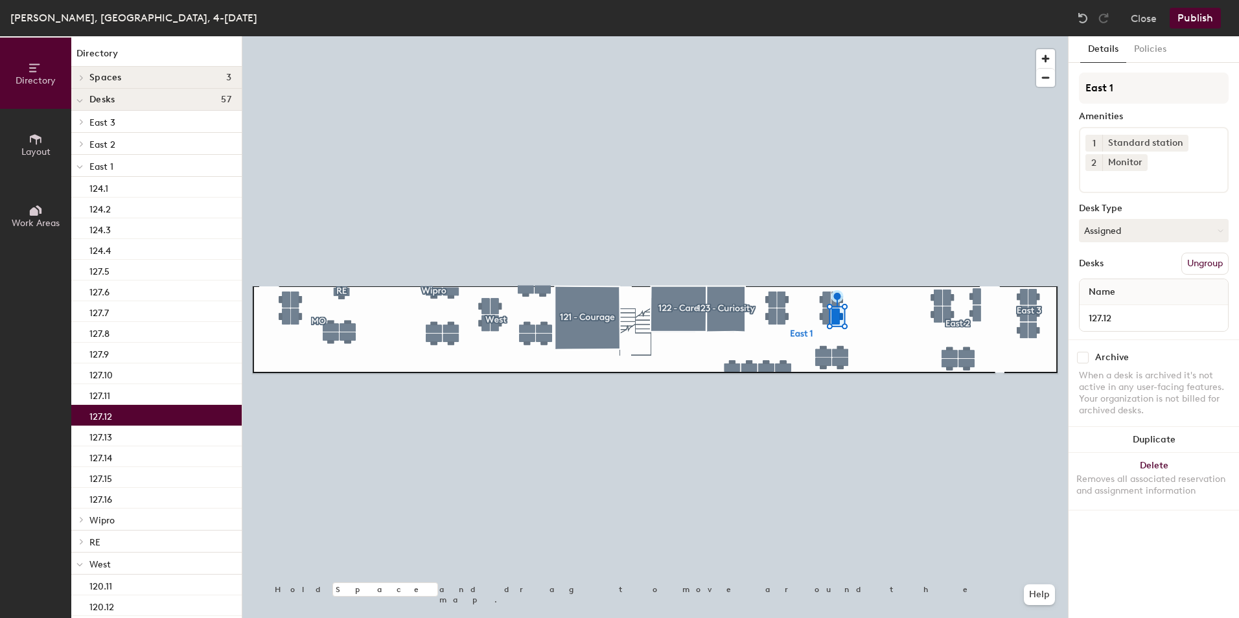
click at [1103, 183] on input at bounding box center [1143, 179] width 117 height 16
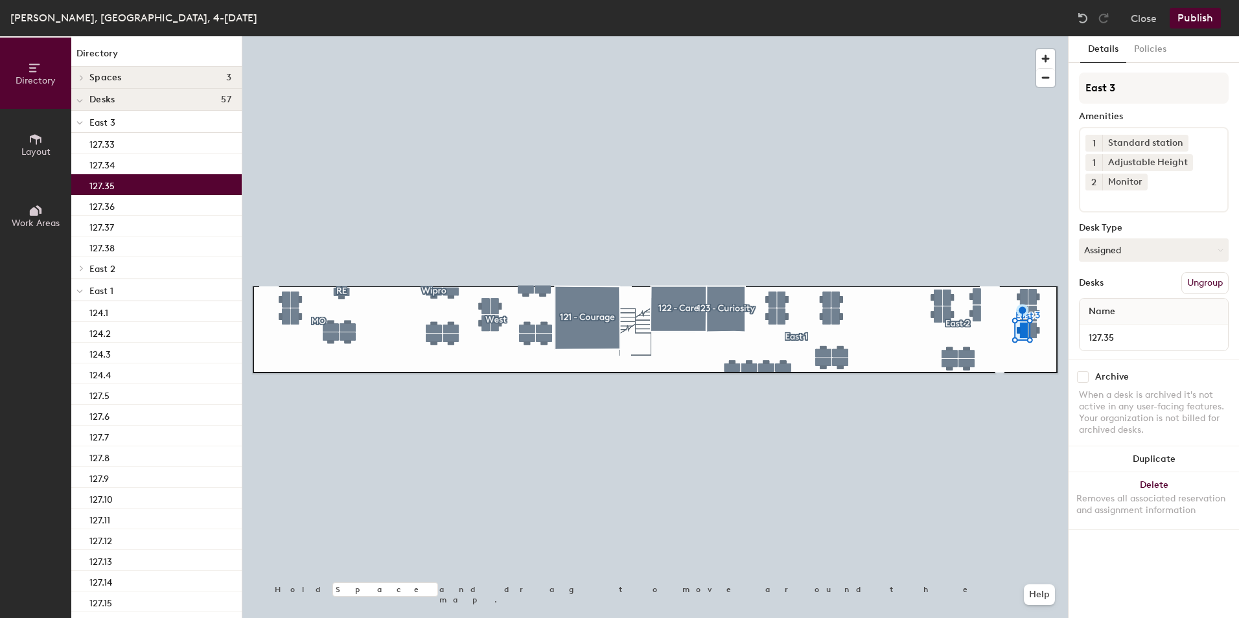
click at [1117, 200] on input at bounding box center [1143, 198] width 117 height 16
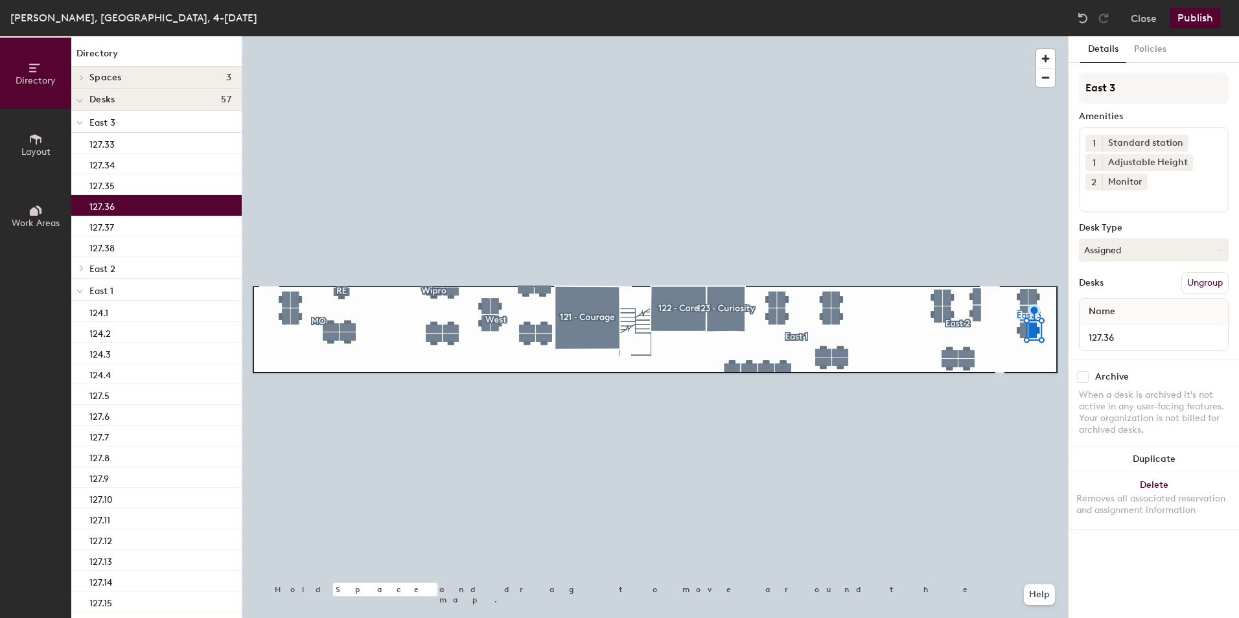
click at [1122, 204] on input at bounding box center [1143, 198] width 117 height 16
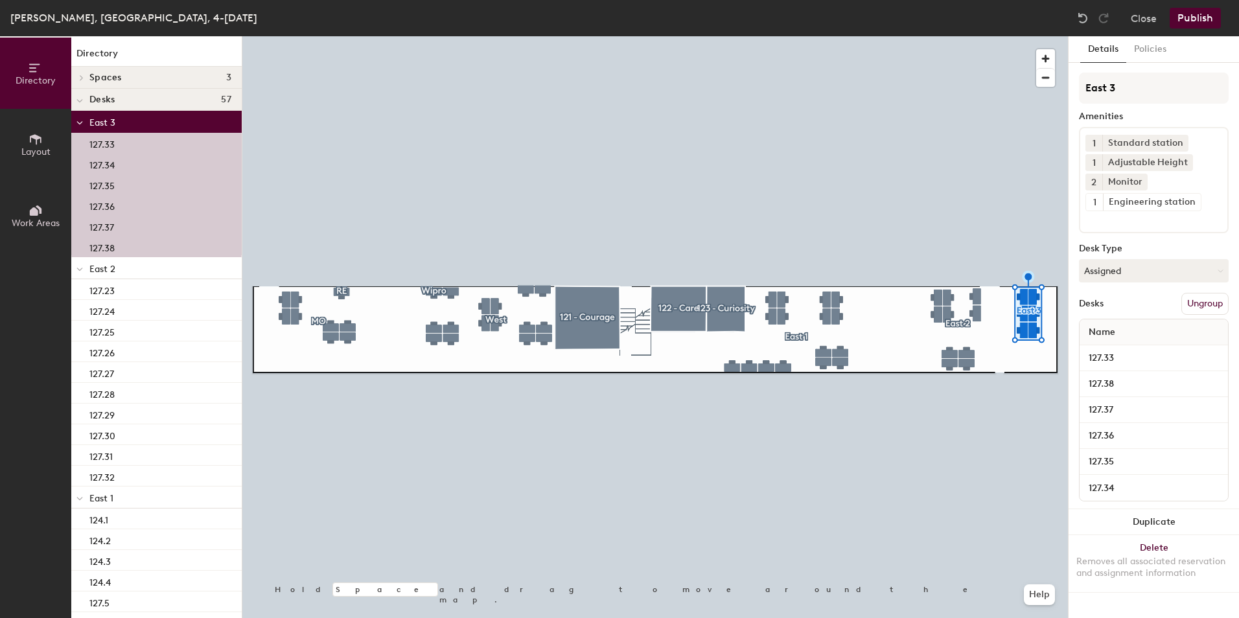
click at [1195, 21] on button "Publish" at bounding box center [1194, 18] width 51 height 21
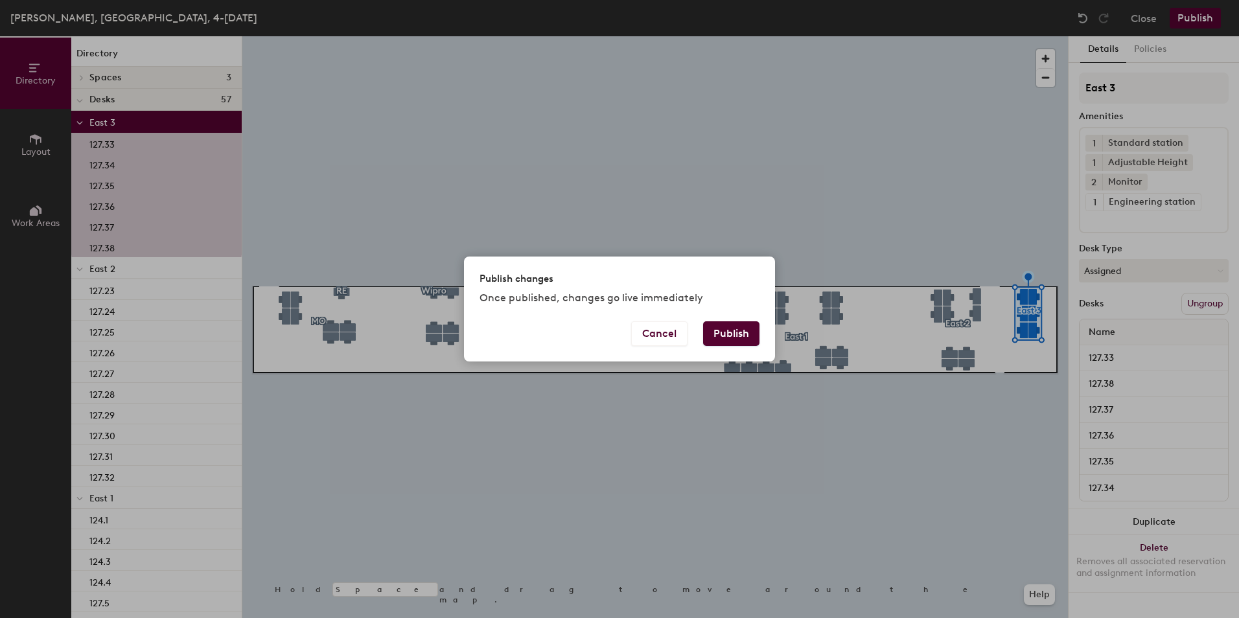
click at [735, 332] on button "Publish" at bounding box center [731, 333] width 56 height 25
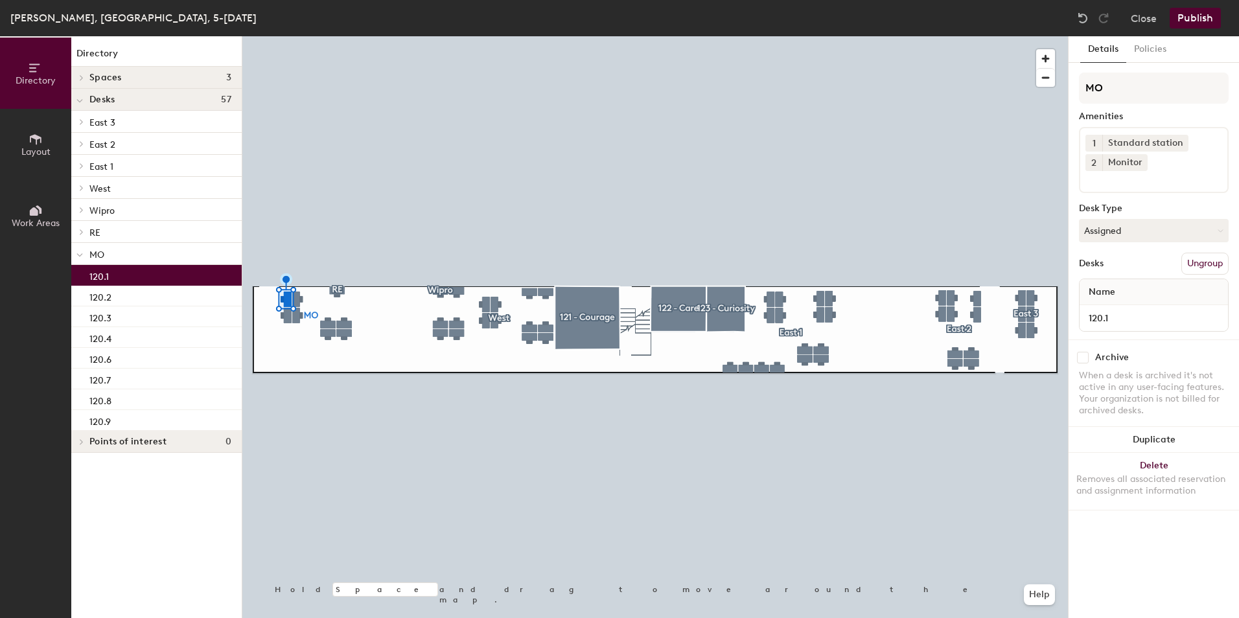
click at [1116, 185] on input at bounding box center [1143, 179] width 117 height 16
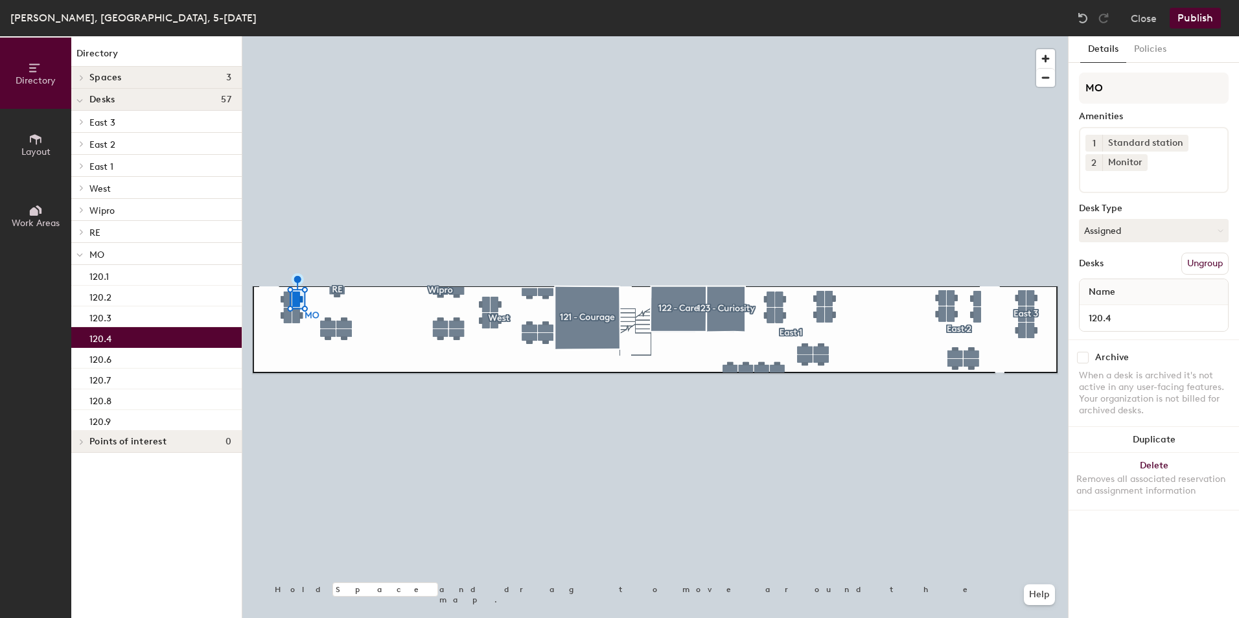
click at [1111, 181] on input at bounding box center [1143, 179] width 117 height 16
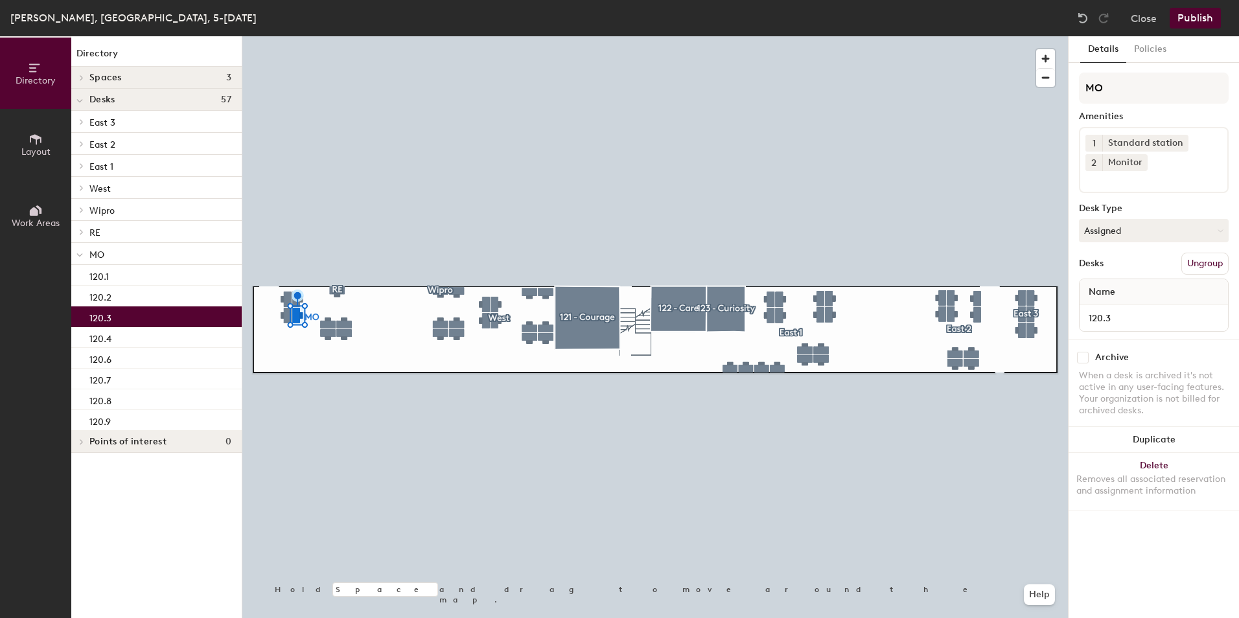
click at [1117, 187] on div "1 Standard station 2 Monitor" at bounding box center [1154, 160] width 150 height 66
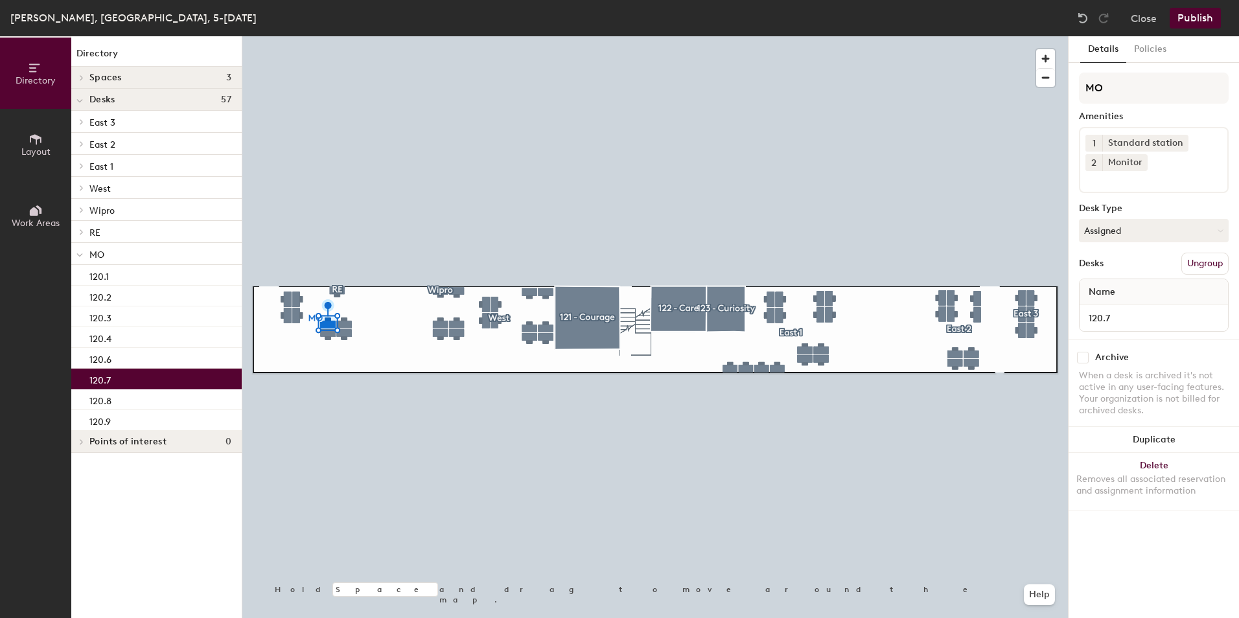
click at [1115, 183] on input at bounding box center [1143, 179] width 117 height 16
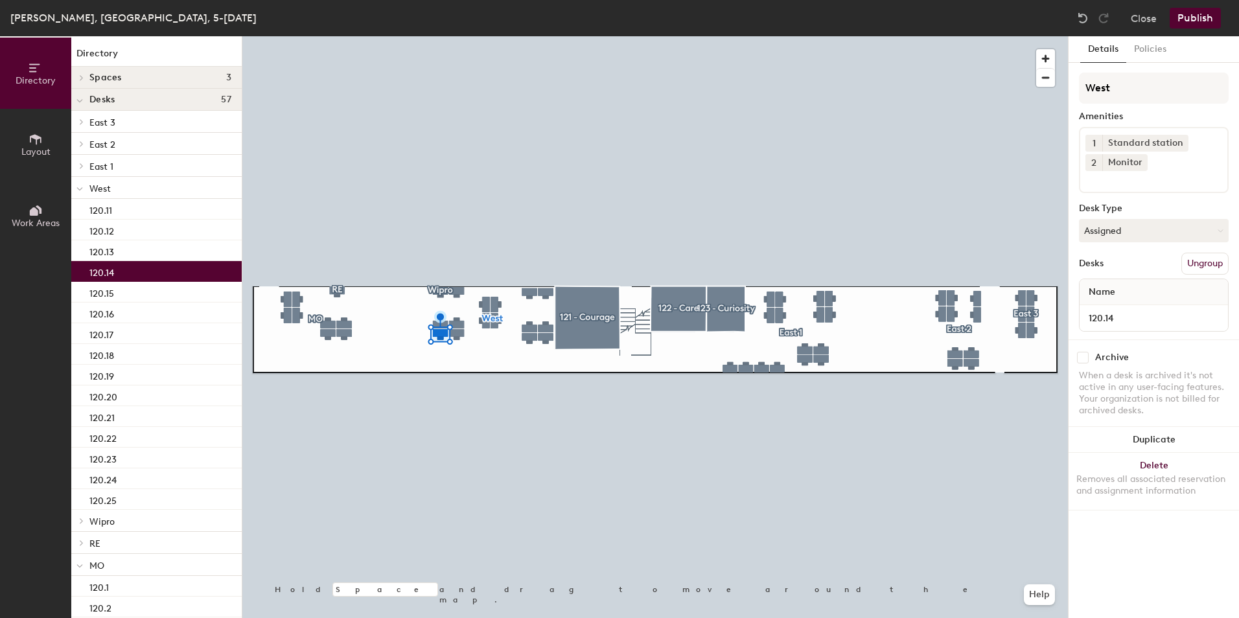
click at [1126, 181] on input at bounding box center [1143, 179] width 117 height 16
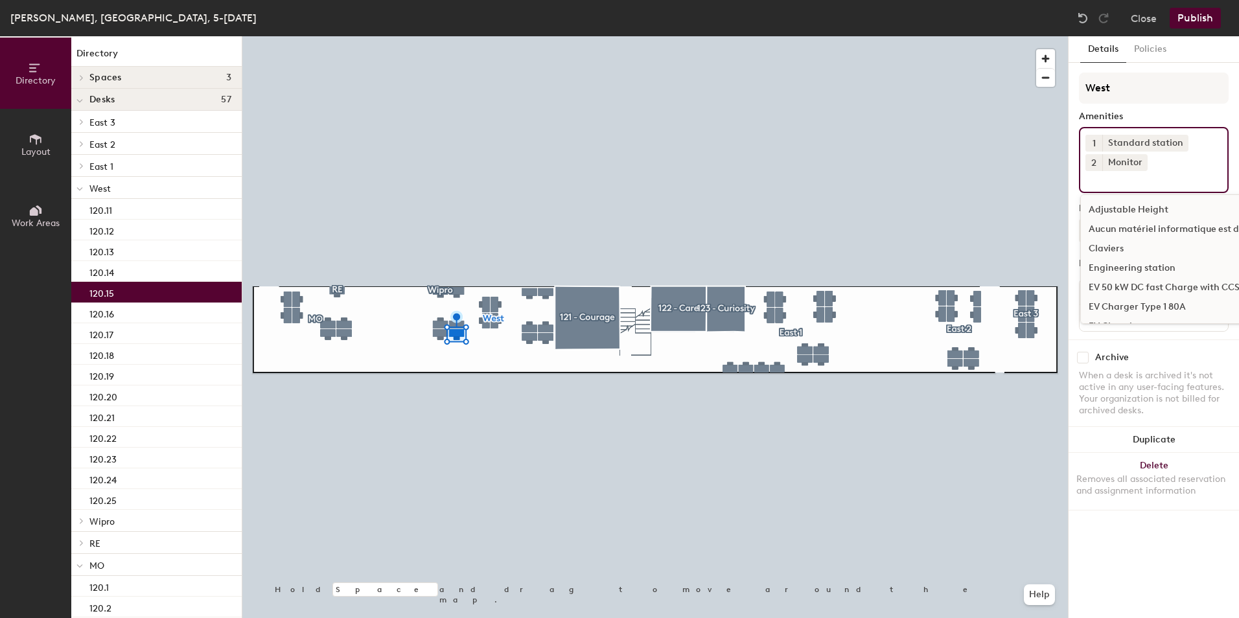
click at [1097, 179] on input at bounding box center [1143, 179] width 117 height 16
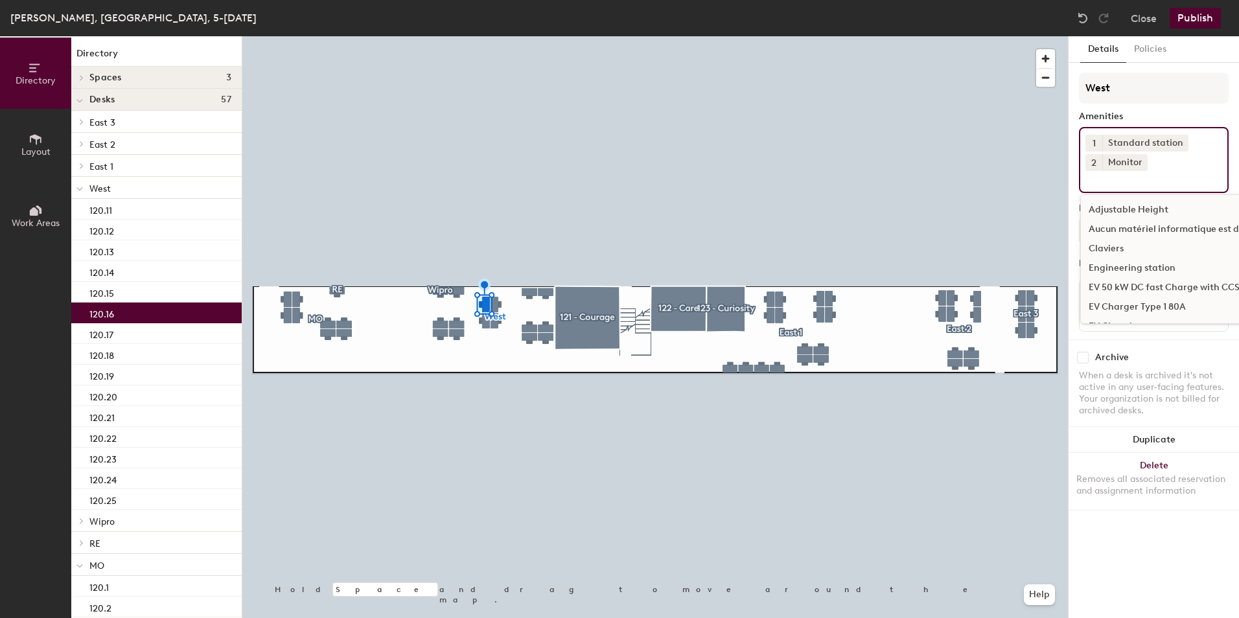
click at [1116, 187] on div "1 Standard station 2 Monitor Adjustable Height Aucun matériel informatique est …" at bounding box center [1154, 160] width 150 height 66
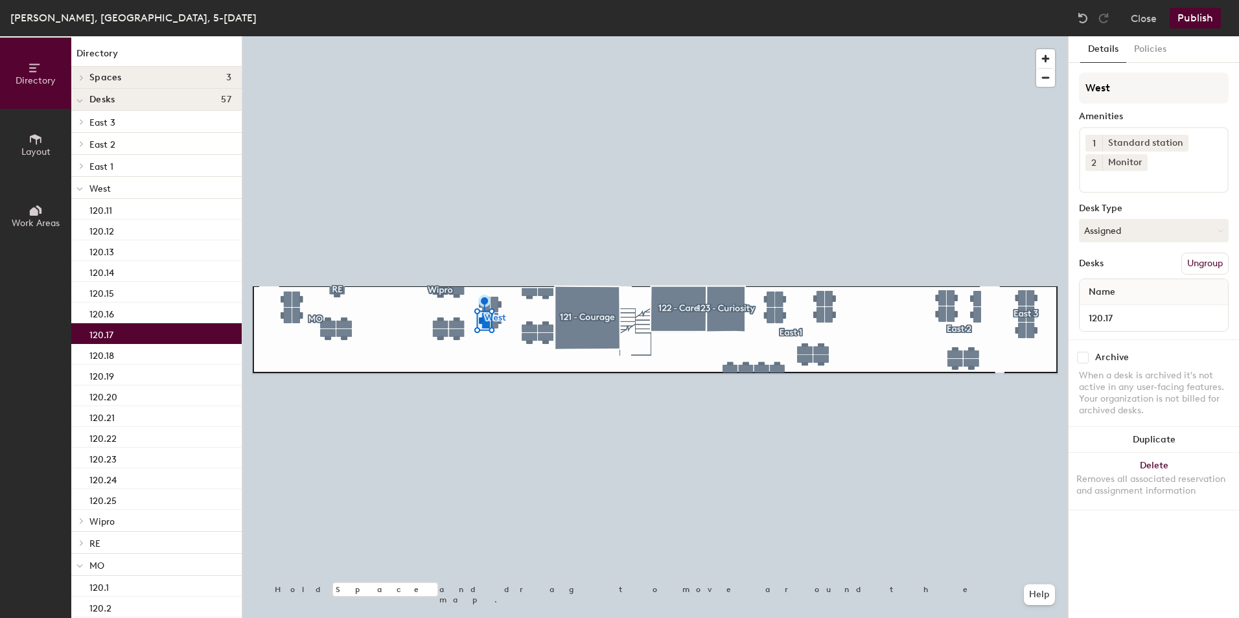
click at [1106, 183] on input at bounding box center [1143, 179] width 117 height 16
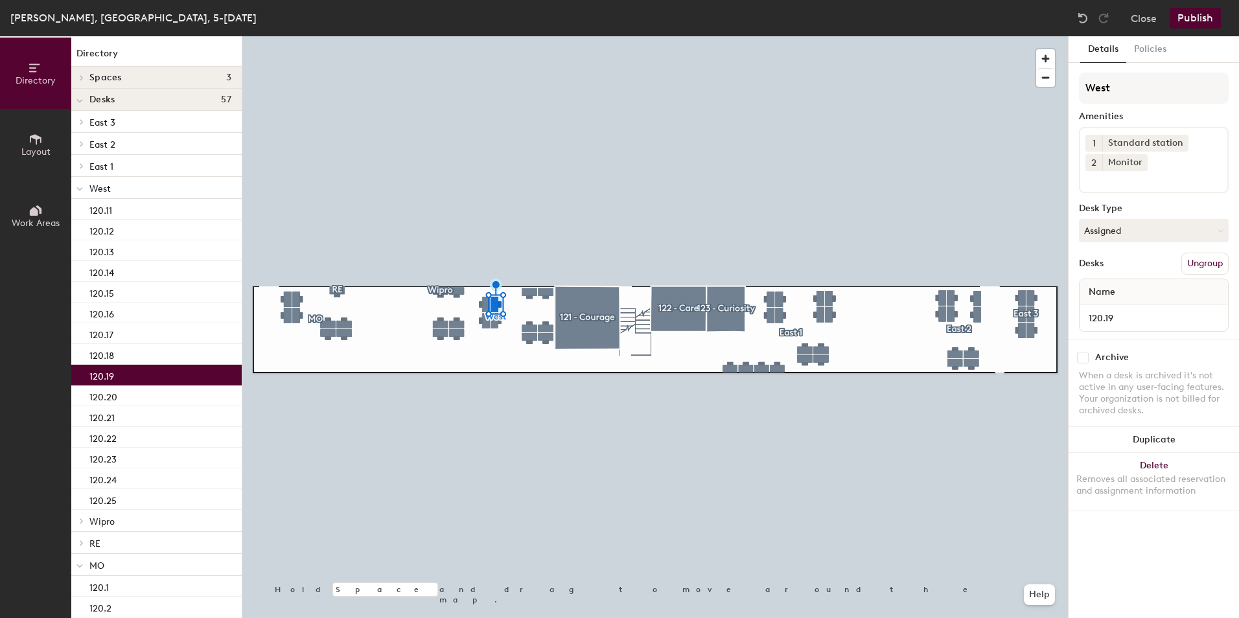
click at [1107, 185] on input at bounding box center [1143, 179] width 117 height 16
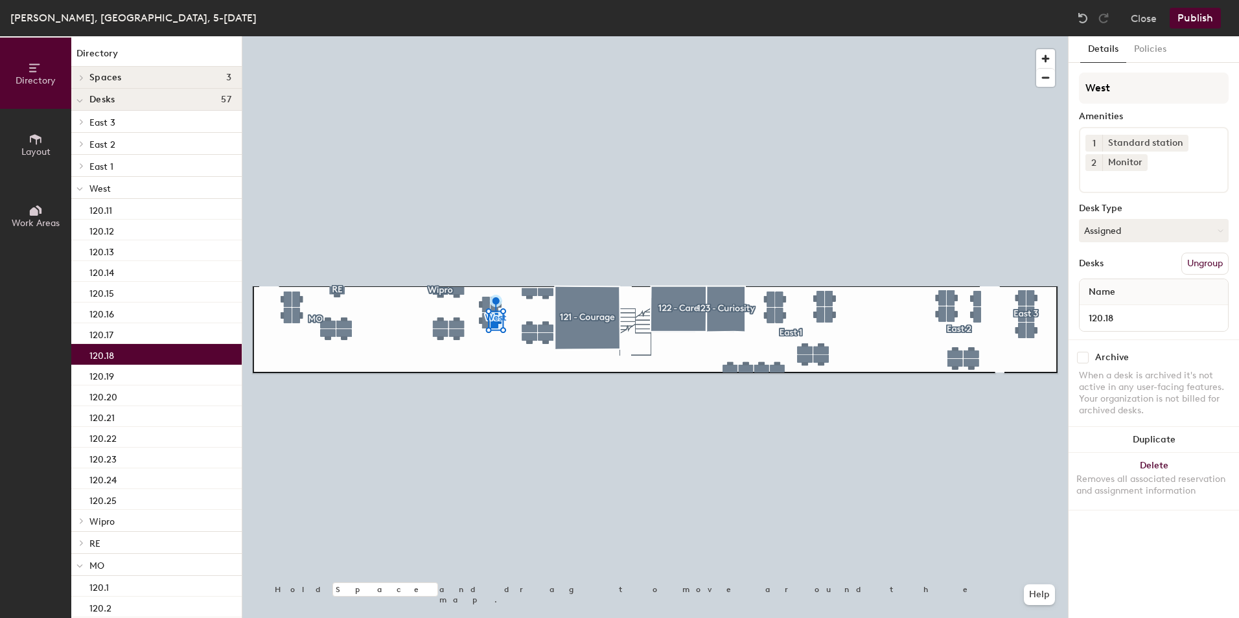
click at [1099, 179] on input at bounding box center [1143, 179] width 117 height 16
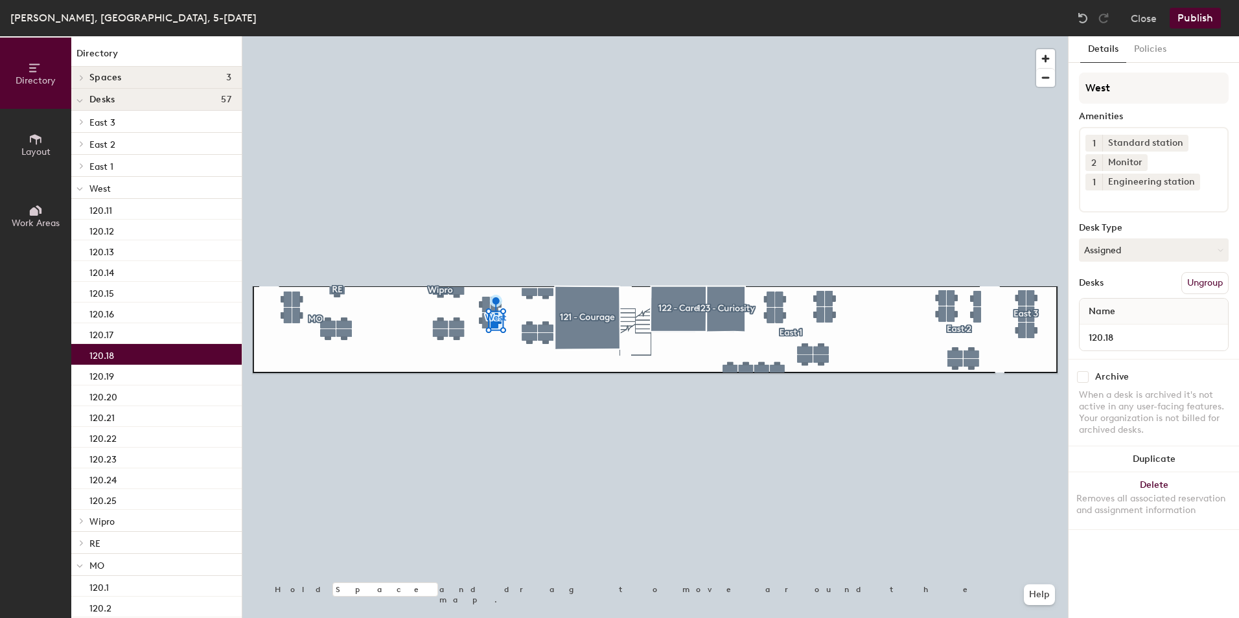
click at [525, 36] on div at bounding box center [654, 36] width 825 height 0
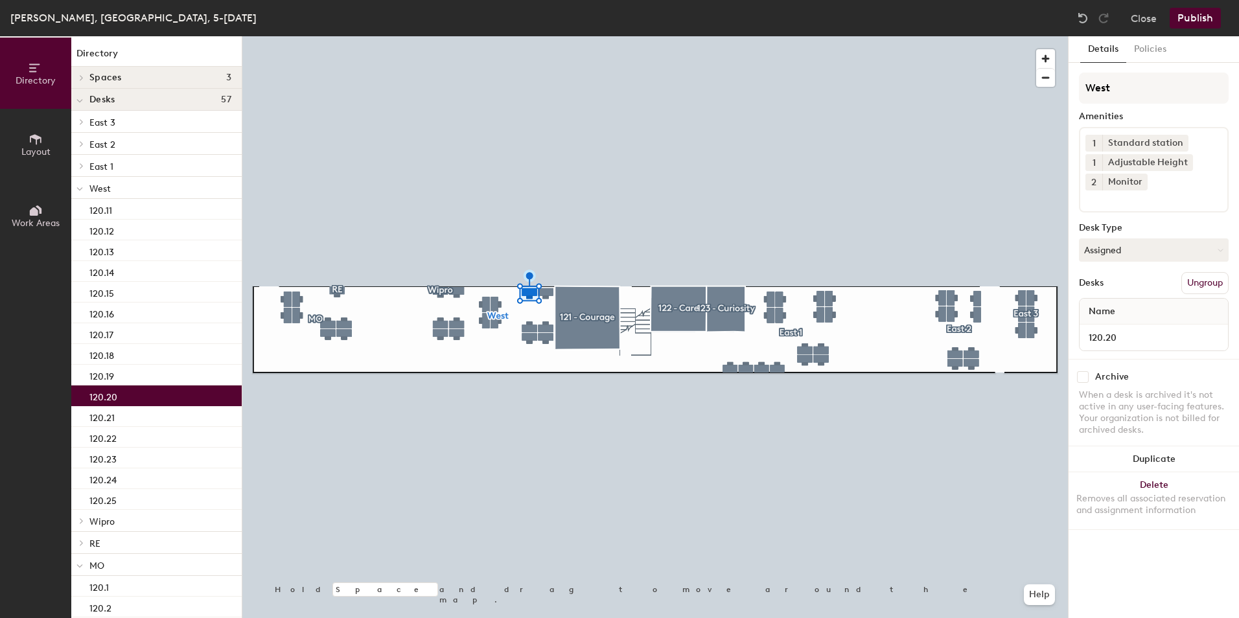
click at [1101, 206] on div "1 Standard station 1 Adjustable Height 2 Monitor" at bounding box center [1154, 170] width 150 height 86
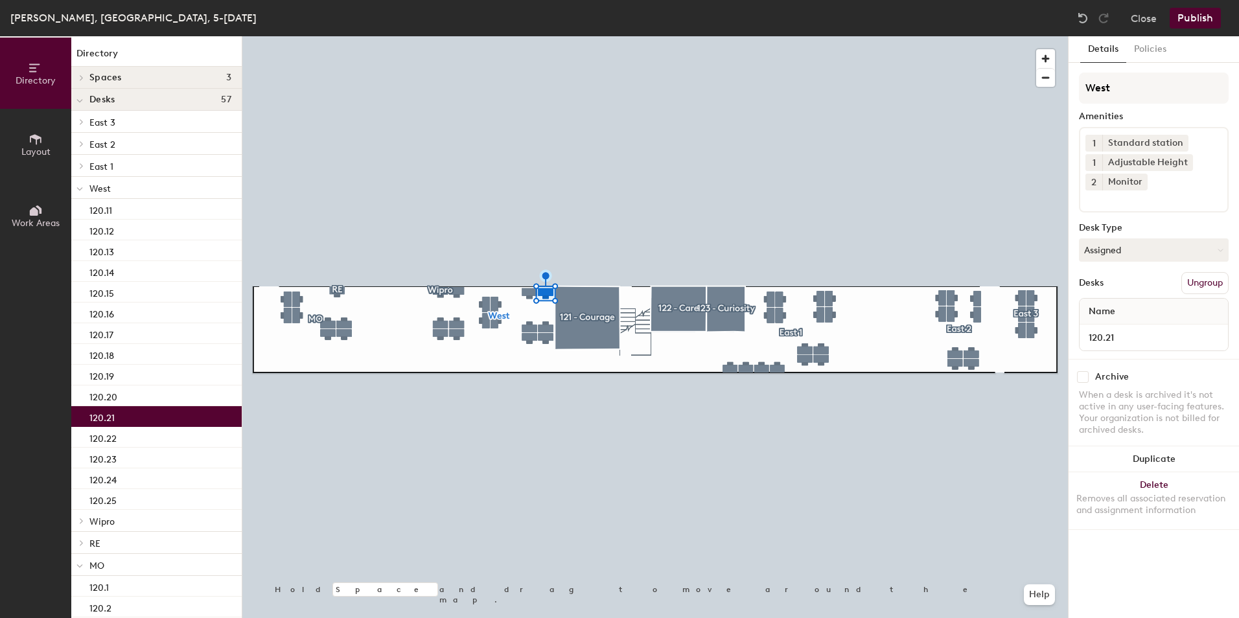
click at [1098, 203] on input at bounding box center [1143, 198] width 117 height 16
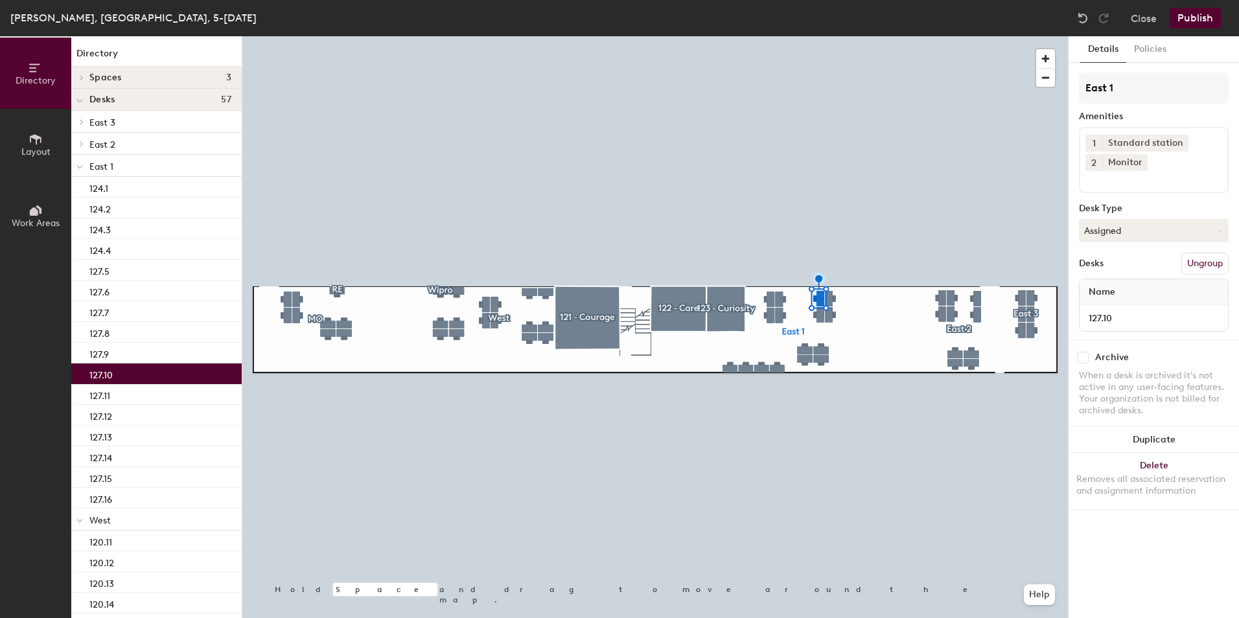
click at [1111, 179] on input at bounding box center [1143, 179] width 117 height 16
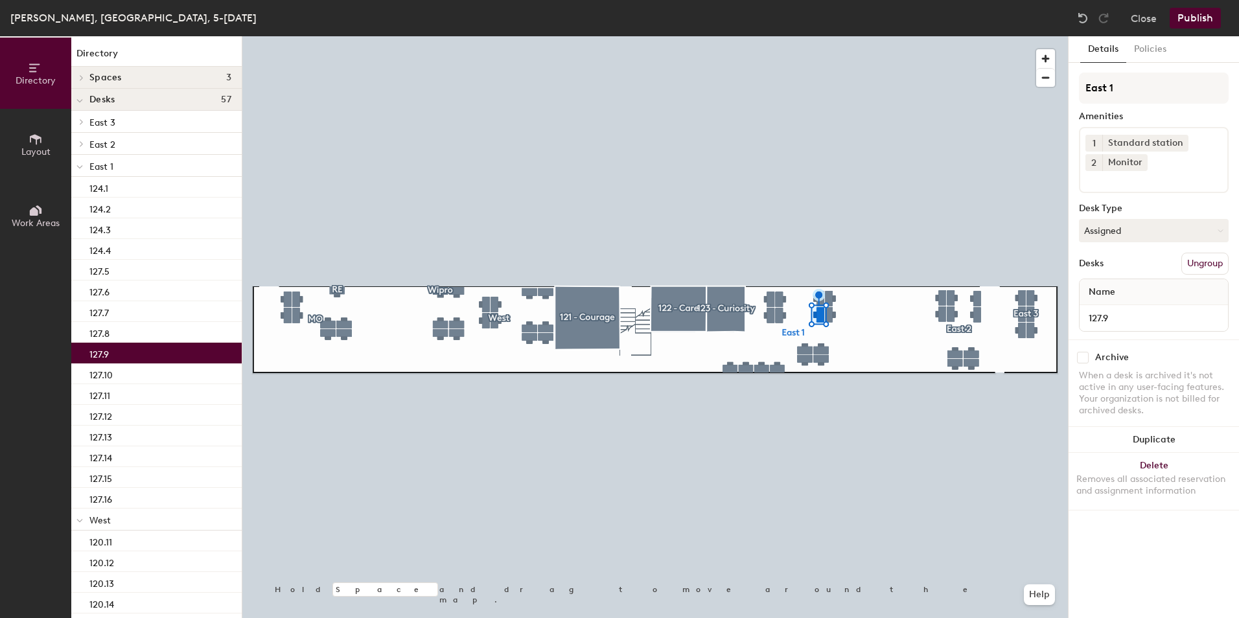
click at [1116, 179] on input at bounding box center [1143, 179] width 117 height 16
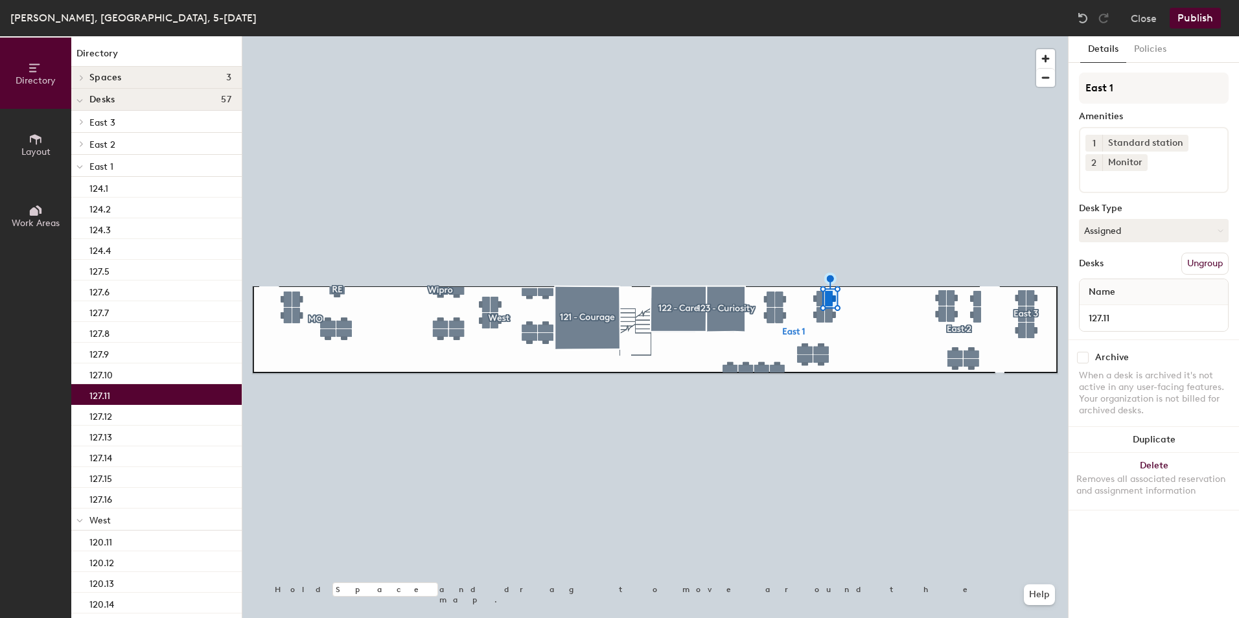
click at [1121, 181] on input at bounding box center [1143, 179] width 117 height 16
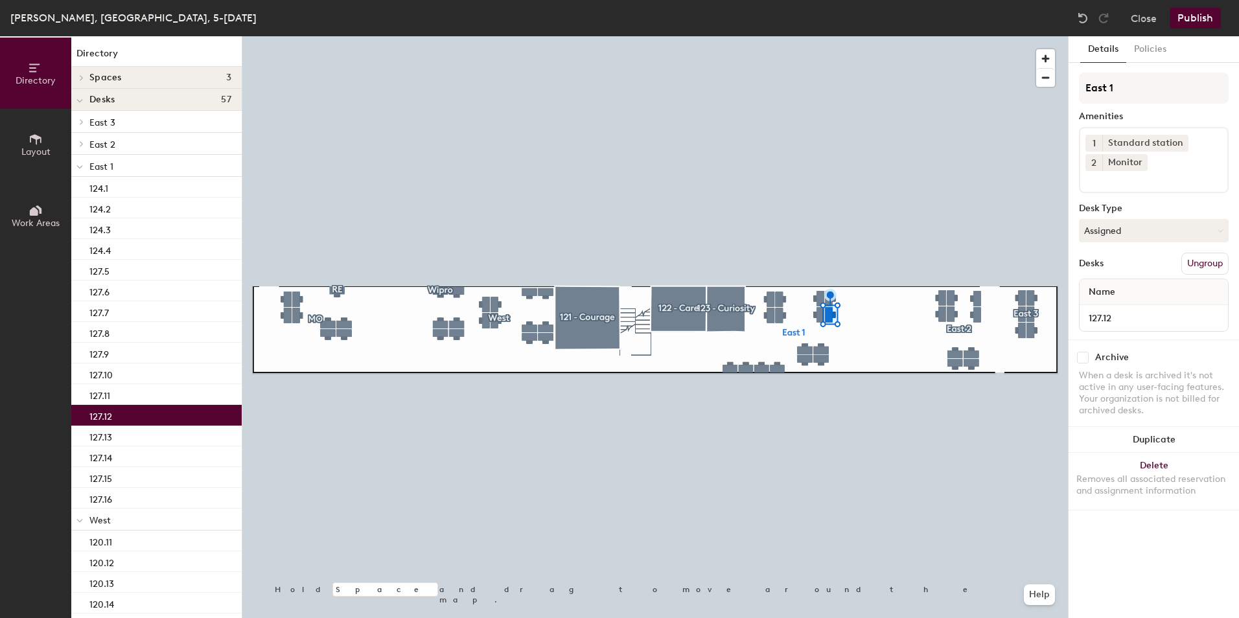
click at [1127, 179] on input at bounding box center [1143, 179] width 117 height 16
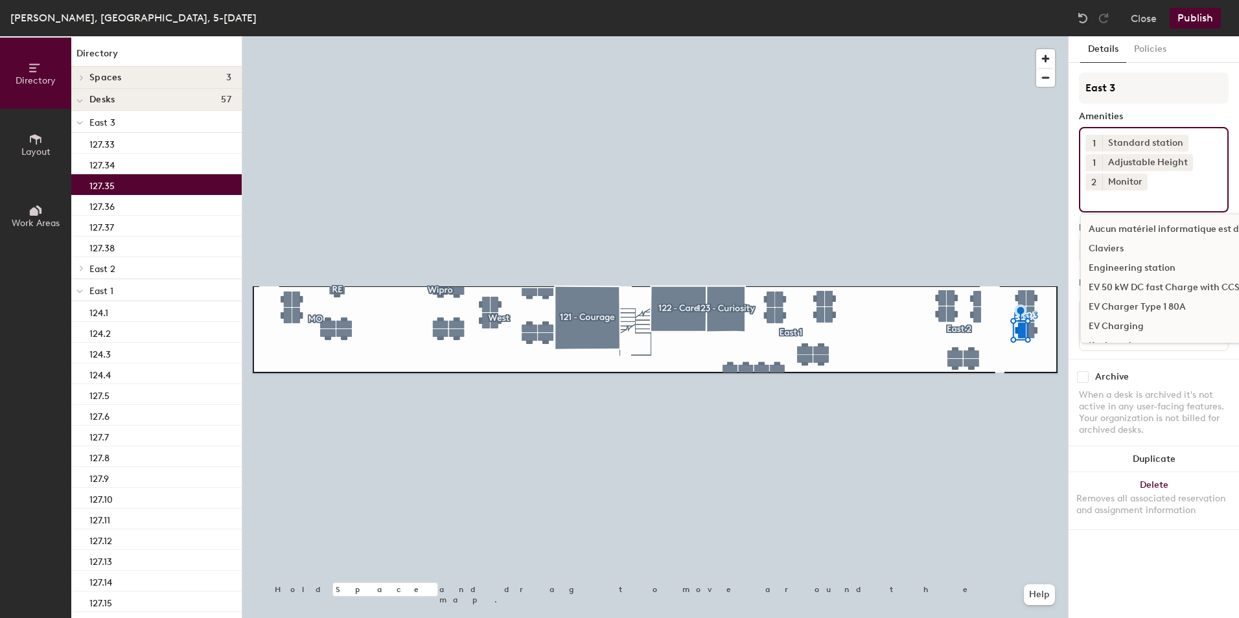
click at [1103, 203] on input at bounding box center [1143, 198] width 117 height 16
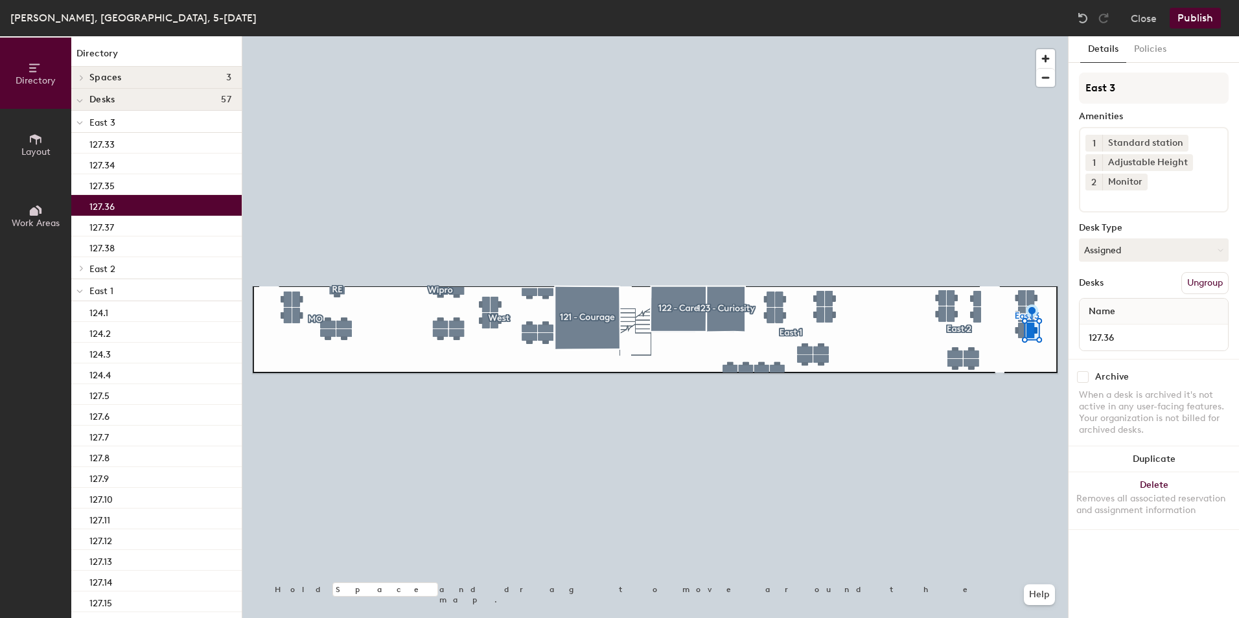
click at [1122, 203] on input at bounding box center [1143, 198] width 117 height 16
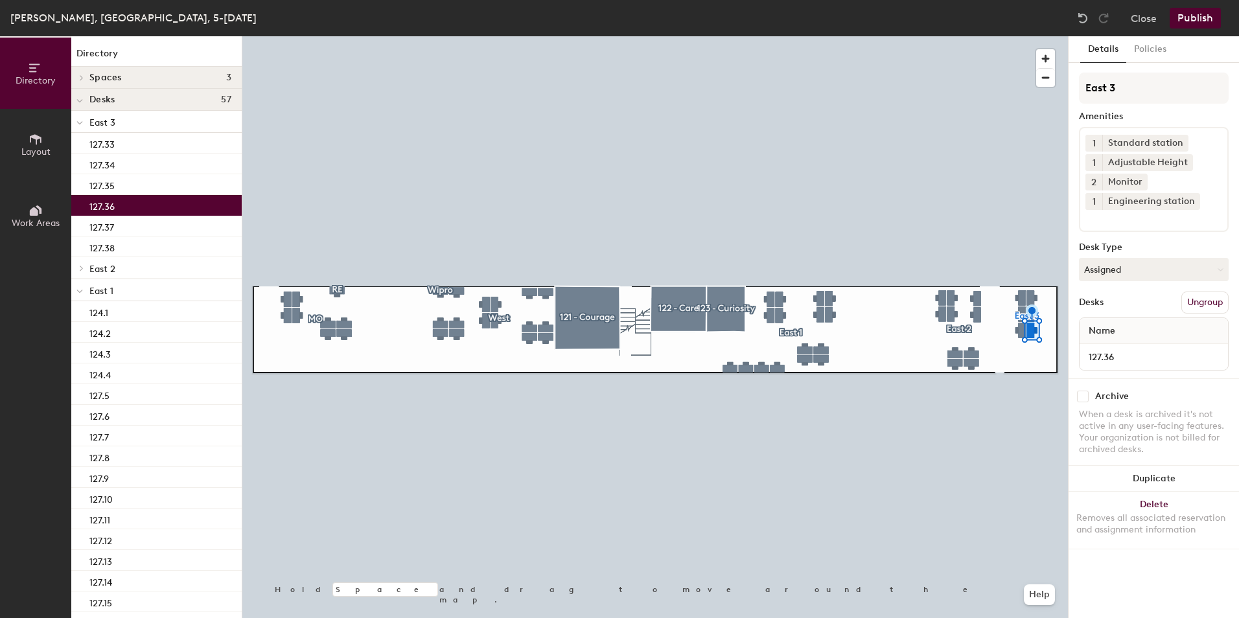
click at [1198, 19] on button "Publish" at bounding box center [1194, 18] width 51 height 21
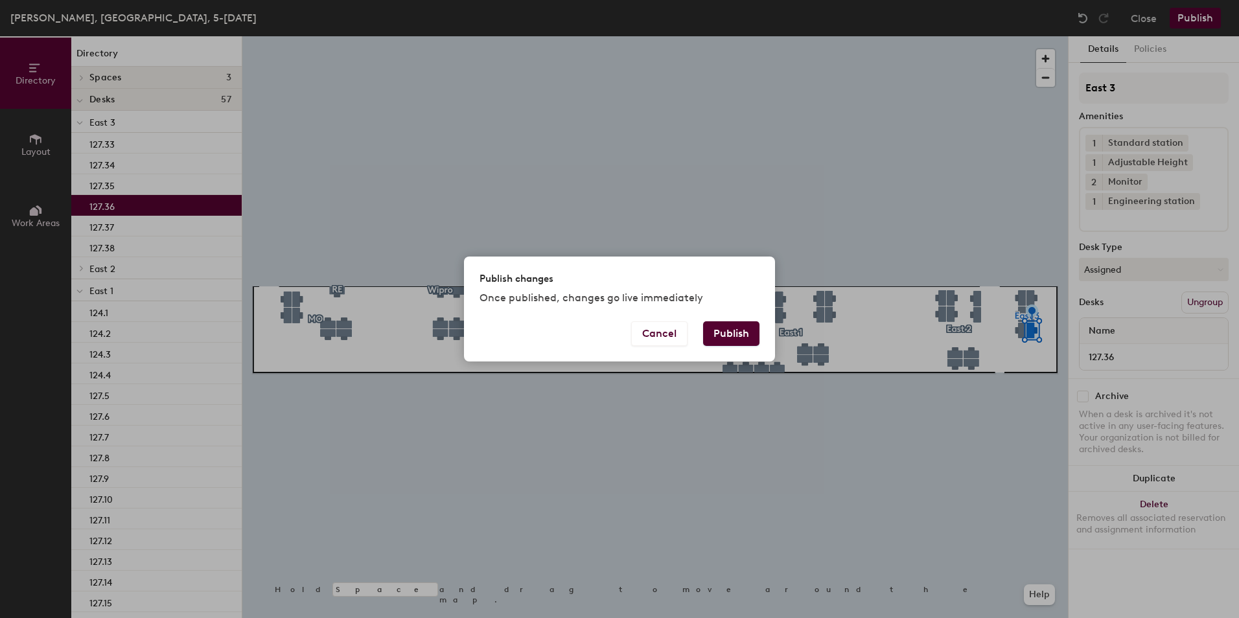
click at [733, 330] on button "Publish" at bounding box center [731, 333] width 56 height 25
